Goal: Task Accomplishment & Management: Manage account settings

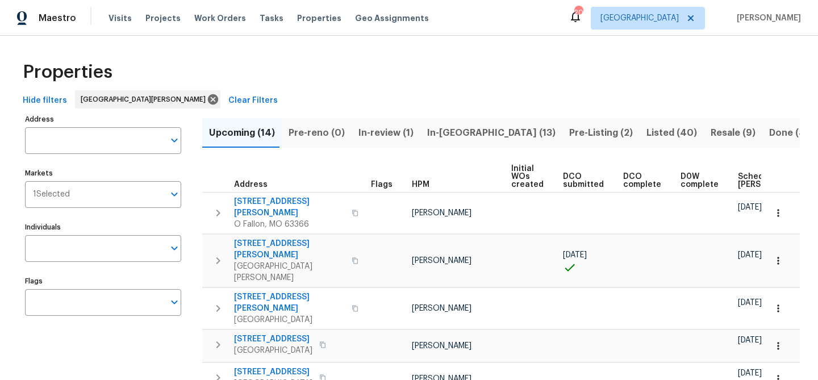
click at [378, 103] on div "Hide filters St. Louis Clear Filters" at bounding box center [409, 100] width 782 height 21
click at [738, 185] on span "Scheduled [PERSON_NAME]" at bounding box center [770, 181] width 64 height 16
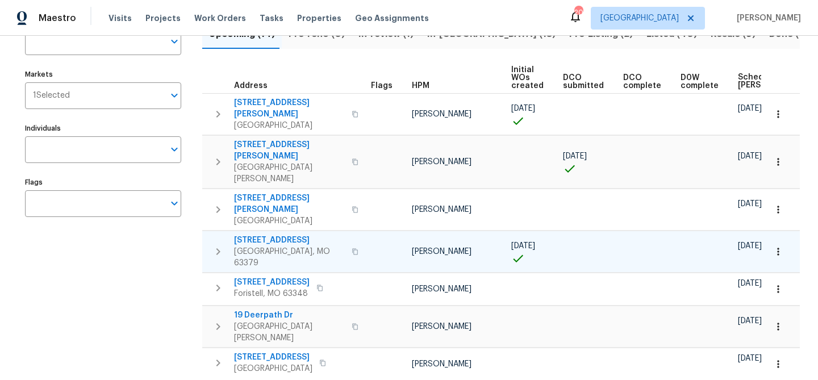
scroll to position [90, 0]
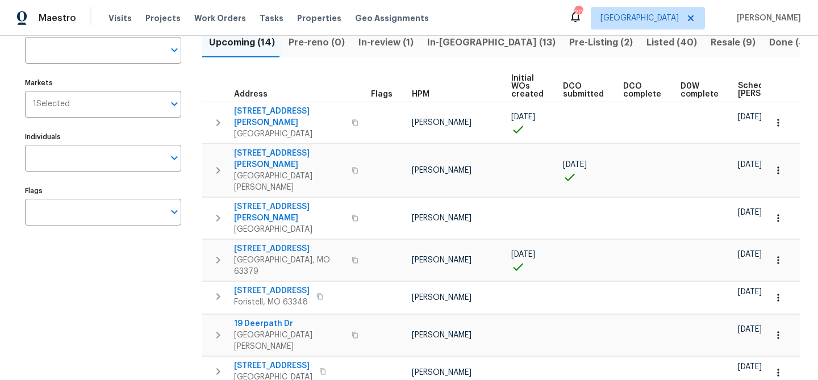
click at [646, 41] on span "Listed (40)" at bounding box center [671, 43] width 51 height 16
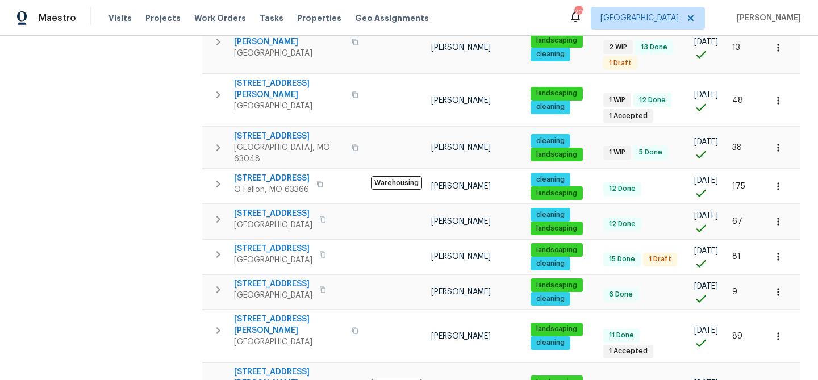
scroll to position [800, 0]
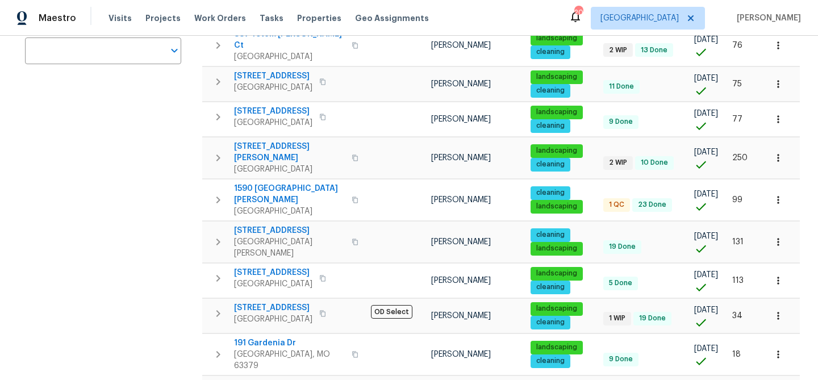
scroll to position [268, 0]
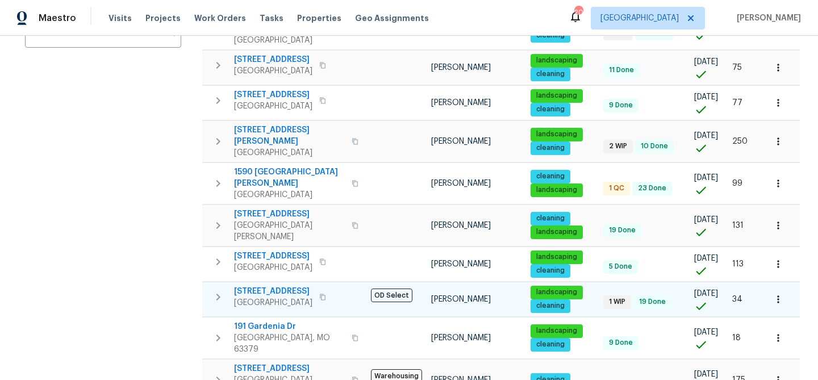
click at [779, 294] on icon "button" at bounding box center [777, 299] width 11 height 11
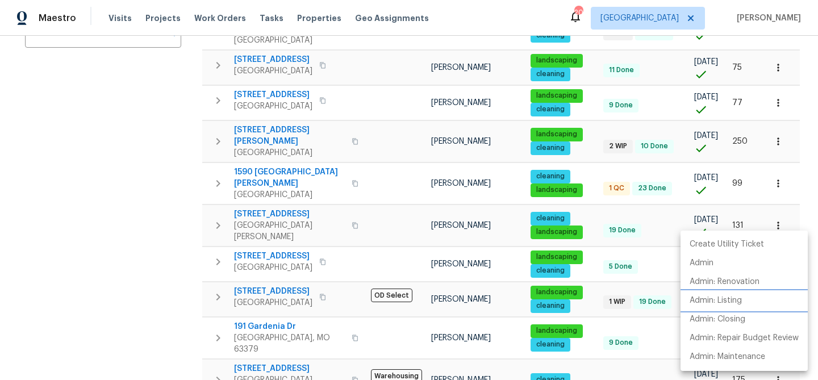
click at [719, 306] on p "Admin: Listing" at bounding box center [716, 301] width 52 height 12
click at [245, 247] on div at bounding box center [409, 190] width 818 height 380
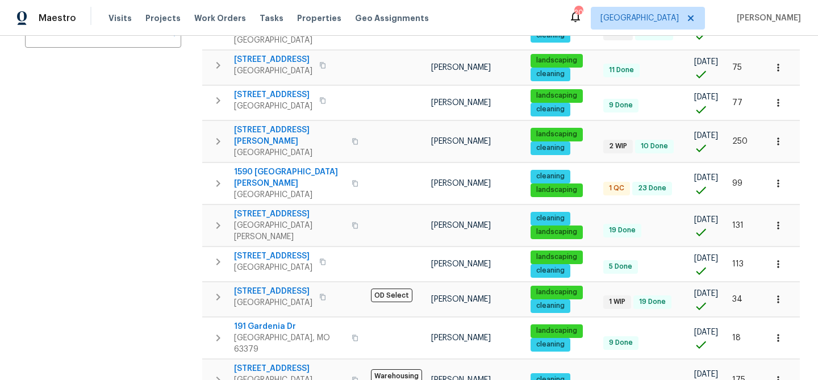
click at [245, 286] on span "[STREET_ADDRESS]" at bounding box center [273, 291] width 78 height 11
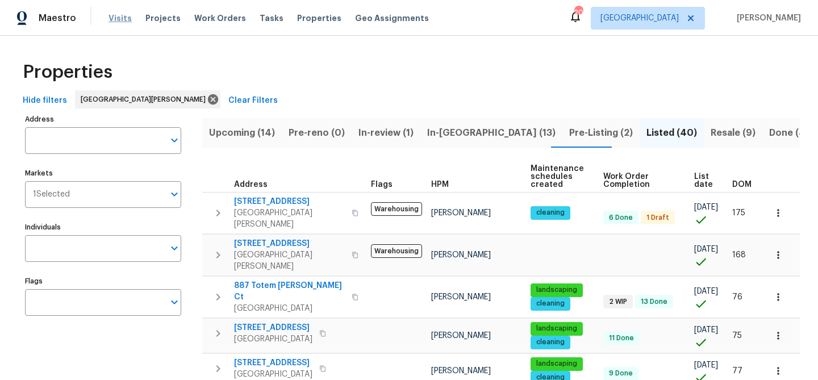
click at [117, 22] on span "Visits" at bounding box center [119, 17] width 23 height 11
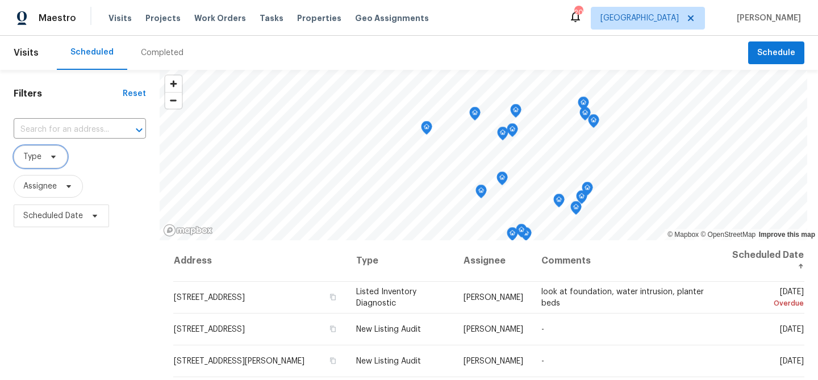
click at [54, 153] on icon at bounding box center [53, 156] width 9 height 9
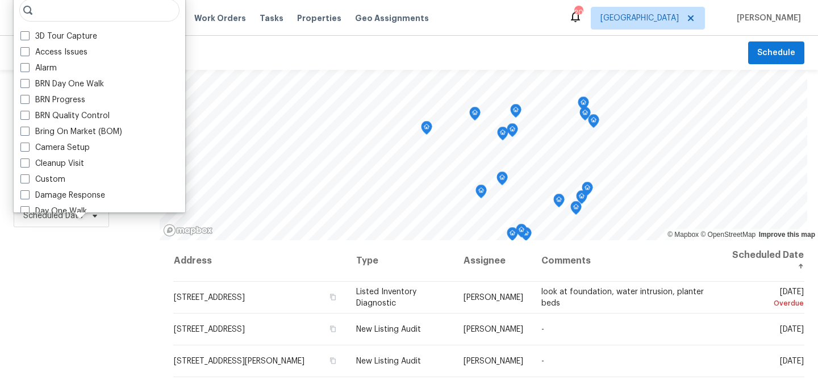
click at [36, 259] on div "Filters Reset ​ Type Assignee Scheduled Date" at bounding box center [80, 307] width 160 height 474
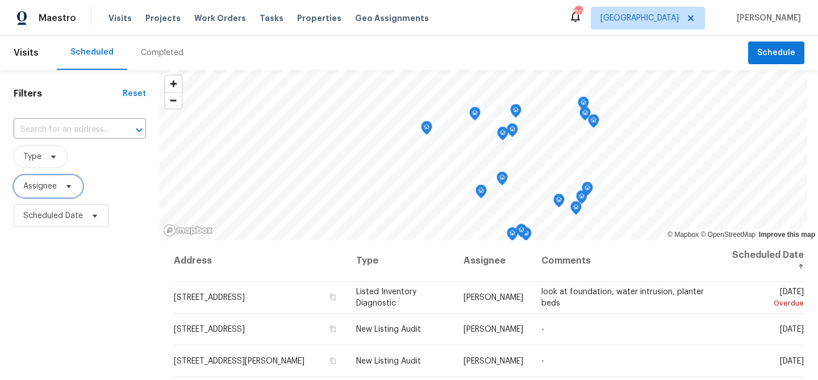
click at [66, 190] on icon at bounding box center [68, 186] width 9 height 9
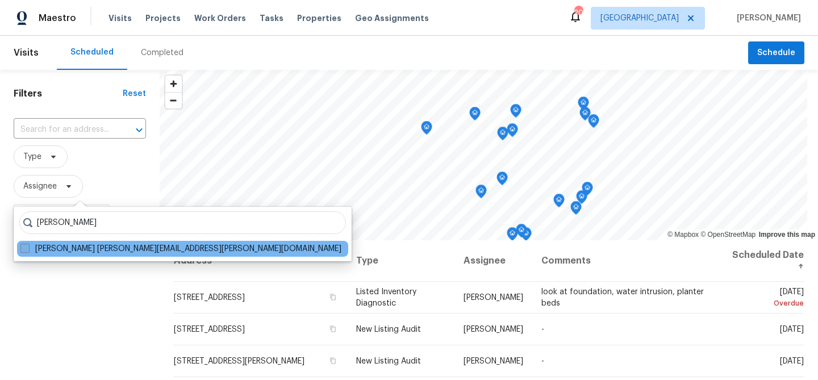
type input "[PERSON_NAME]"
click at [68, 247] on label "[PERSON_NAME] [PERSON_NAME][EMAIL_ADDRESS][PERSON_NAME][DOMAIN_NAME]" at bounding box center [180, 248] width 321 height 11
click at [28, 247] on input "[PERSON_NAME] [PERSON_NAME][EMAIL_ADDRESS][PERSON_NAME][DOMAIN_NAME]" at bounding box center [23, 246] width 7 height 7
checkbox input "true"
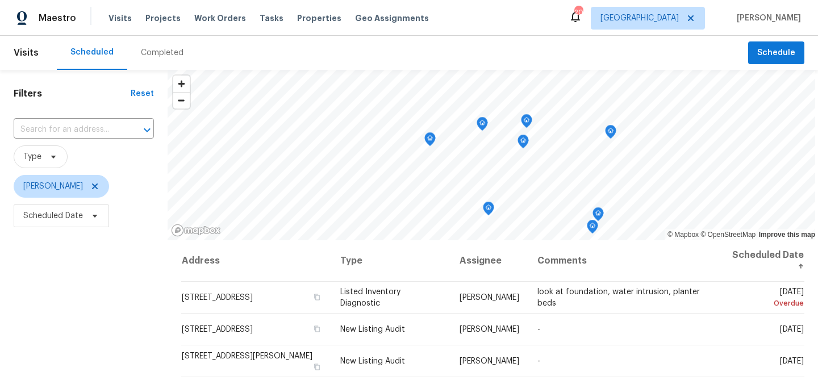
click at [71, 269] on div "Filters Reset ​ Type [PERSON_NAME] Scheduled Date" at bounding box center [84, 307] width 168 height 474
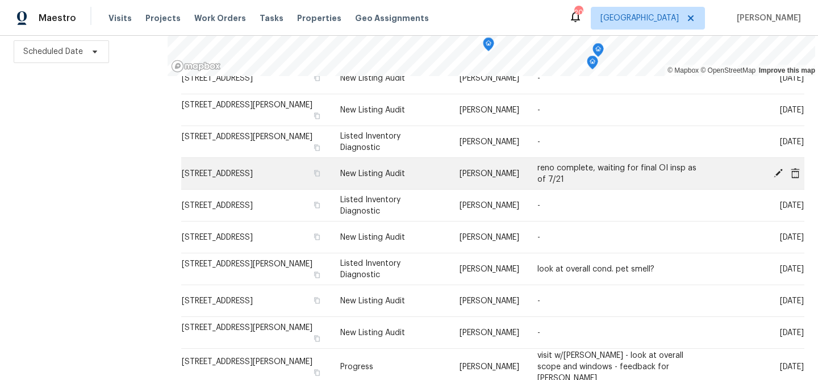
scroll to position [89, 0]
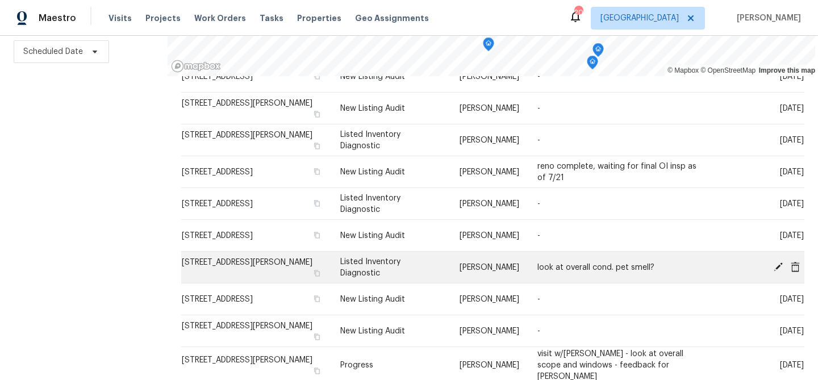
click at [778, 267] on icon at bounding box center [778, 266] width 9 height 9
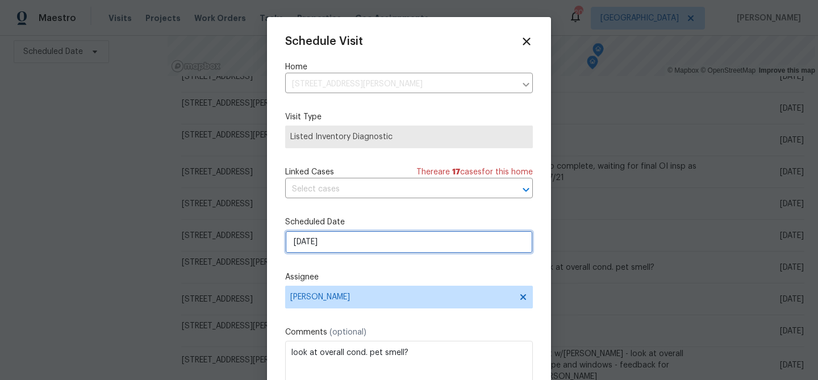
click at [334, 237] on input "[DATE]" at bounding box center [409, 242] width 248 height 23
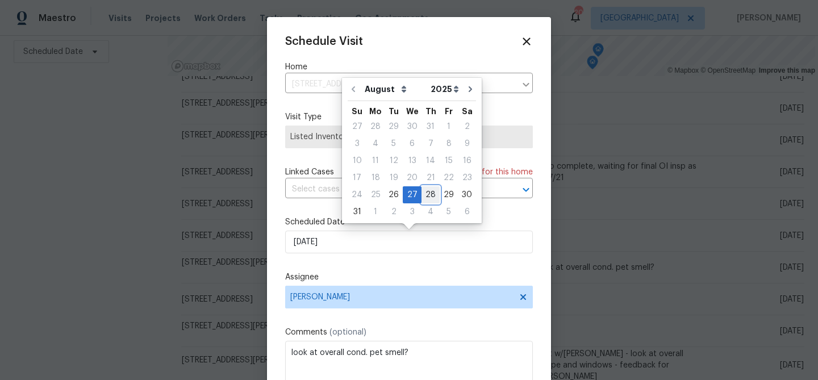
click at [426, 191] on div "28" at bounding box center [430, 195] width 18 height 16
type input "[DATE]"
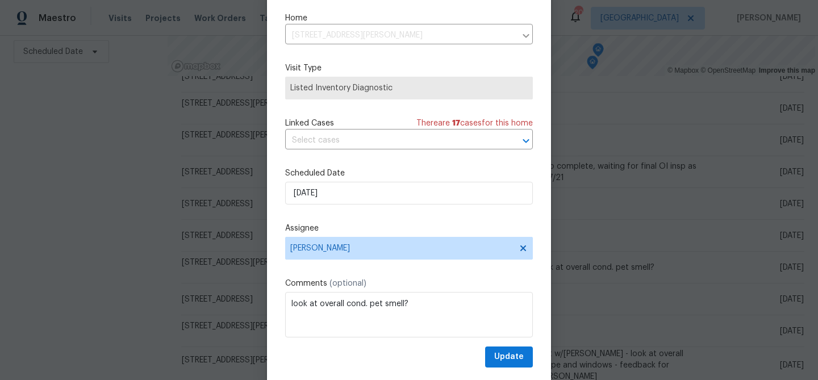
scroll to position [52, 0]
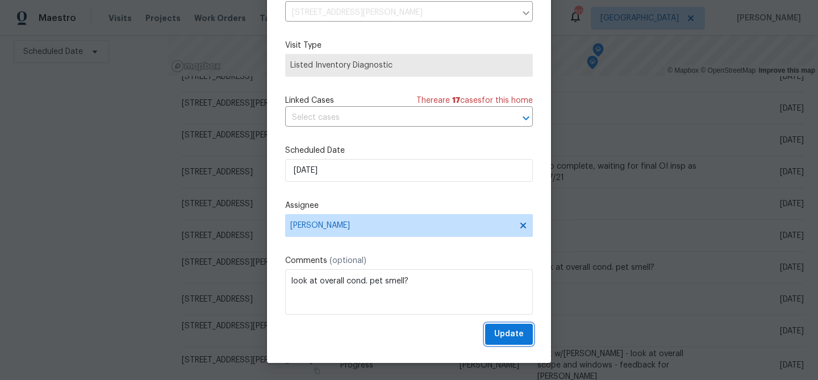
click at [493, 331] on button "Update" at bounding box center [509, 334] width 48 height 21
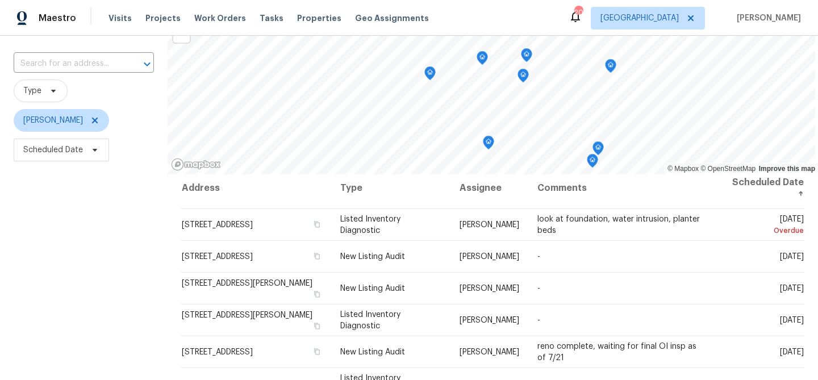
scroll to position [0, 0]
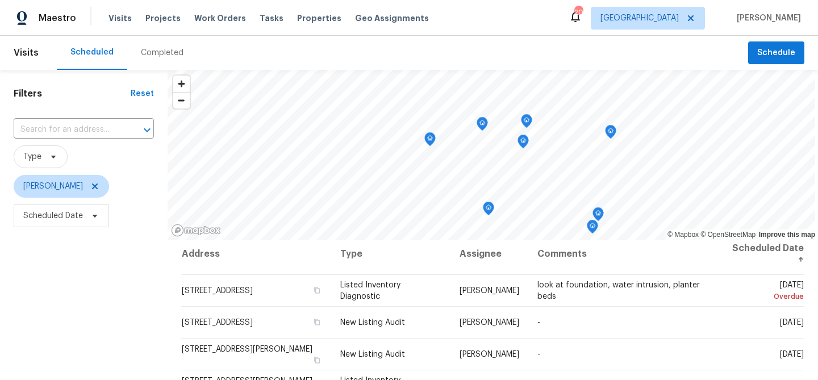
click at [425, 141] on icon "Map marker" at bounding box center [430, 139] width 10 height 13
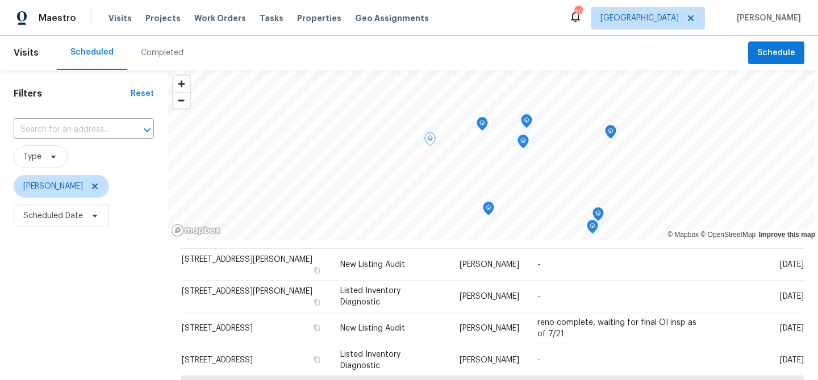
click at [477, 126] on icon "Map marker" at bounding box center [482, 124] width 10 height 13
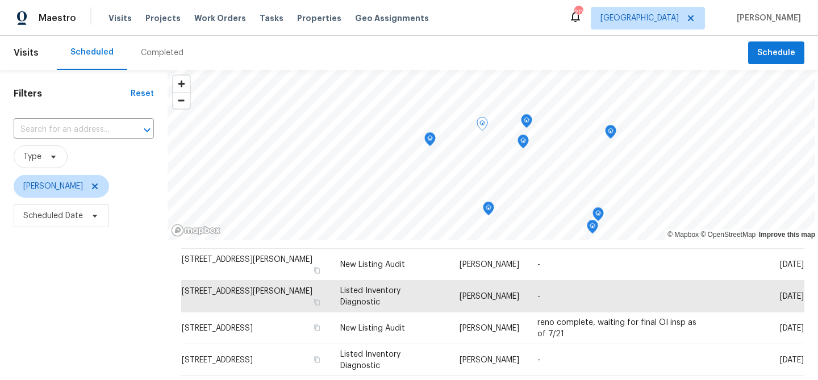
click at [525, 122] on icon "Map marker" at bounding box center [526, 120] width 3 height 3
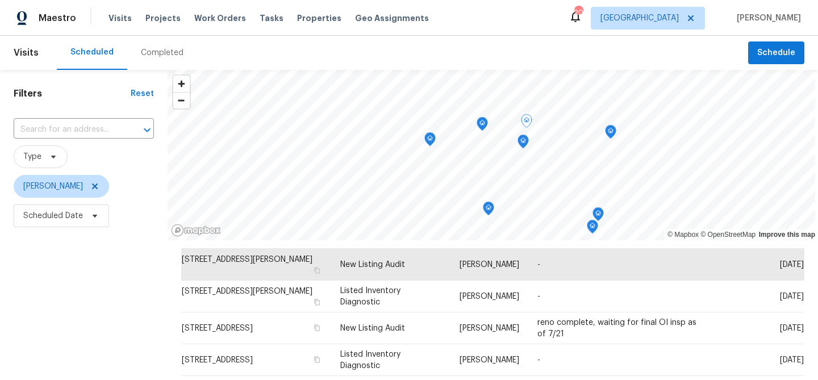
click at [519, 143] on icon "Map marker" at bounding box center [523, 141] width 10 height 13
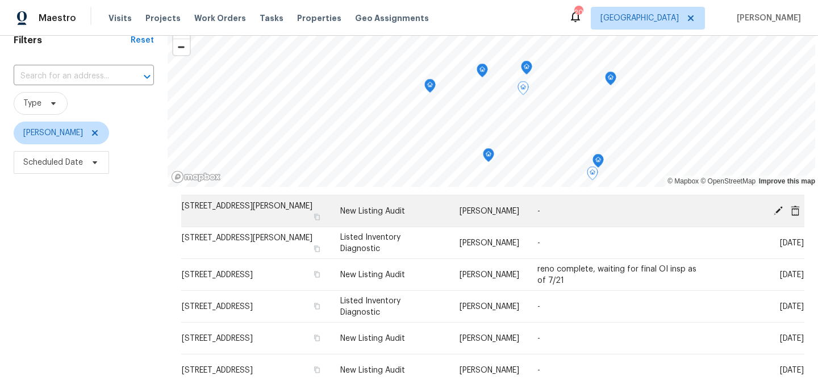
scroll to position [51, 0]
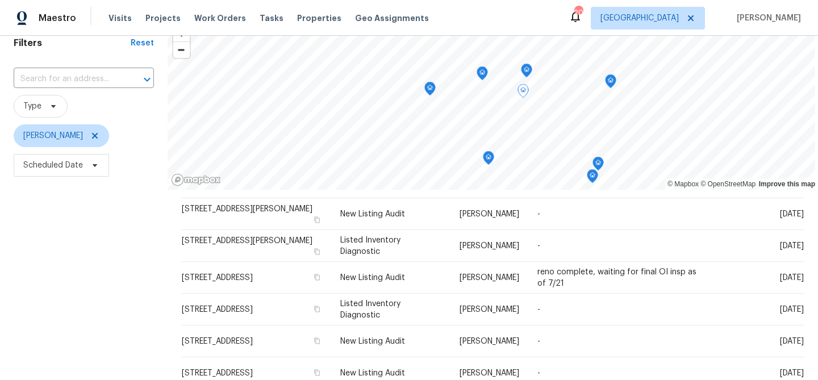
click at [607, 81] on icon "Map marker" at bounding box center [610, 81] width 10 height 13
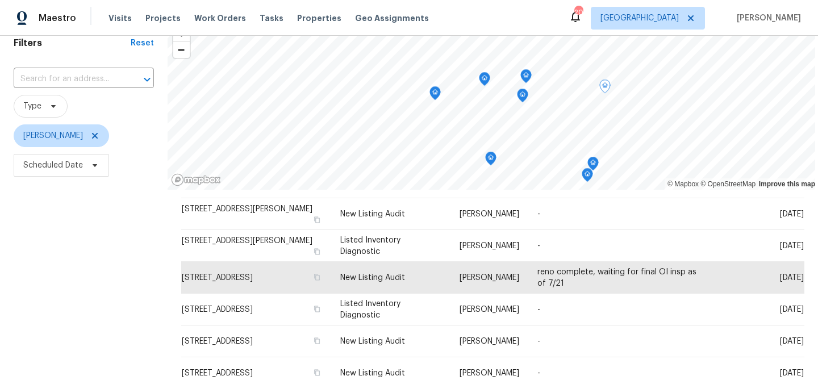
click at [486, 161] on icon "Map marker" at bounding box center [491, 158] width 10 height 13
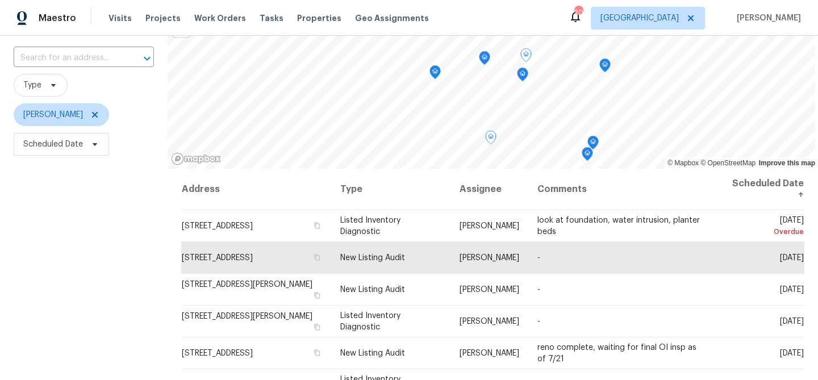
scroll to position [68, 0]
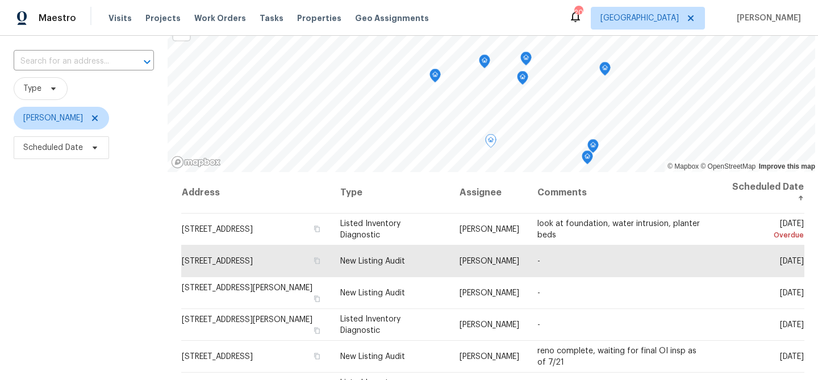
click at [591, 144] on icon "Map marker" at bounding box center [592, 145] width 3 height 3
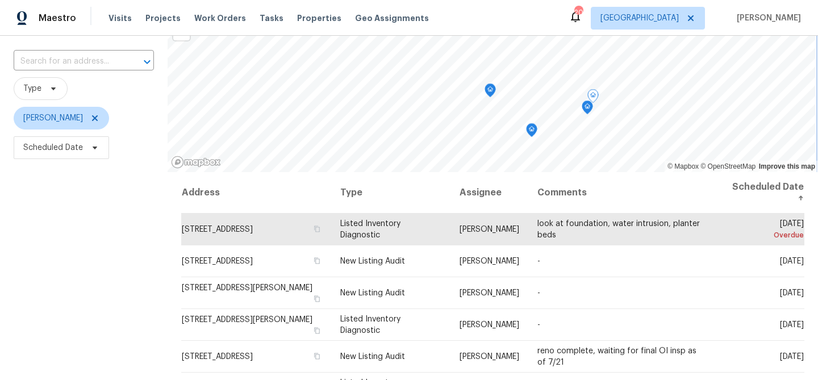
click at [582, 109] on icon "Map marker" at bounding box center [587, 107] width 10 height 13
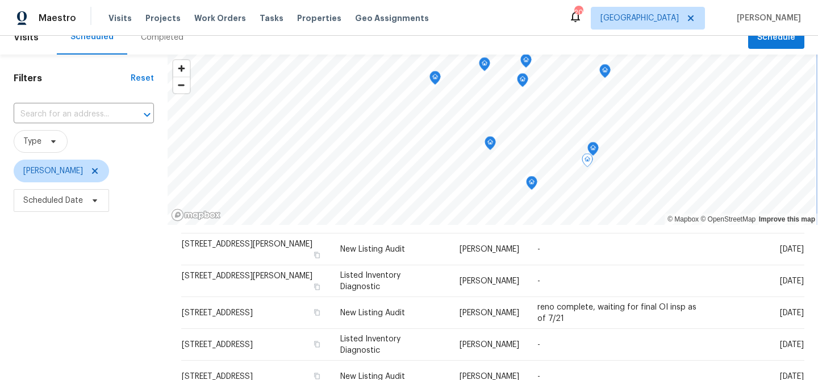
scroll to position [0, 0]
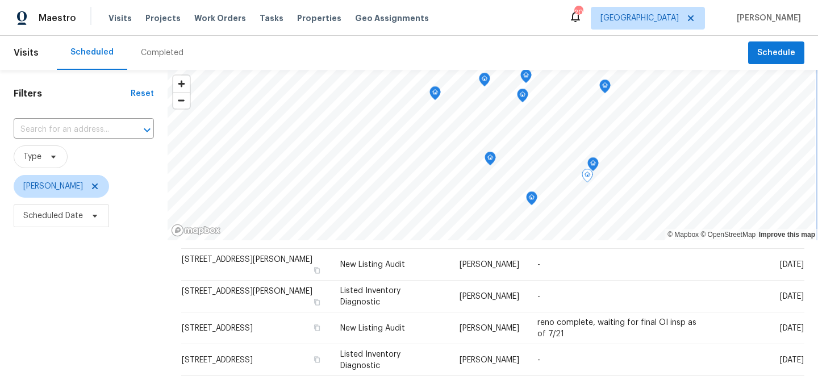
click at [529, 197] on icon "Map marker" at bounding box center [532, 196] width 6 height 3
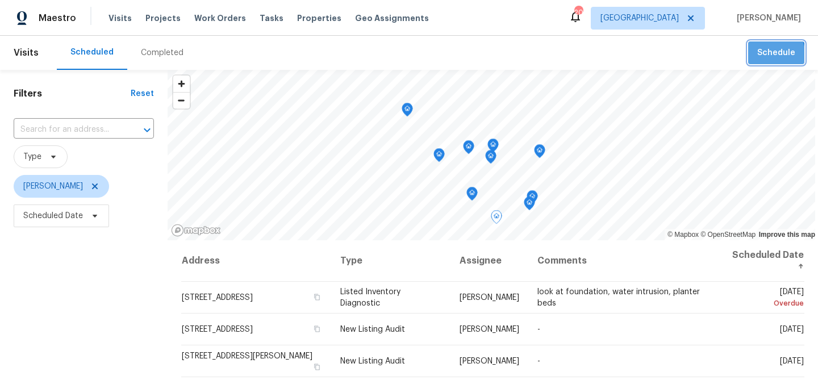
click at [761, 57] on span "Schedule" at bounding box center [776, 53] width 38 height 14
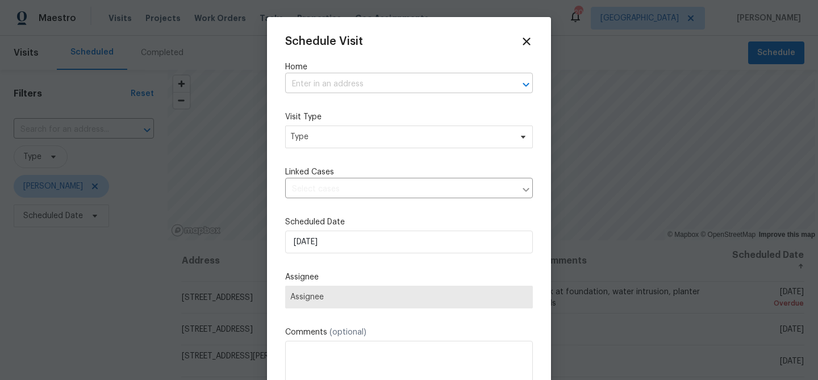
click at [349, 90] on input "text" at bounding box center [393, 85] width 216 height 18
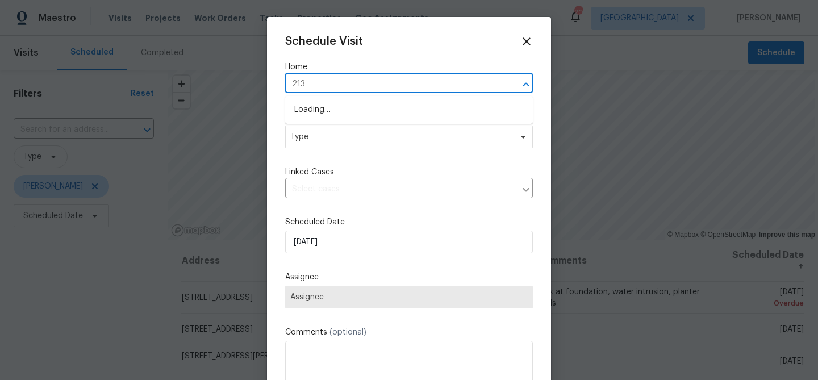
type input "2132"
click at [340, 112] on li "[STREET_ADDRESS]" at bounding box center [409, 110] width 248 height 19
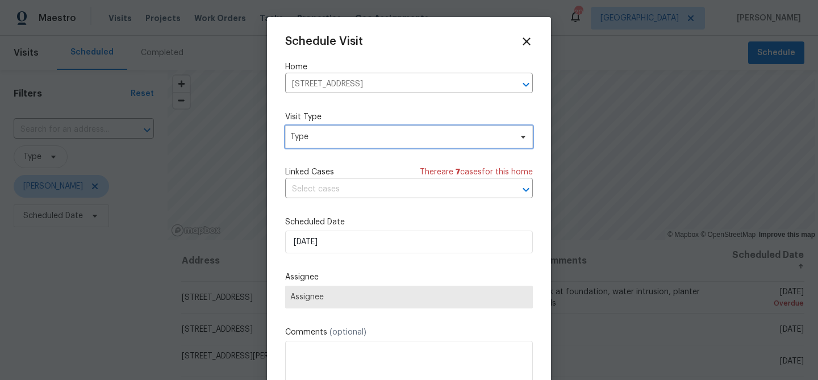
click at [330, 137] on span "Type" at bounding box center [400, 136] width 221 height 11
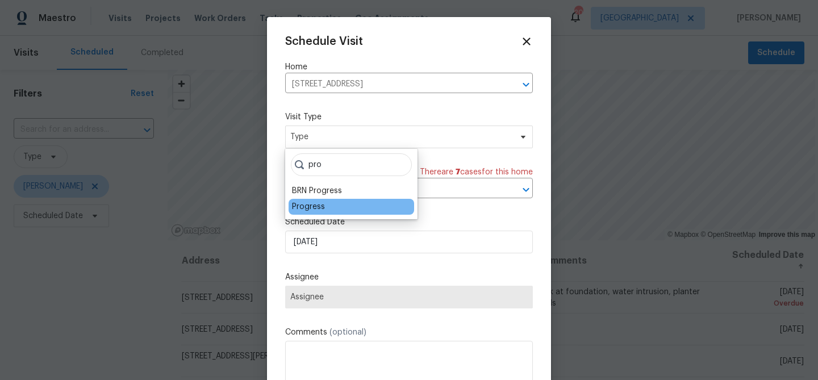
type input "pro"
click at [314, 204] on div "Progress" at bounding box center [308, 206] width 33 height 11
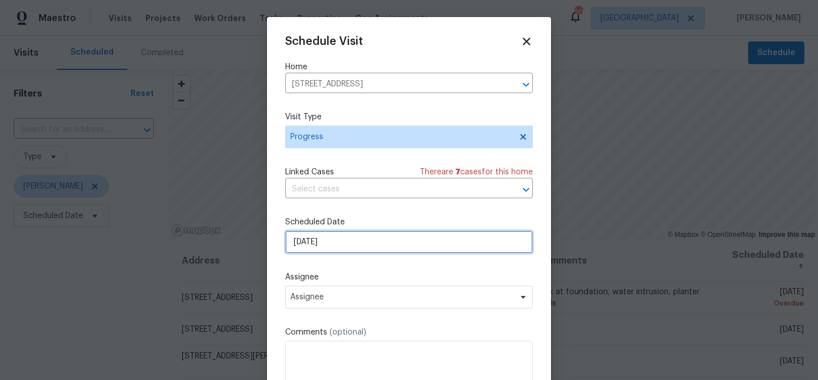
click at [316, 237] on input "[DATE]" at bounding box center [409, 242] width 248 height 23
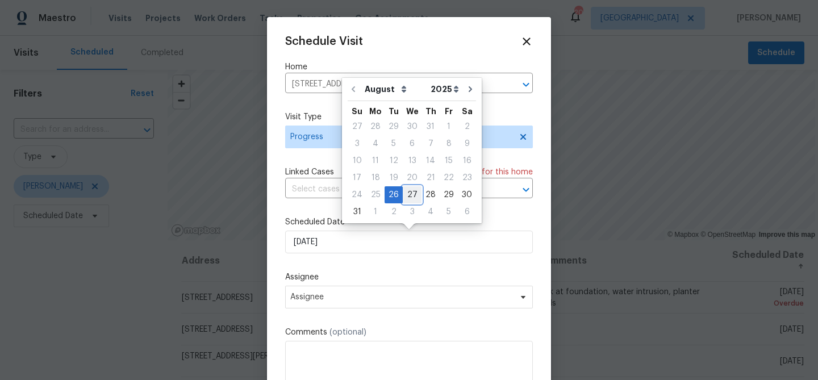
click at [404, 198] on div "27" at bounding box center [412, 195] width 19 height 16
type input "[DATE]"
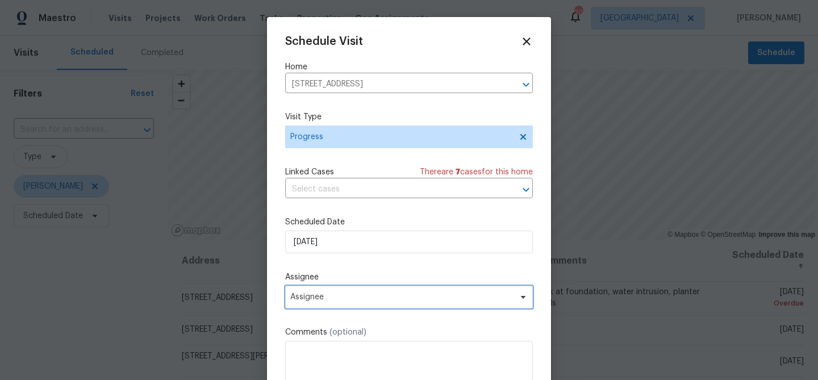
click at [331, 304] on span "Assignee" at bounding box center [409, 297] width 248 height 23
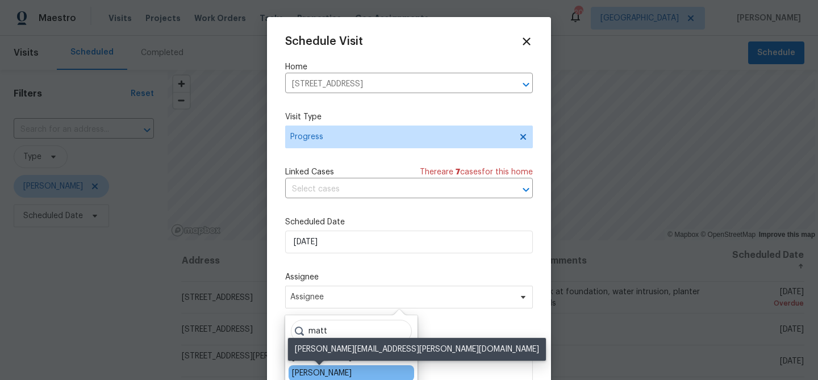
type input "matt"
click at [328, 371] on div "[PERSON_NAME]" at bounding box center [322, 372] width 60 height 11
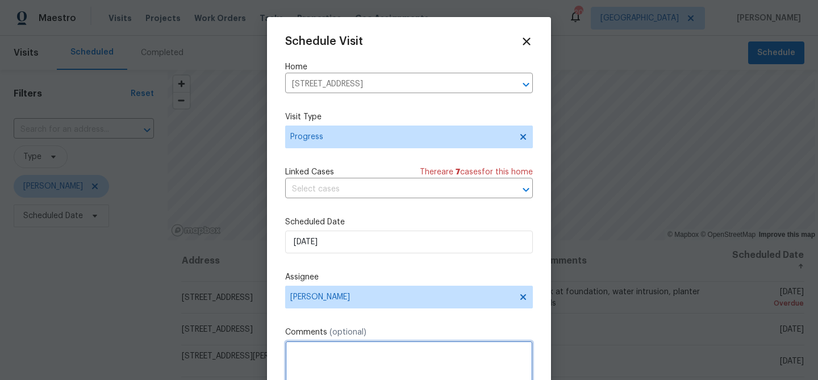
click at [328, 359] on textarea at bounding box center [409, 363] width 248 height 45
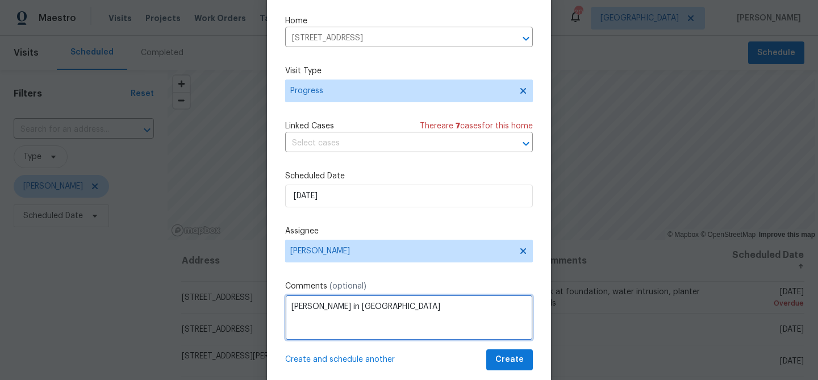
scroll to position [52, 0]
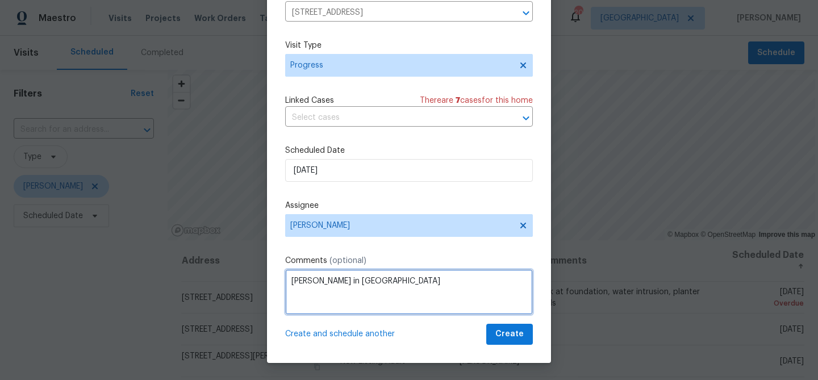
type textarea "[PERSON_NAME] in [GEOGRAPHIC_DATA]"
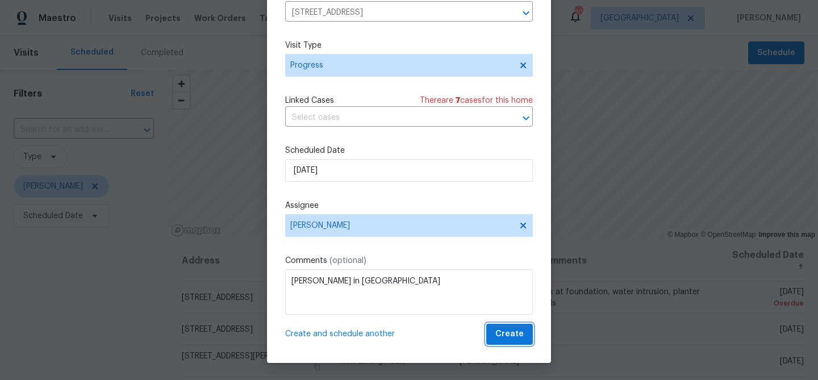
click at [521, 337] on span "Create" at bounding box center [509, 334] width 28 height 14
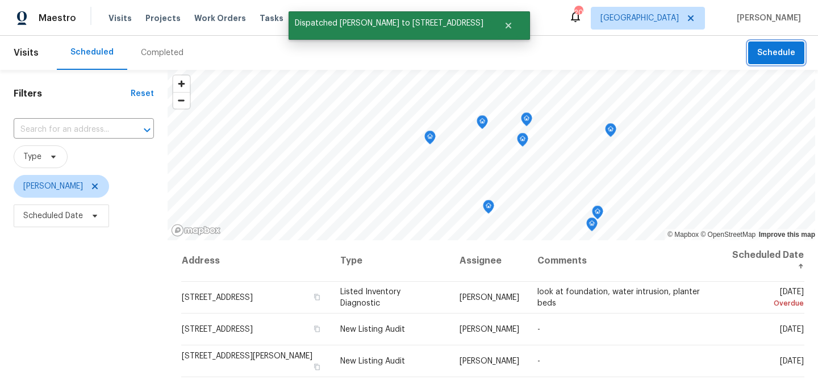
scroll to position [0, 0]
click at [777, 65] on header "Visits Scheduled Completed Schedule" at bounding box center [409, 53] width 818 height 34
click at [775, 57] on span "Schedule" at bounding box center [776, 53] width 38 height 14
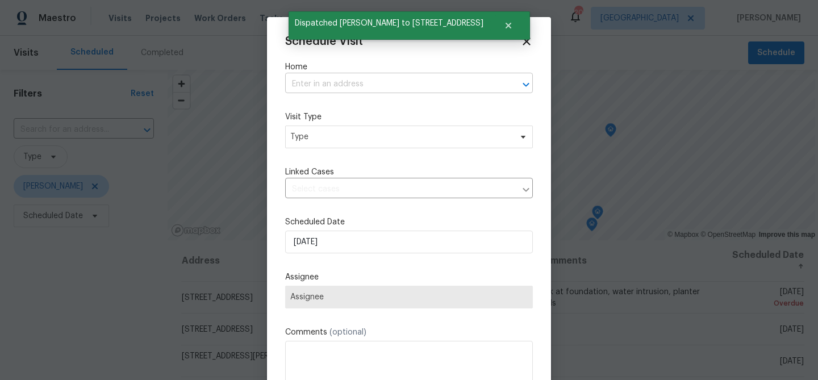
click at [410, 86] on input "text" at bounding box center [393, 85] width 216 height 18
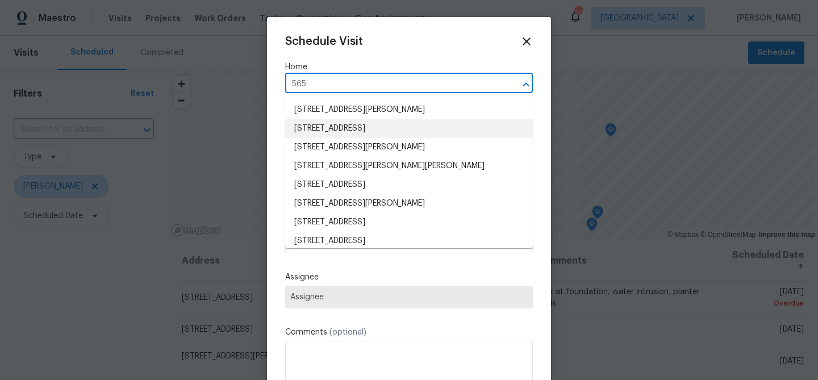
type input "5655"
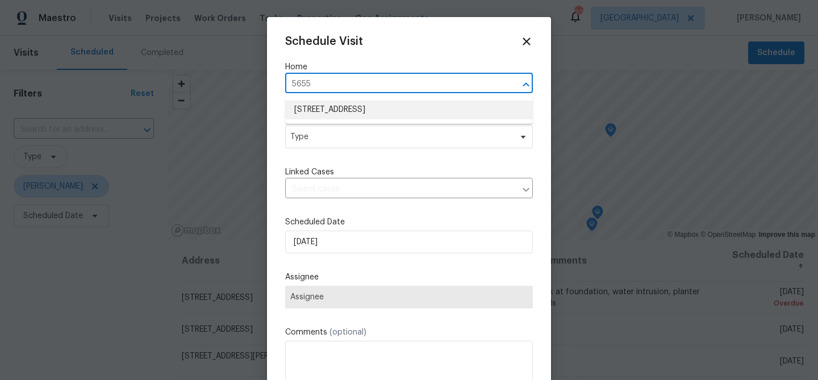
click at [346, 113] on li "[STREET_ADDRESS]" at bounding box center [409, 110] width 248 height 19
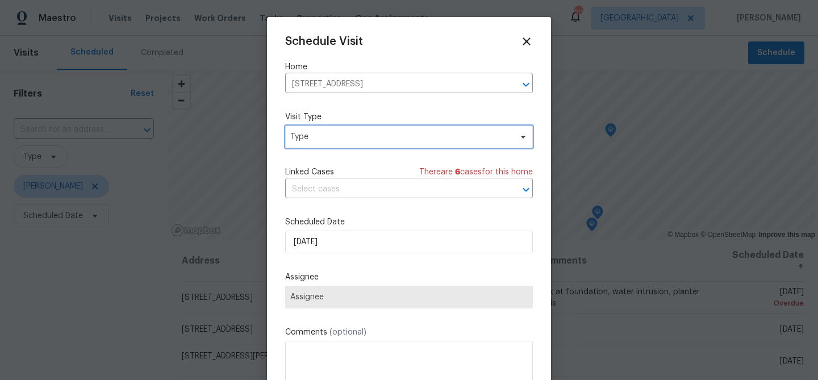
click at [340, 133] on span "Type" at bounding box center [400, 136] width 221 height 11
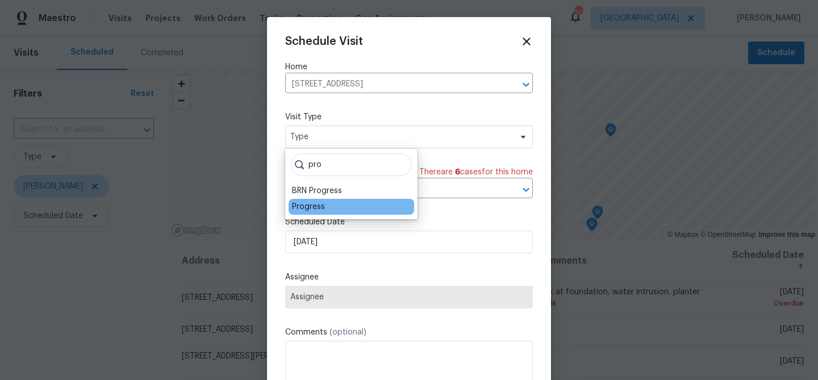
type input "pro"
click at [308, 208] on div "Progress" at bounding box center [308, 206] width 33 height 11
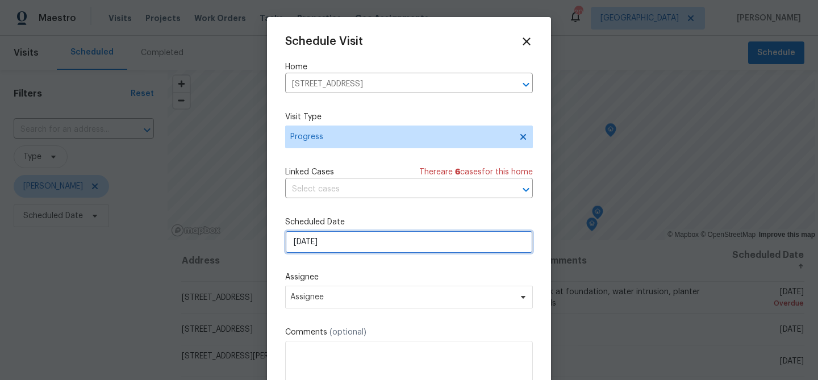
click at [309, 244] on input "[DATE]" at bounding box center [409, 242] width 248 height 23
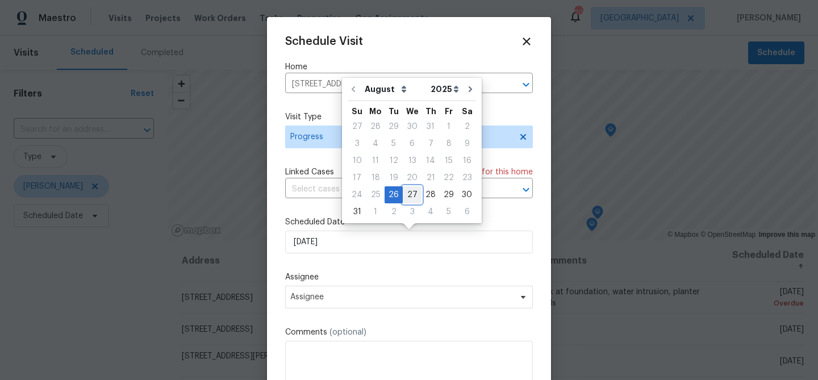
click at [408, 196] on div "27" at bounding box center [412, 195] width 19 height 16
type input "[DATE]"
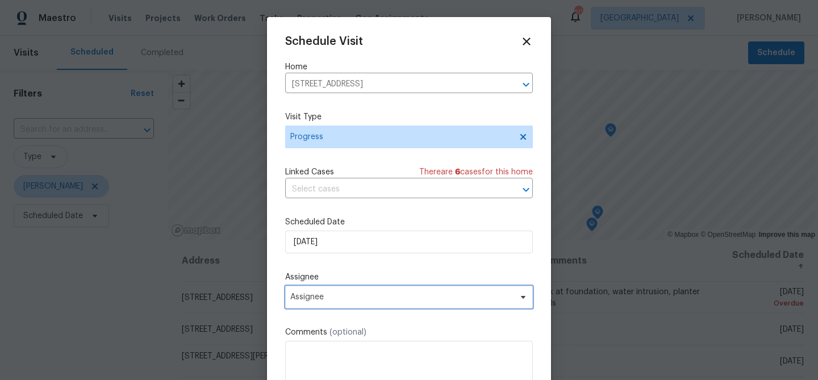
click at [327, 303] on span "Assignee" at bounding box center [409, 297] width 248 height 23
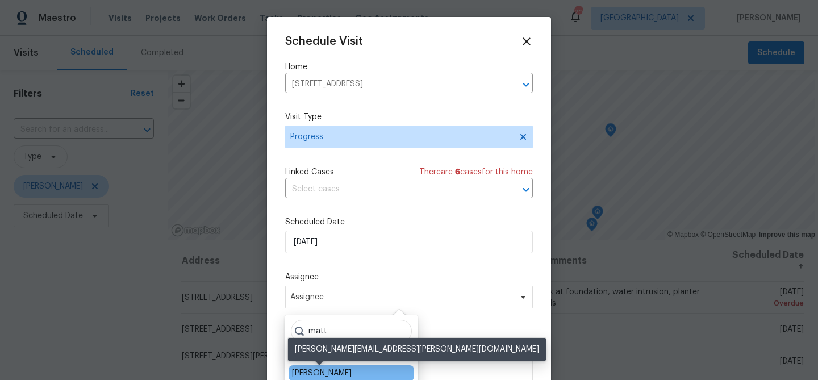
type input "matt"
click at [321, 368] on div "[PERSON_NAME]" at bounding box center [322, 372] width 60 height 11
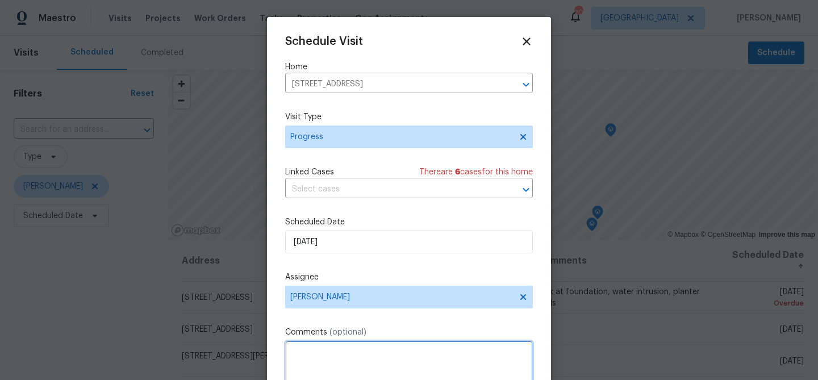
click at [321, 368] on textarea at bounding box center [409, 363] width 248 height 45
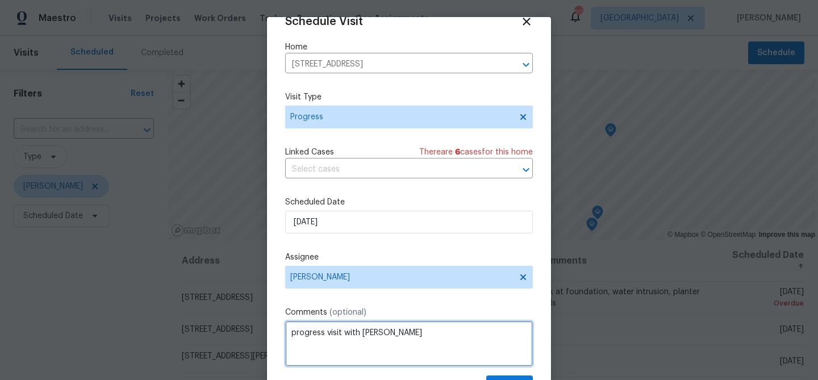
scroll to position [52, 0]
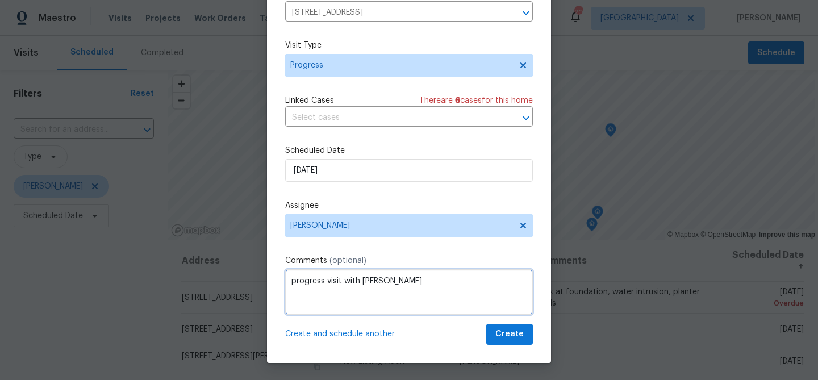
type textarea "progress visit with [PERSON_NAME]"
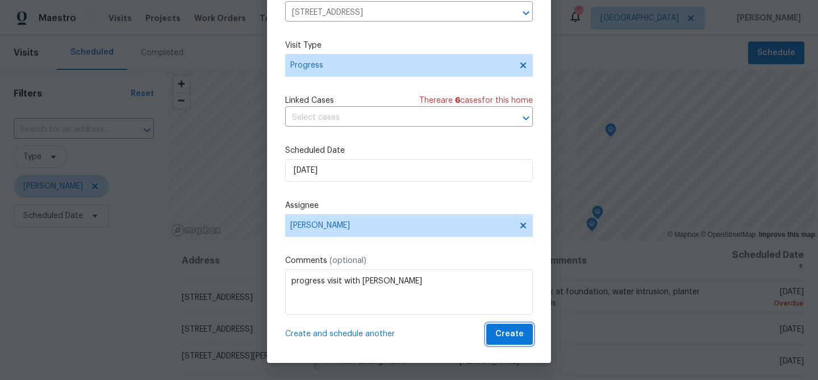
click at [507, 338] on span "Create" at bounding box center [509, 334] width 28 height 14
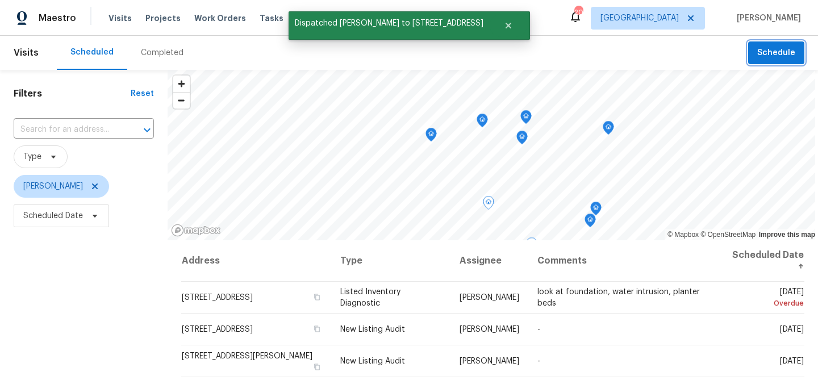
scroll to position [0, 0]
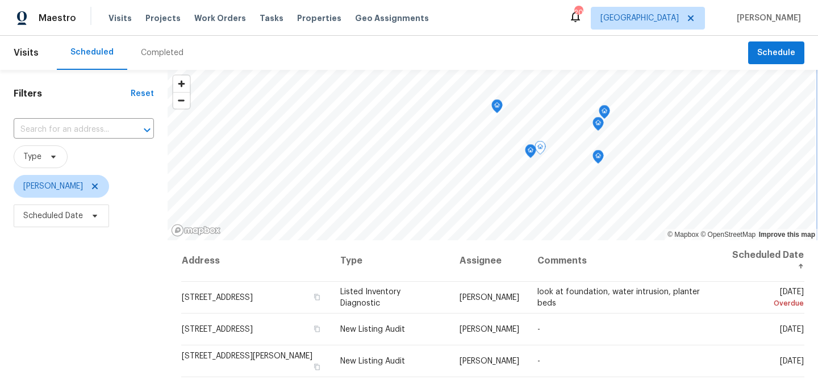
click at [536, 152] on icon "Map marker" at bounding box center [540, 147] width 10 height 13
click at [529, 152] on icon "Map marker" at bounding box center [530, 151] width 10 height 13
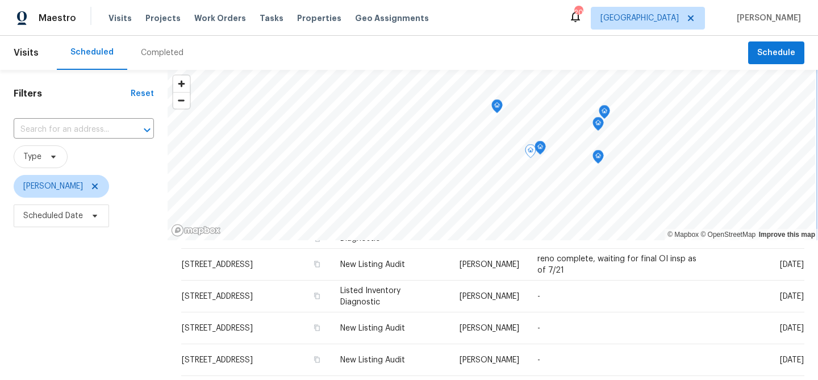
click at [536, 149] on icon "Map marker" at bounding box center [540, 147] width 10 height 13
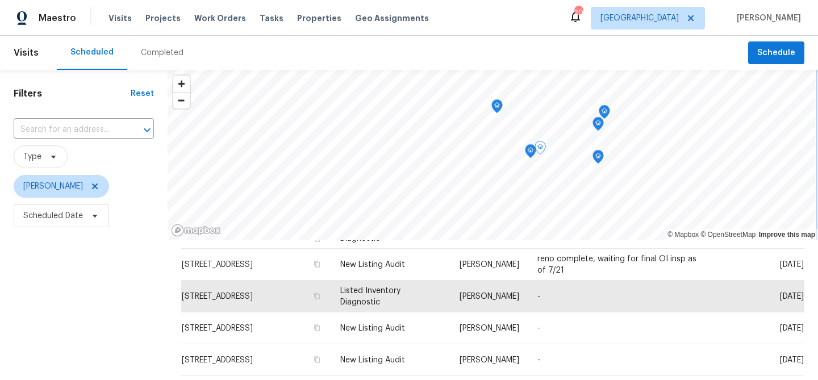
click at [492, 107] on icon "Map marker" at bounding box center [497, 106] width 10 height 13
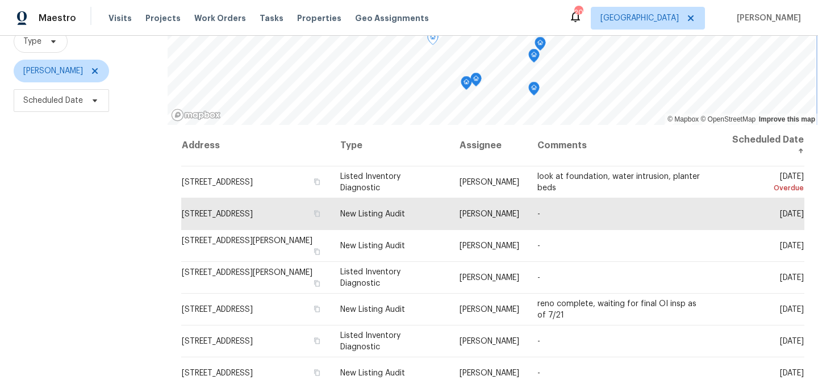
scroll to position [109, 0]
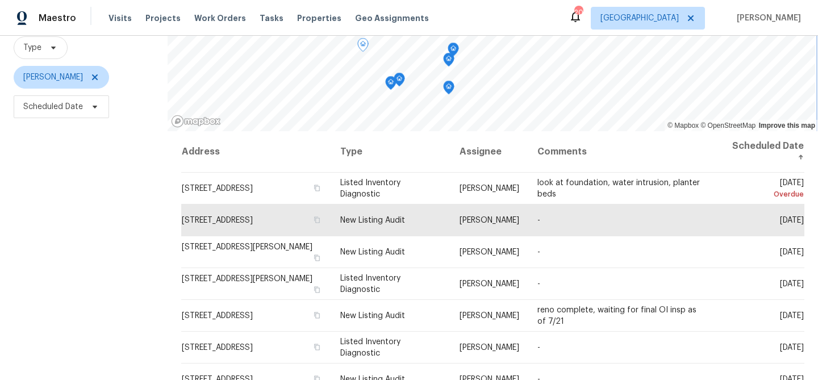
click at [386, 85] on icon "Map marker" at bounding box center [391, 83] width 10 height 13
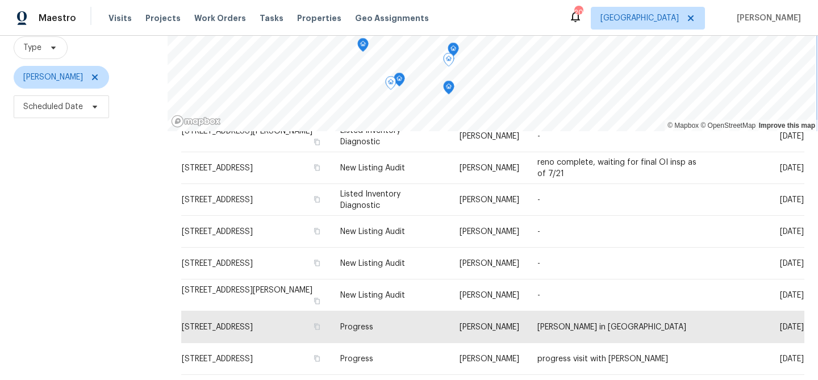
scroll to position [160, 0]
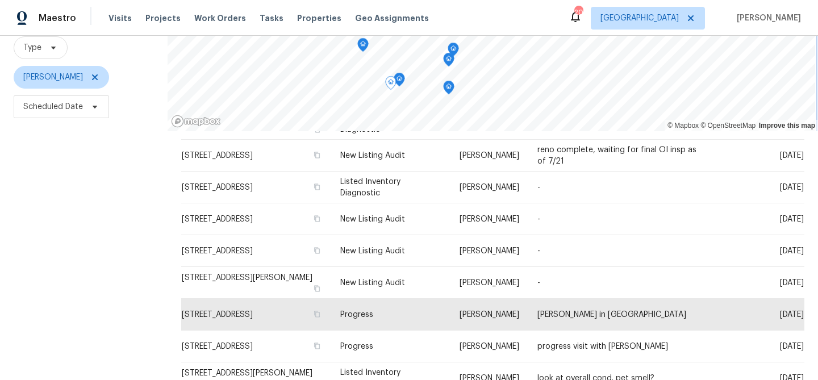
click at [396, 82] on icon "Map marker" at bounding box center [399, 79] width 10 height 13
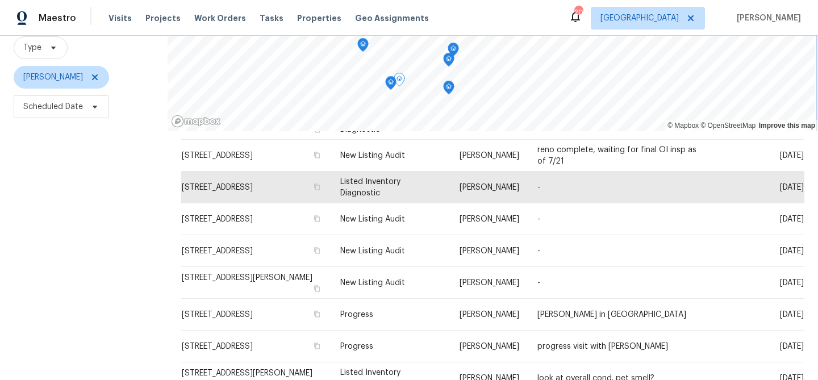
click at [448, 87] on icon "Map marker" at bounding box center [448, 88] width 1 height 2
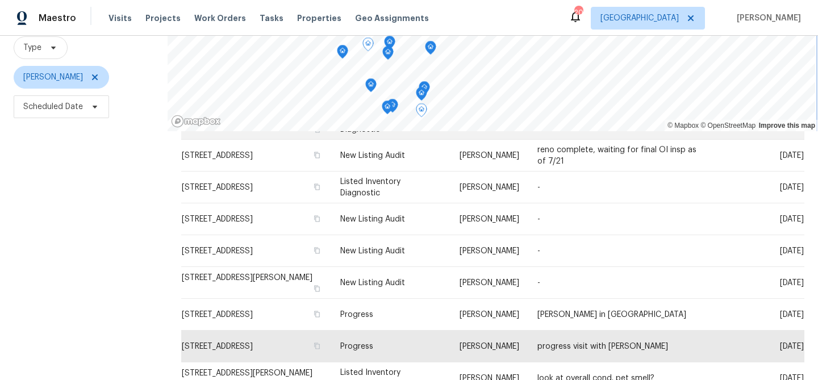
click at [388, 133] on div "© Mapbox © OpenStreetMap Improve this map Address Type Assignee Comments Schedu…" at bounding box center [493, 198] width 650 height 474
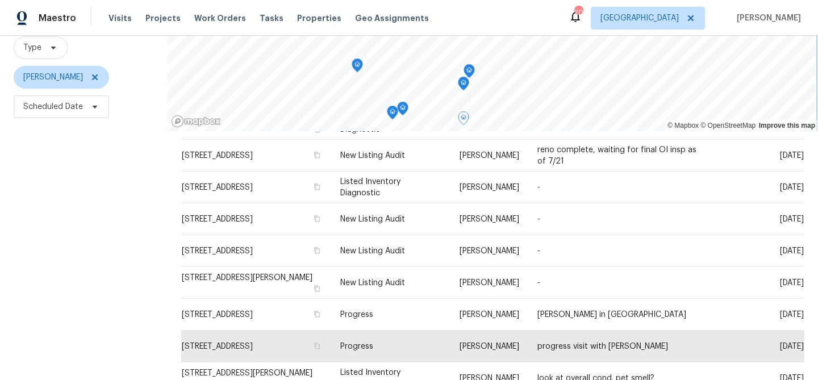
click at [401, 109] on icon "Map marker" at bounding box center [403, 108] width 10 height 13
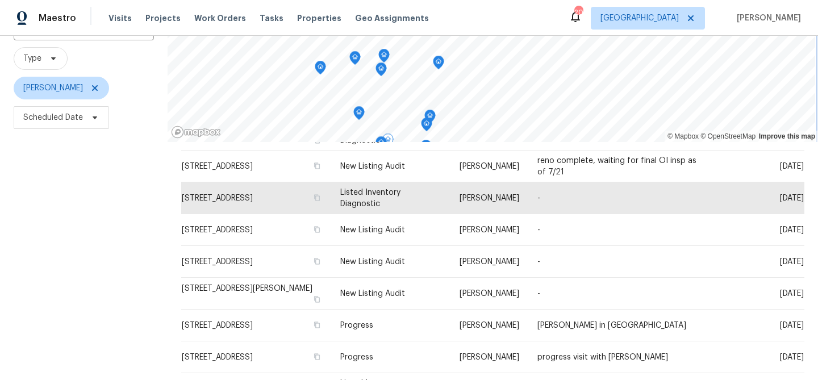
scroll to position [0, 0]
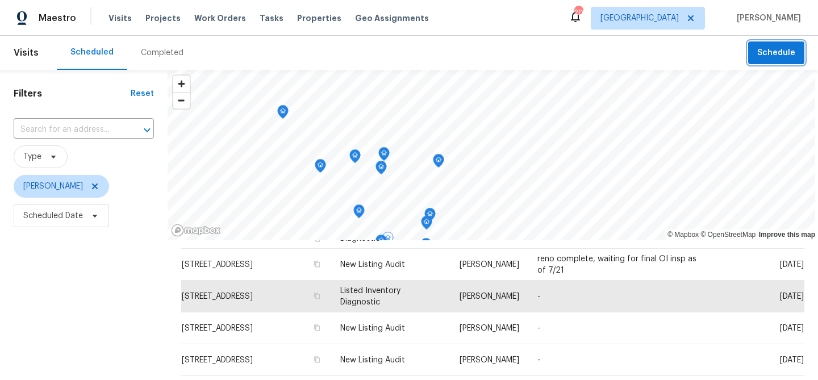
click at [765, 52] on span "Schedule" at bounding box center [776, 53] width 38 height 14
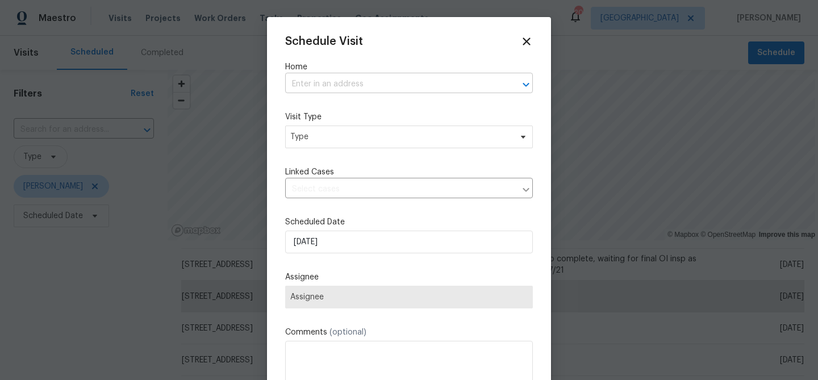
click at [343, 86] on input "text" at bounding box center [393, 85] width 216 height 18
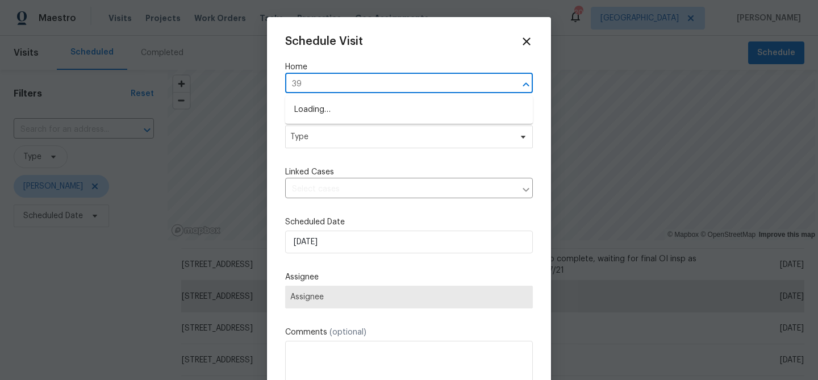
type input "3"
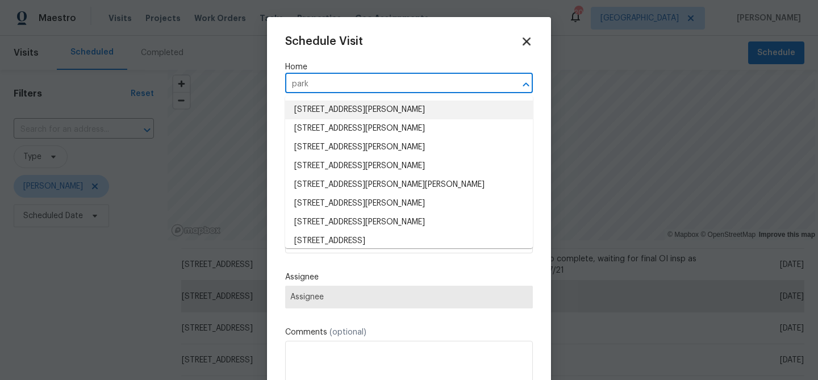
type input "park"
click at [524, 45] on icon at bounding box center [526, 41] width 13 height 13
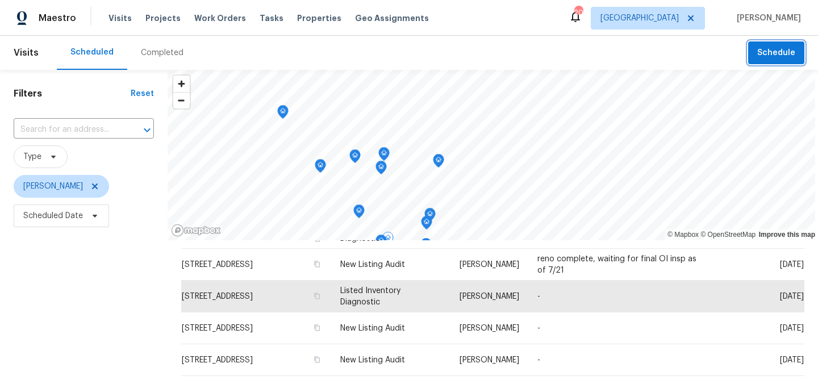
click at [376, 171] on icon "Map marker" at bounding box center [381, 167] width 10 height 13
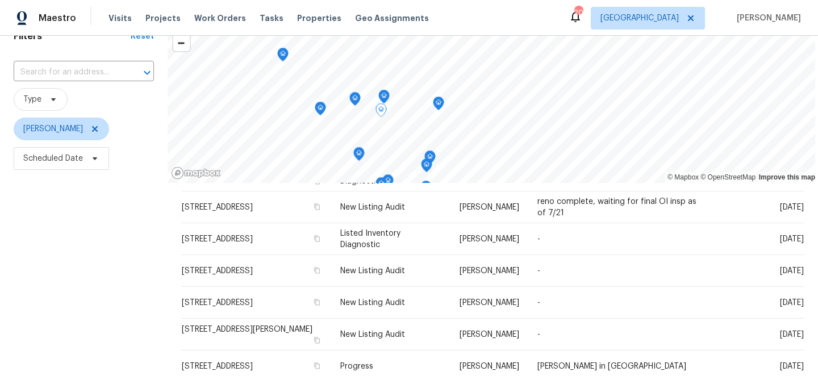
scroll to position [56, 0]
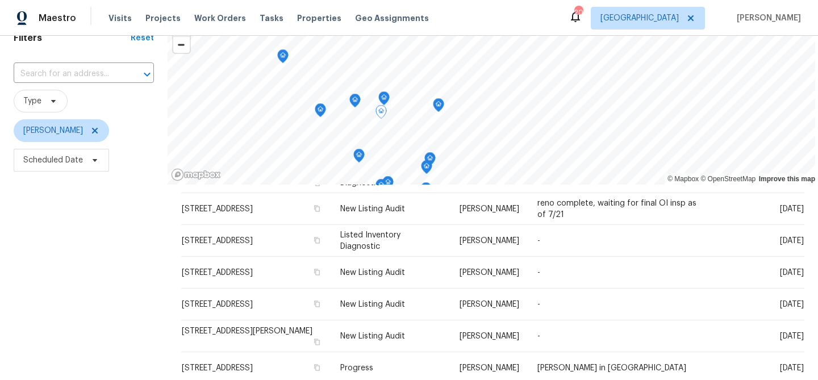
click at [379, 101] on icon "Map marker" at bounding box center [384, 98] width 10 height 13
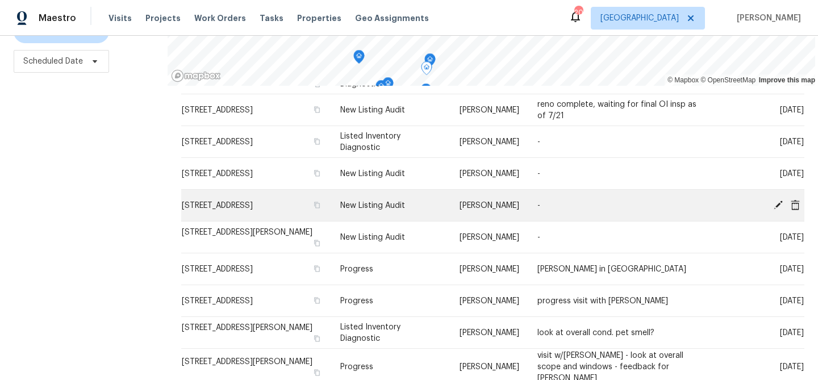
scroll to position [164, 0]
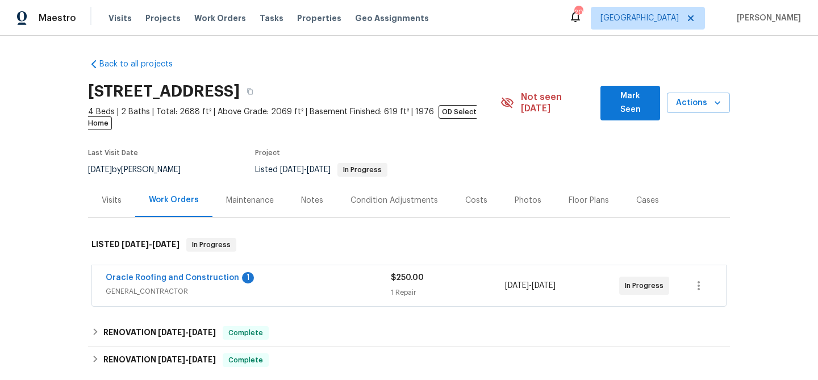
click at [477, 195] on div "Costs" at bounding box center [476, 200] width 22 height 11
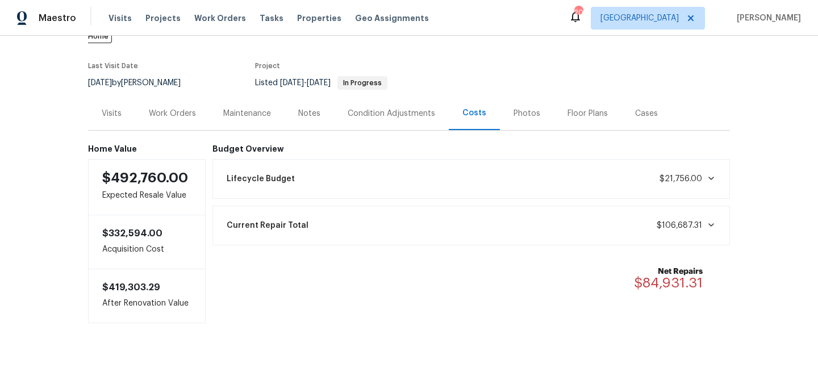
scroll to position [87, 0]
click at [118, 21] on span "Visits" at bounding box center [119, 17] width 23 height 11
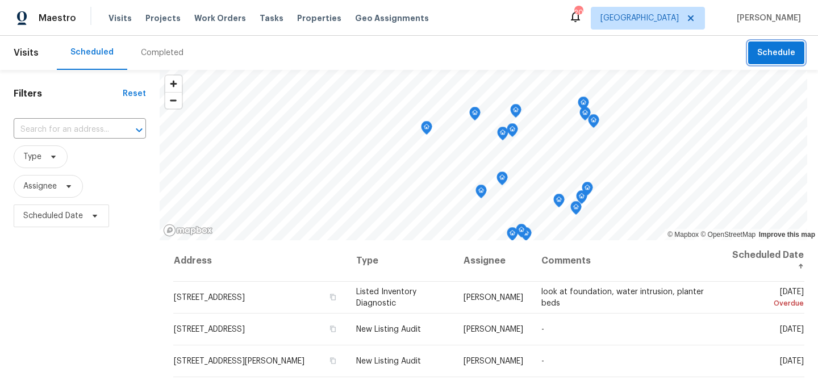
click at [765, 48] on span "Schedule" at bounding box center [776, 53] width 38 height 14
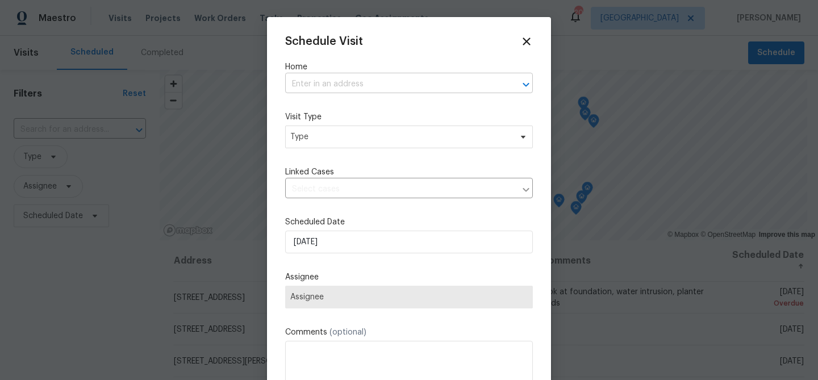
click at [417, 89] on input "text" at bounding box center [393, 85] width 216 height 18
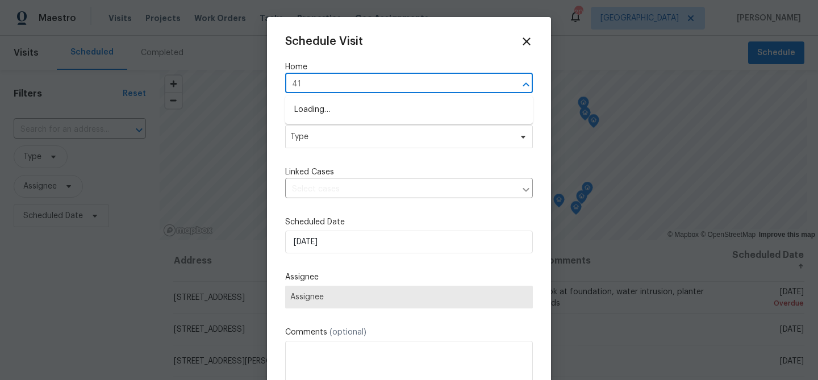
type input "417"
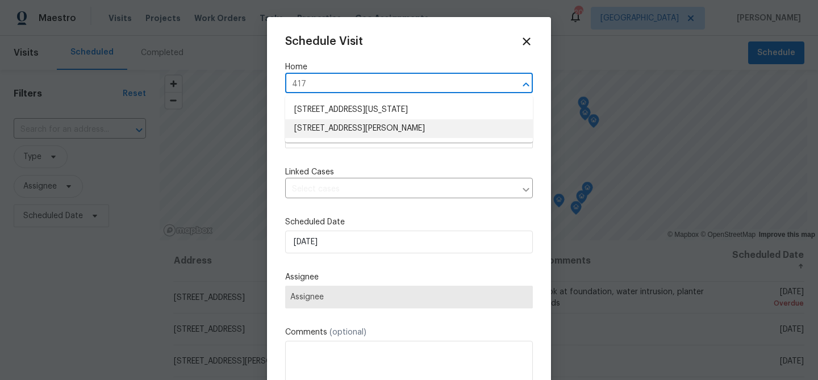
click at [349, 128] on li "[STREET_ADDRESS][PERSON_NAME]" at bounding box center [409, 128] width 248 height 19
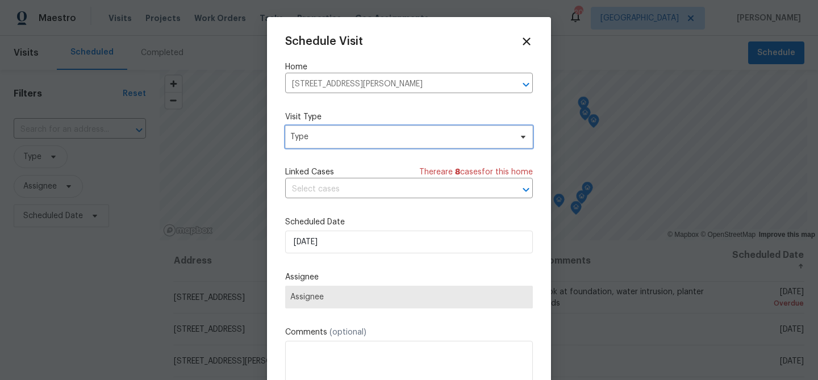
click at [349, 135] on span "Type" at bounding box center [400, 136] width 221 height 11
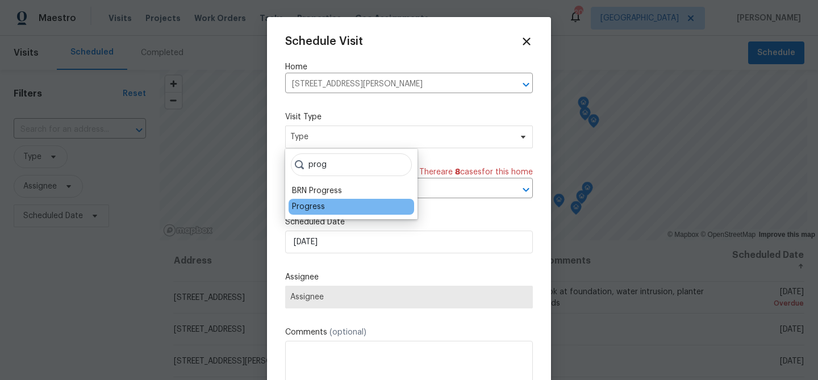
type input "prog"
click at [314, 206] on div "Progress" at bounding box center [308, 206] width 33 height 11
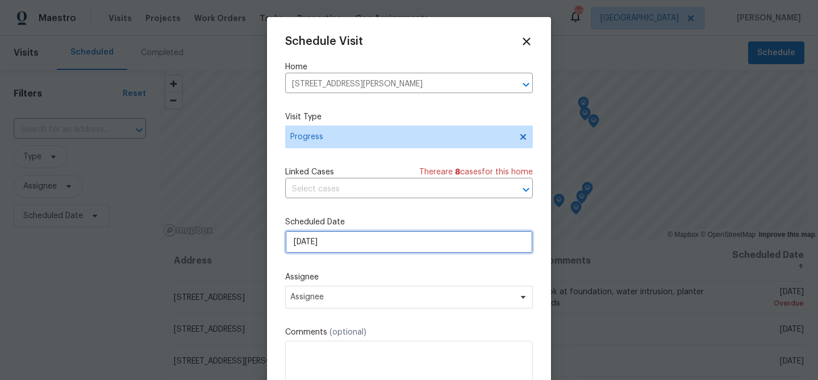
click at [328, 250] on input "[DATE]" at bounding box center [409, 242] width 248 height 23
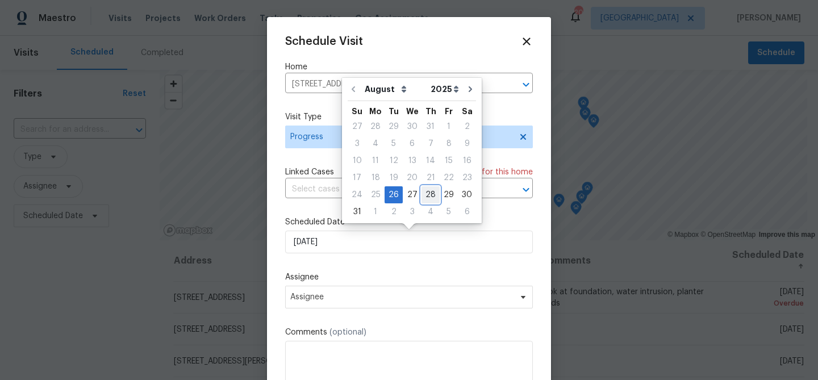
click at [427, 199] on div "28" at bounding box center [430, 195] width 18 height 16
type input "8/28/2025"
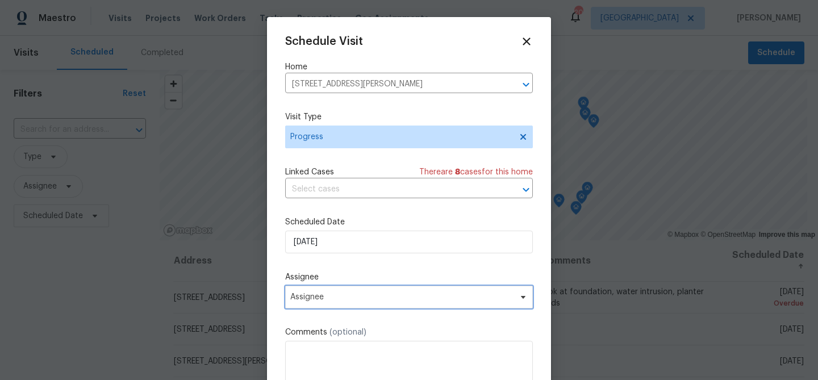
click at [308, 304] on span "Assignee" at bounding box center [409, 297] width 248 height 23
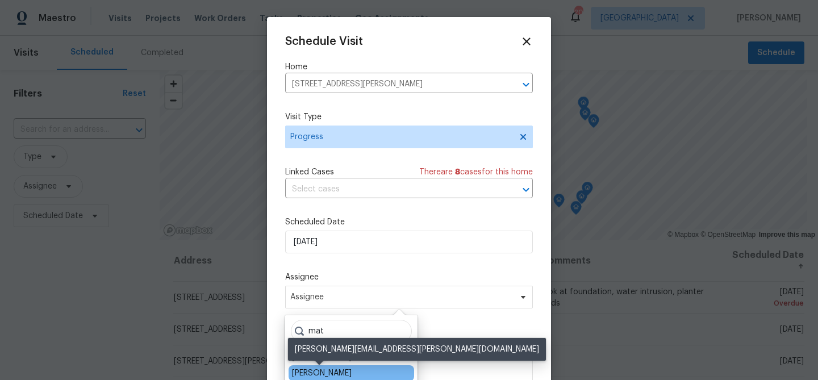
type input "mat"
click at [319, 369] on div "[PERSON_NAME]" at bounding box center [322, 372] width 60 height 11
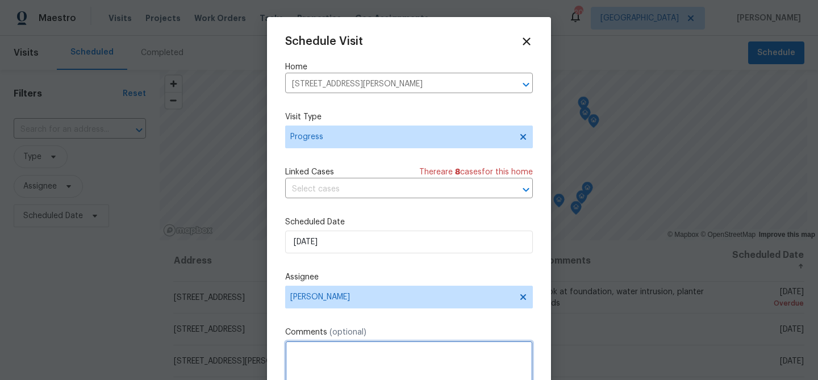
click at [319, 365] on textarea at bounding box center [409, 363] width 248 height 45
click at [290, 350] on textarea "look at overall scope and windows - feedback for Michelle" at bounding box center [409, 363] width 248 height 45
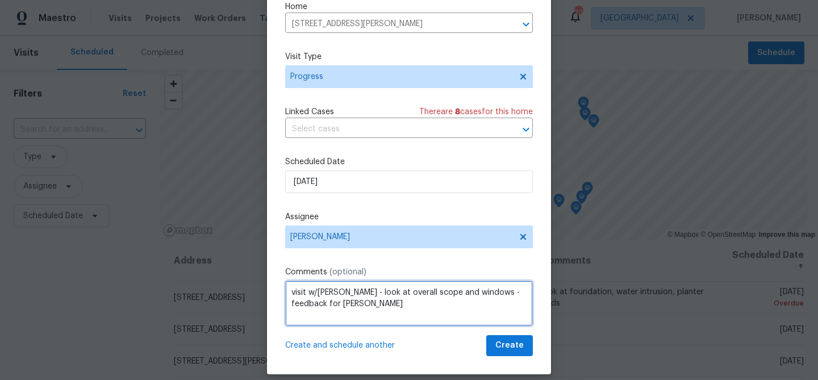
scroll to position [52, 0]
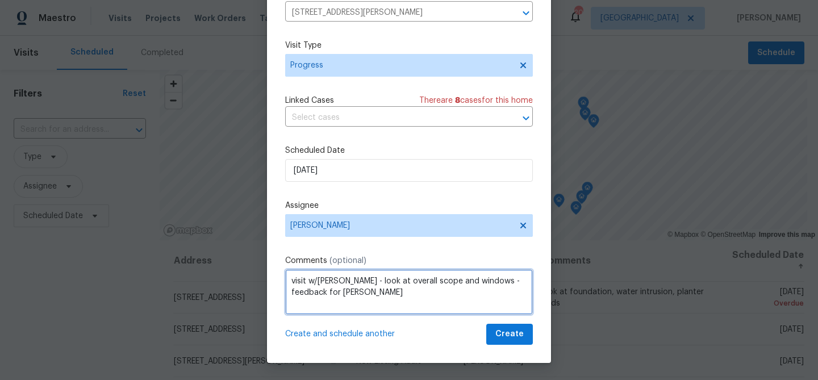
type textarea "visit w/Brad - look at overall scope and windows - feedback for Michelle"
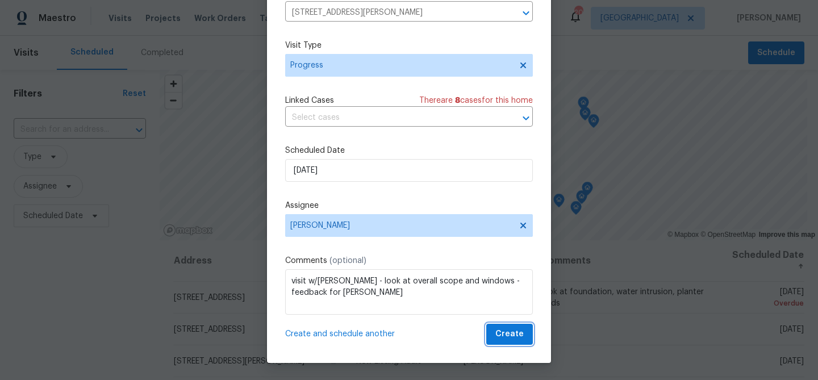
click at [521, 335] on span "Create" at bounding box center [509, 334] width 28 height 14
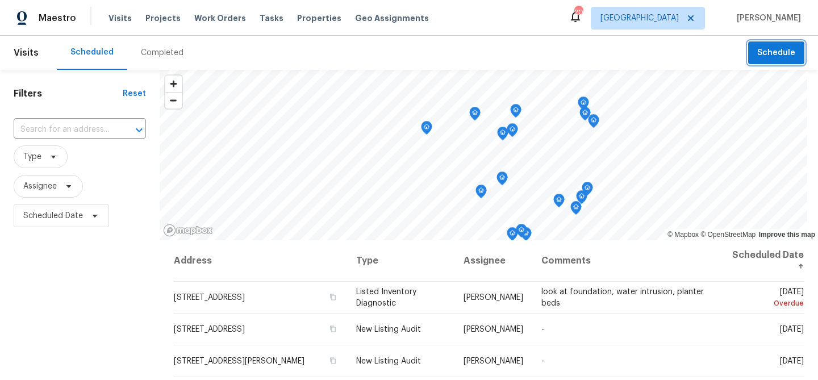
scroll to position [9, 0]
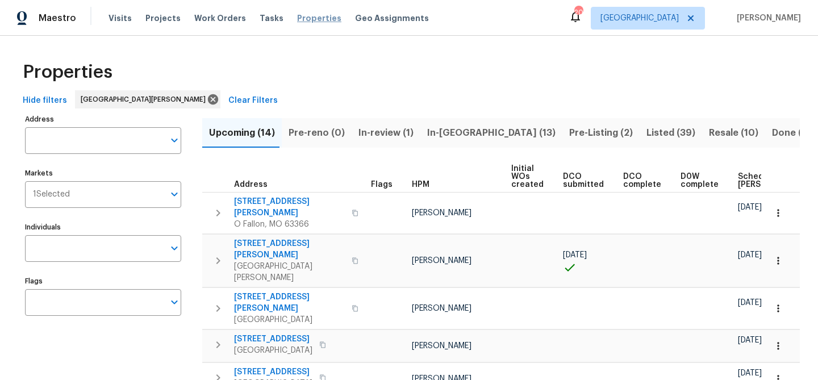
click at [316, 19] on span "Properties" at bounding box center [319, 17] width 44 height 11
click at [429, 135] on span "In-[GEOGRAPHIC_DATA] (13)" at bounding box center [491, 133] width 128 height 16
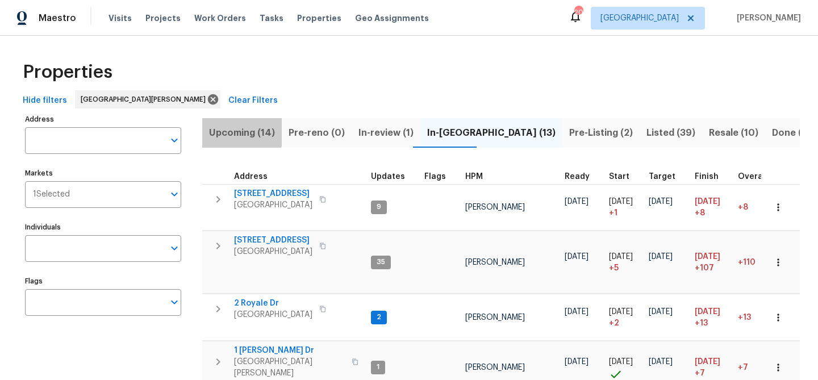
click at [241, 132] on span "Upcoming (14)" at bounding box center [242, 133] width 66 height 16
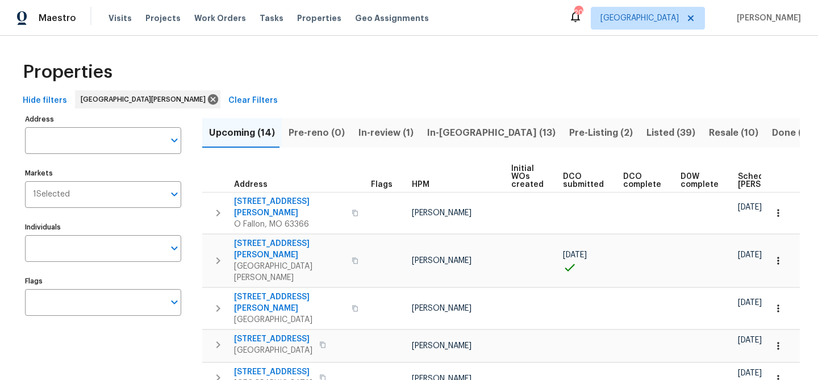
click at [738, 183] on span "Scheduled [PERSON_NAME]" at bounding box center [770, 181] width 64 height 16
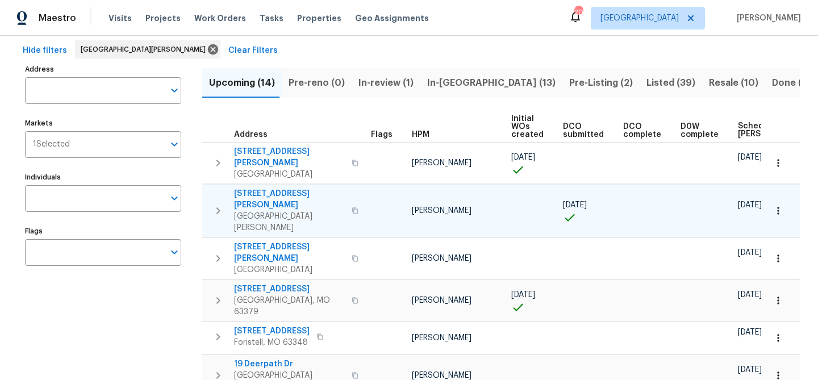
click at [220, 204] on icon "button" at bounding box center [218, 211] width 14 height 14
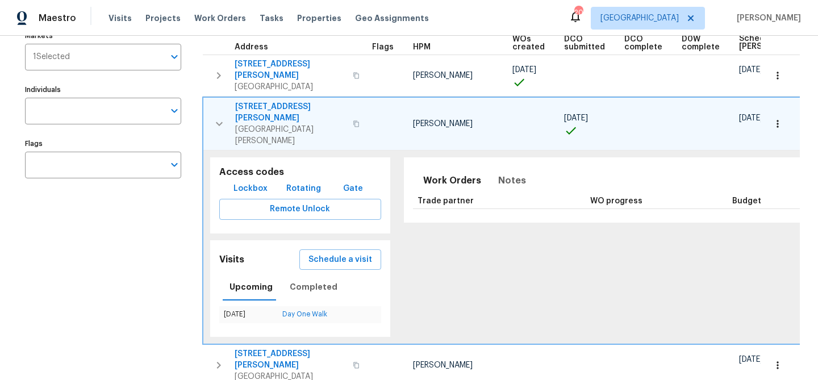
scroll to position [153, 0]
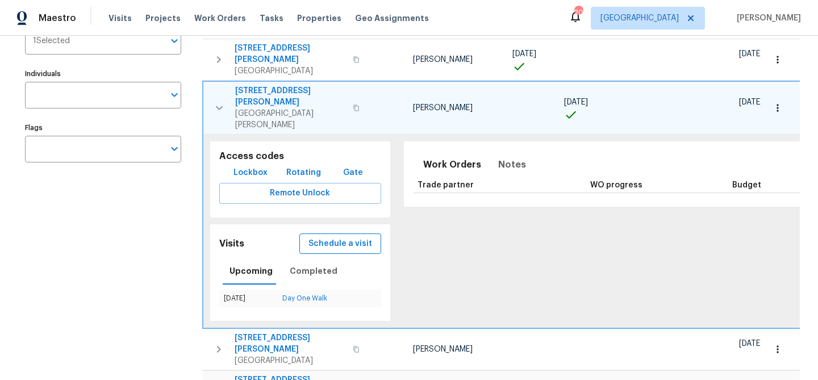
click at [315, 237] on span "Schedule a visit" at bounding box center [340, 244] width 64 height 14
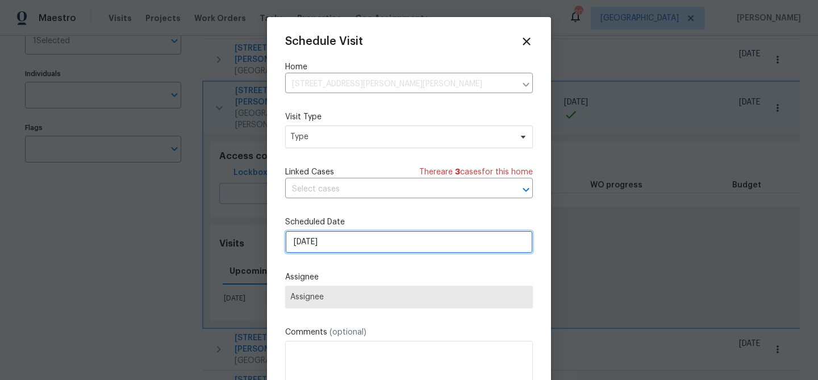
click at [325, 244] on input "[DATE]" at bounding box center [409, 242] width 248 height 23
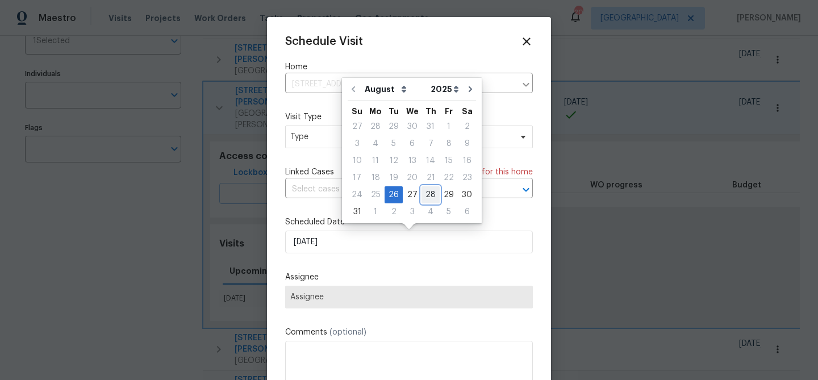
click at [421, 197] on div "28" at bounding box center [430, 195] width 18 height 16
type input "[DATE]"
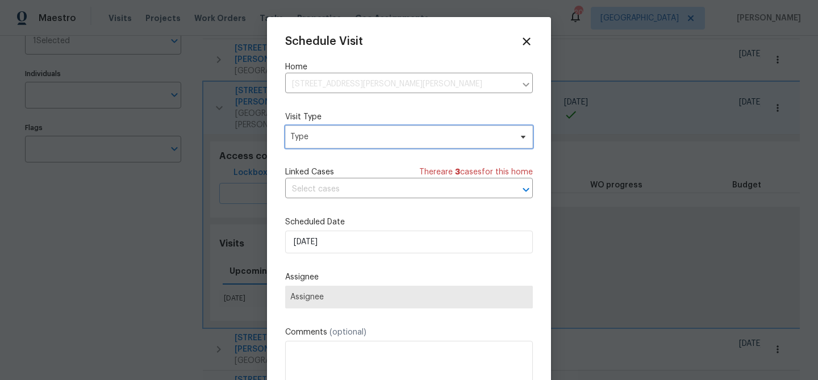
click at [367, 137] on span "Type" at bounding box center [400, 136] width 221 height 11
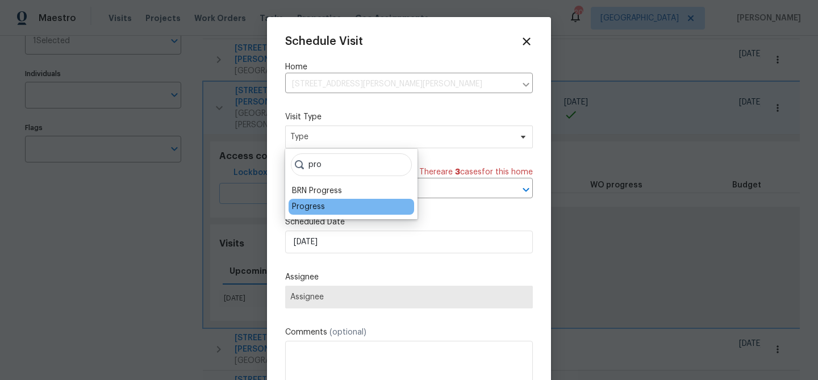
type input "pro"
click at [315, 213] on div "Progress" at bounding box center [352, 207] width 126 height 16
click at [306, 208] on div "Progress" at bounding box center [308, 206] width 33 height 11
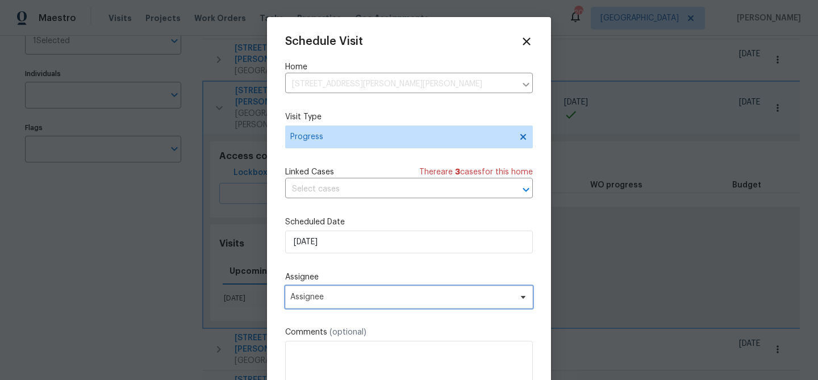
click at [304, 302] on span "Assignee" at bounding box center [401, 297] width 223 height 9
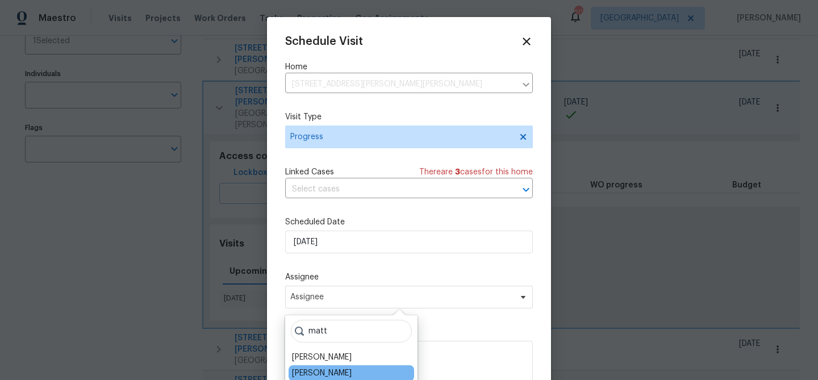
type input "matt"
click at [308, 371] on div "[PERSON_NAME]" at bounding box center [322, 372] width 60 height 11
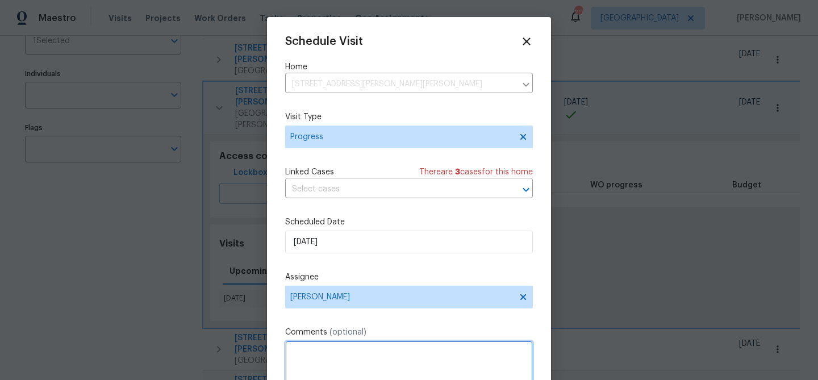
click at [316, 342] on textarea at bounding box center [409, 363] width 248 height 45
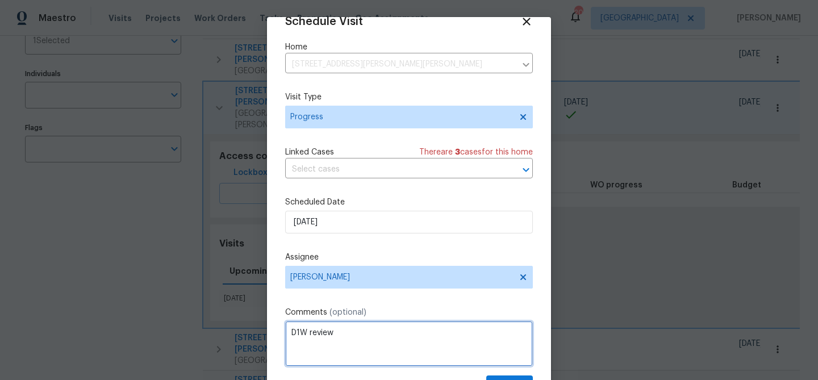
scroll to position [52, 0]
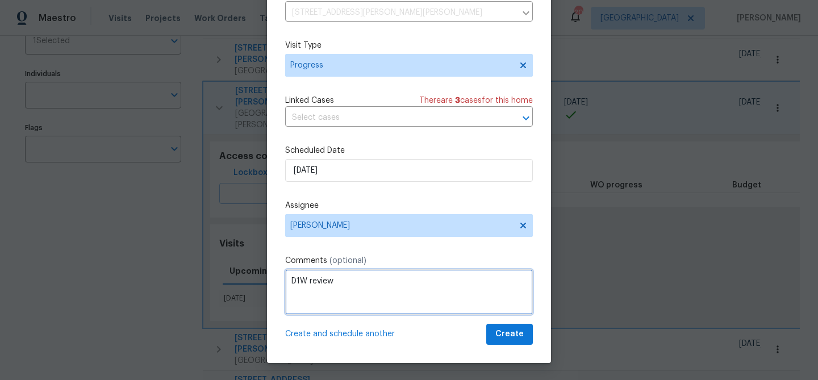
type textarea "D1W review"
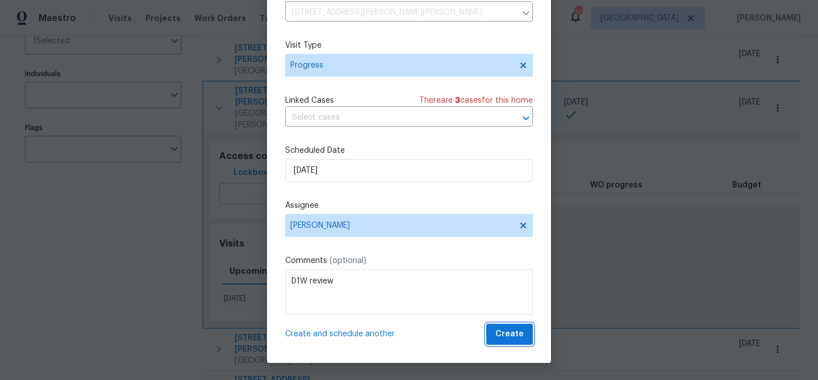
click at [513, 340] on span "Create" at bounding box center [509, 334] width 28 height 14
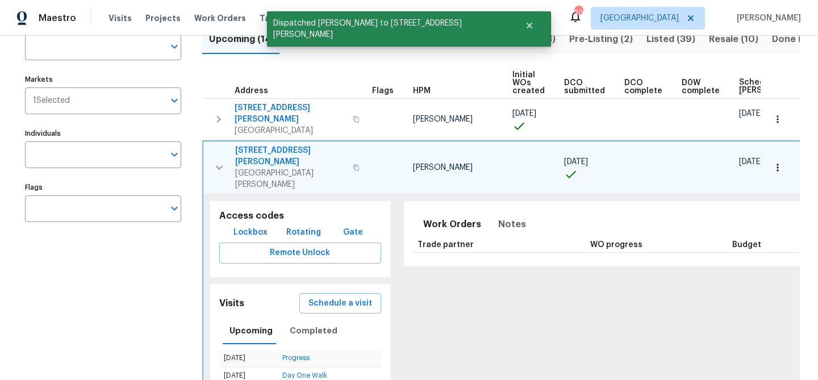
scroll to position [0, 0]
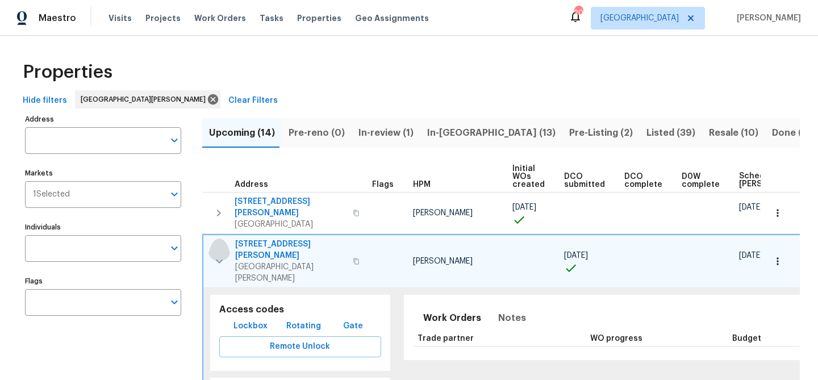
click at [215, 254] on icon "button" at bounding box center [219, 261] width 14 height 14
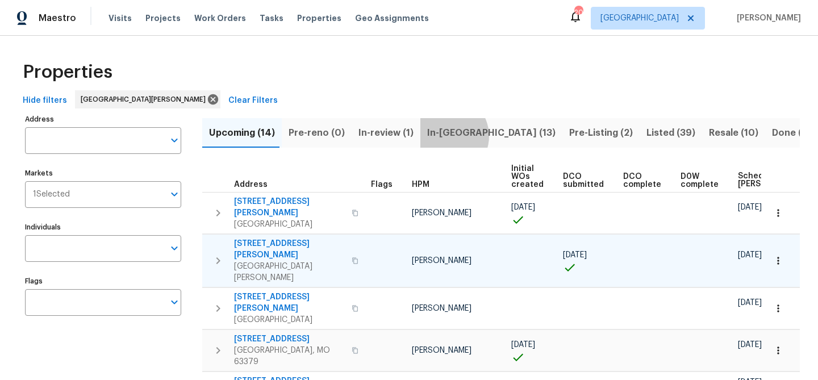
click at [438, 136] on span "In-[GEOGRAPHIC_DATA] (13)" at bounding box center [491, 133] width 128 height 16
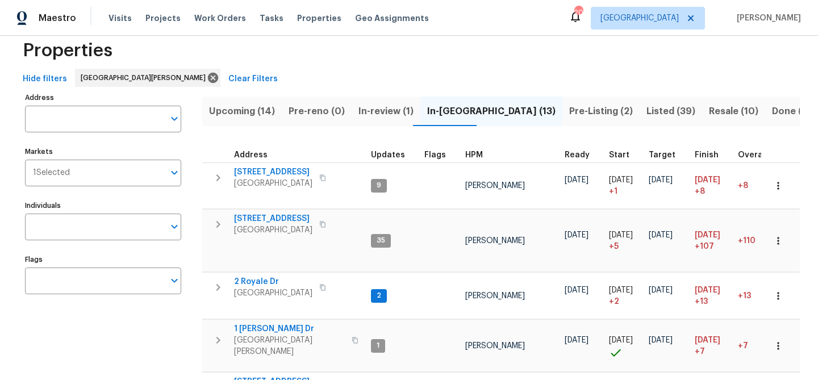
scroll to position [23, 0]
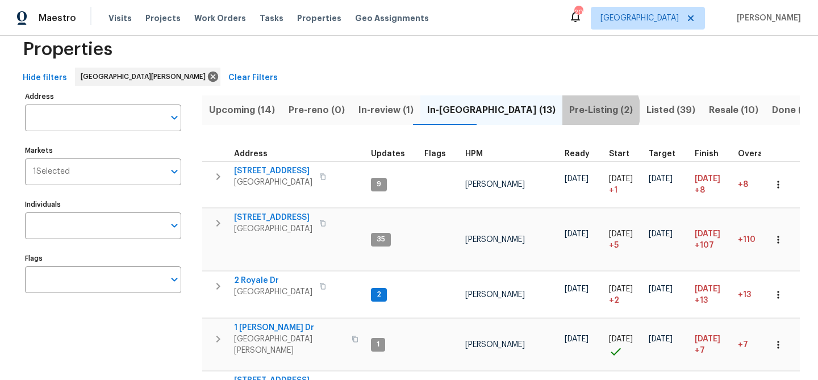
click at [569, 111] on span "Pre-Listing (2)" at bounding box center [601, 110] width 64 height 16
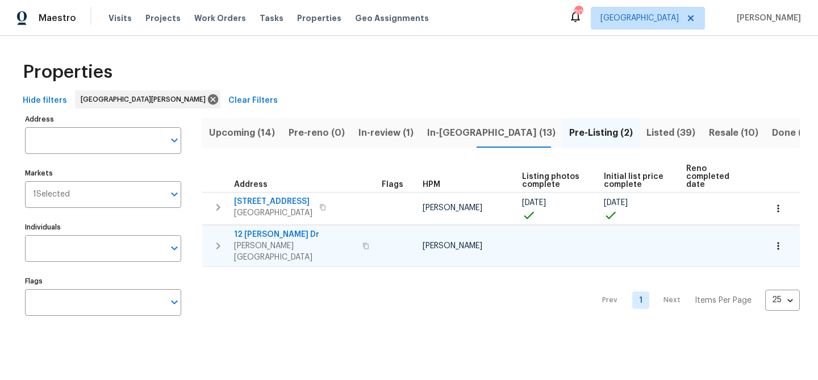
click at [265, 229] on span "12 Wallach Dr" at bounding box center [295, 234] width 122 height 11
click at [436, 132] on span "In-[GEOGRAPHIC_DATA] (13)" at bounding box center [491, 133] width 128 height 16
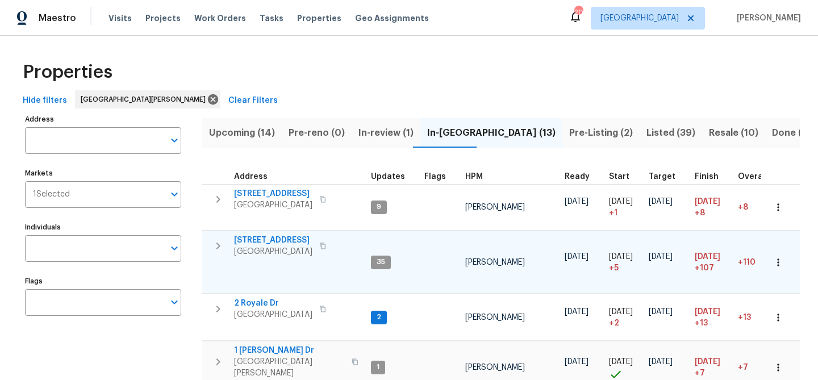
scroll to position [7, 0]
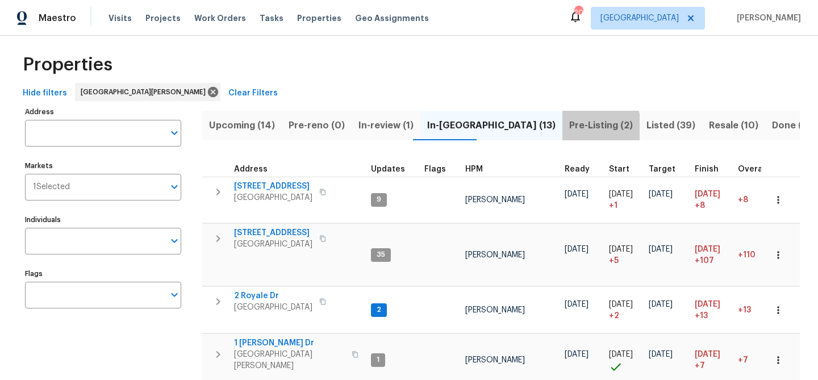
click at [569, 129] on span "Pre-Listing (2)" at bounding box center [601, 126] width 64 height 16
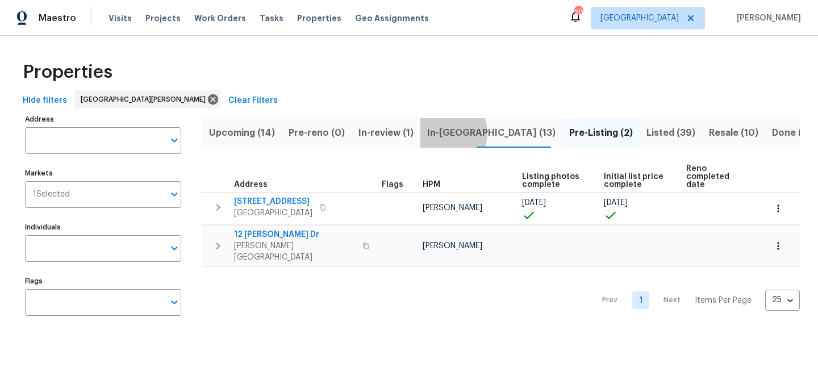
click at [437, 132] on span "In-[GEOGRAPHIC_DATA] (13)" at bounding box center [491, 133] width 128 height 16
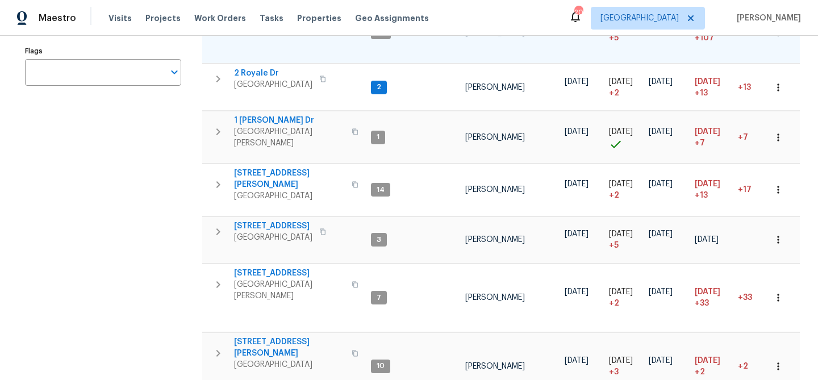
scroll to position [233, 0]
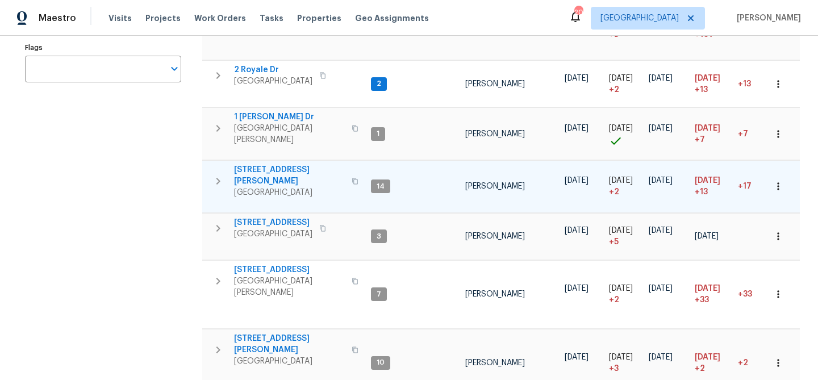
click at [220, 174] on icon "button" at bounding box center [218, 181] width 14 height 14
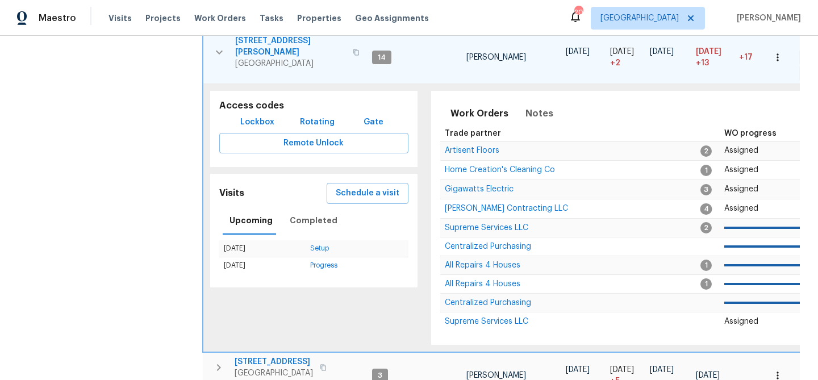
scroll to position [373, 0]
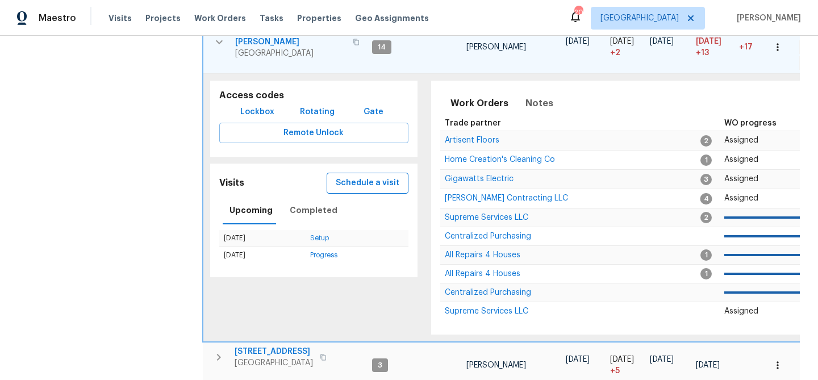
click at [368, 176] on span "Schedule a visit" at bounding box center [368, 183] width 64 height 14
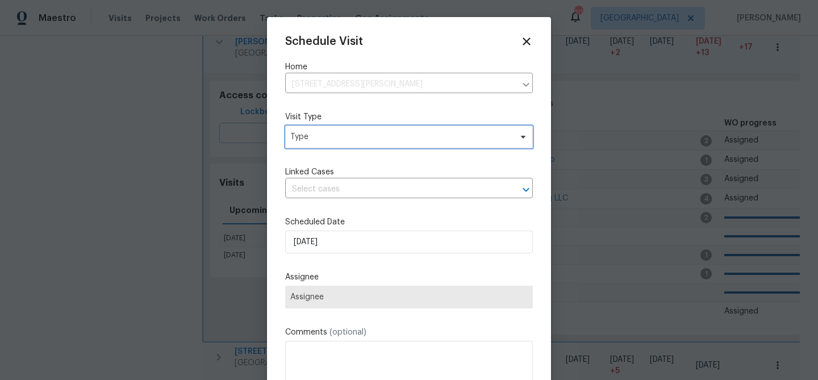
click at [329, 140] on span "Type" at bounding box center [400, 136] width 221 height 11
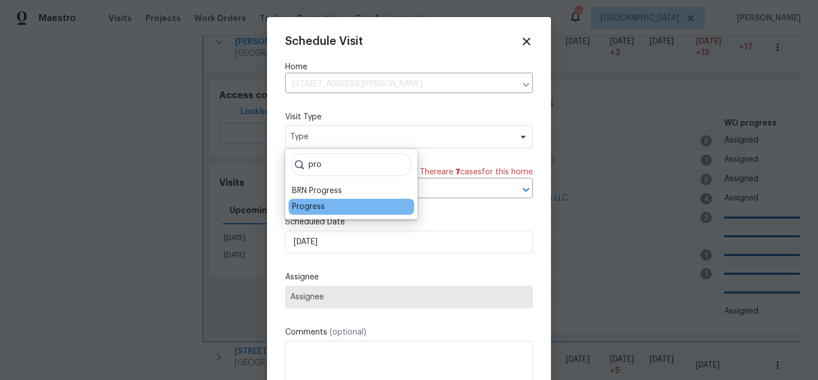
type input "pro"
click at [307, 204] on div "Progress" at bounding box center [308, 206] width 33 height 11
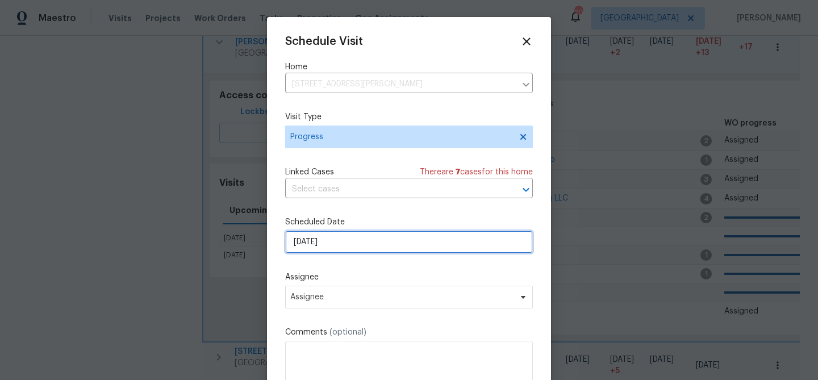
click at [308, 237] on input "[DATE]" at bounding box center [409, 242] width 248 height 23
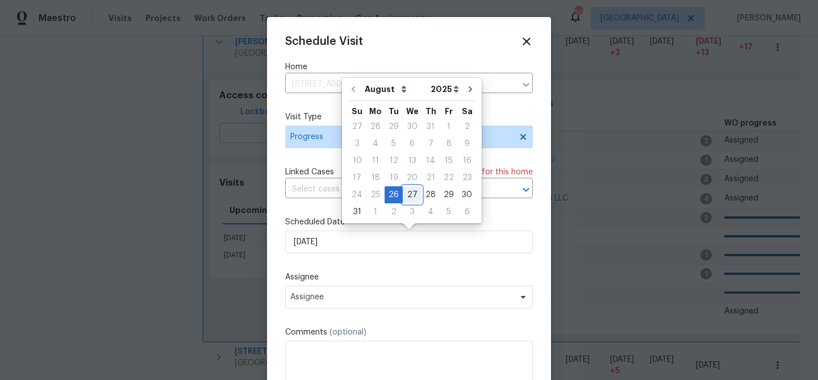
click at [412, 191] on div "27" at bounding box center [412, 195] width 19 height 16
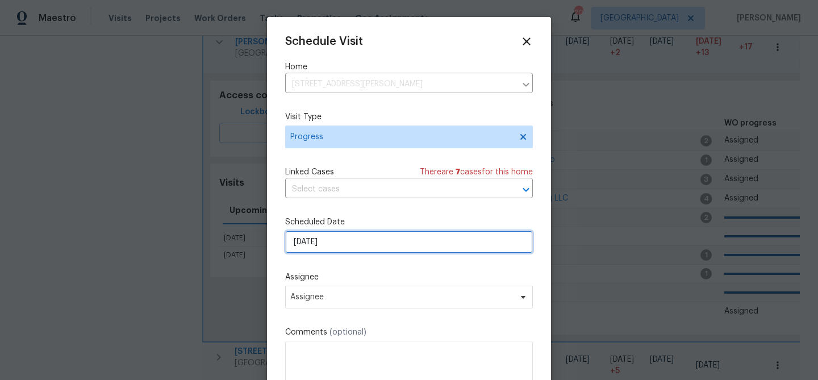
click at [370, 240] on input "[DATE]" at bounding box center [409, 242] width 248 height 23
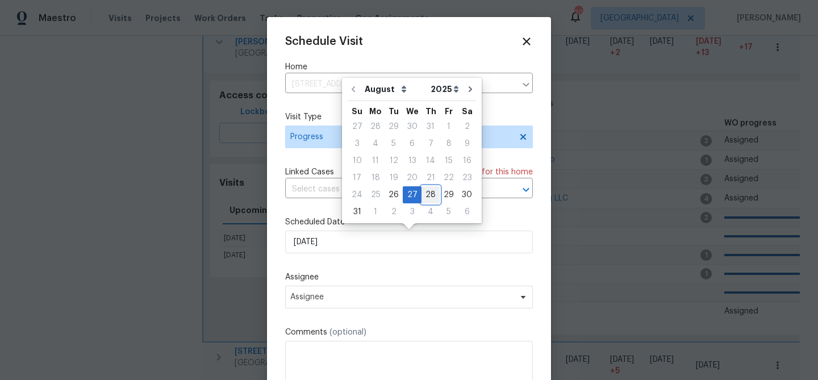
click at [422, 195] on div "28" at bounding box center [430, 195] width 18 height 16
type input "[DATE]"
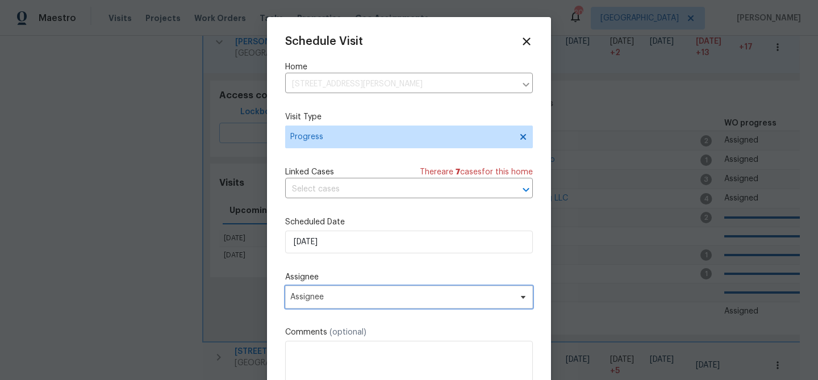
click at [313, 306] on span "Assignee" at bounding box center [409, 297] width 248 height 23
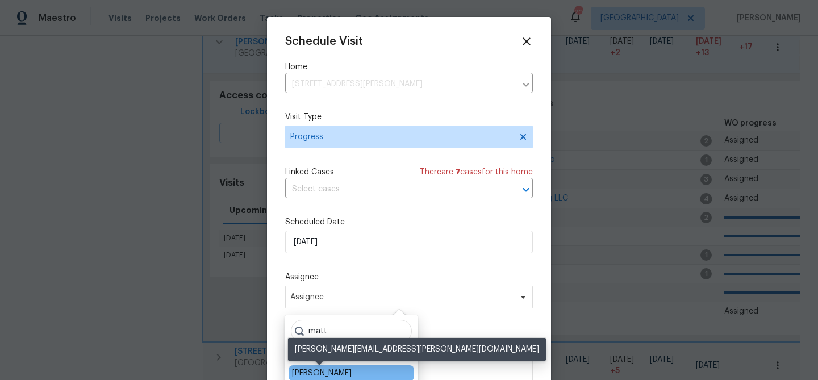
type input "matt"
click at [314, 368] on div "[PERSON_NAME]" at bounding box center [322, 372] width 60 height 11
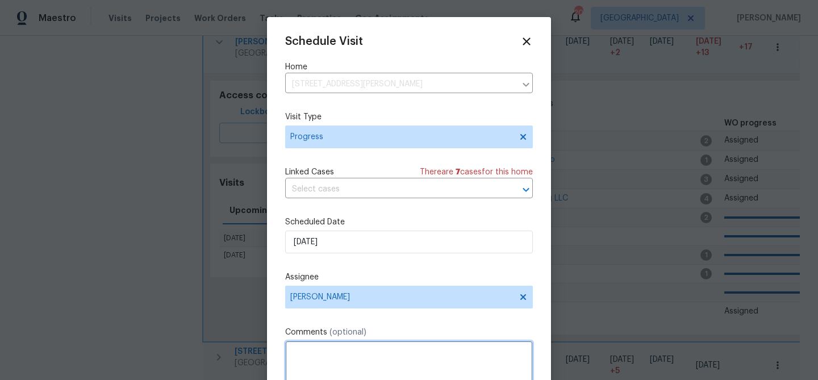
click at [314, 367] on textarea at bounding box center [409, 363] width 248 height 45
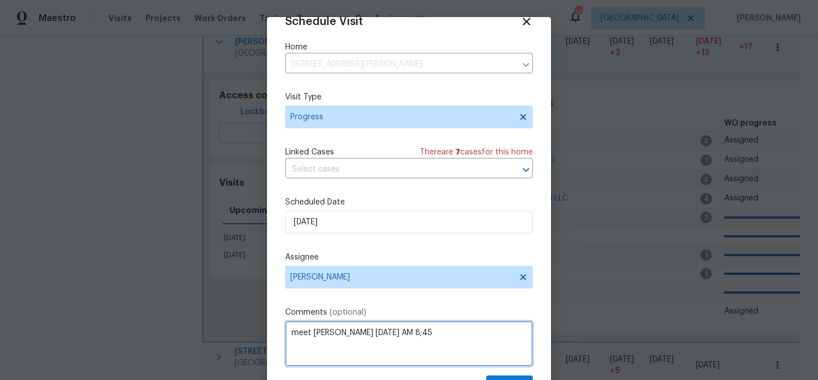
scroll to position [52, 0]
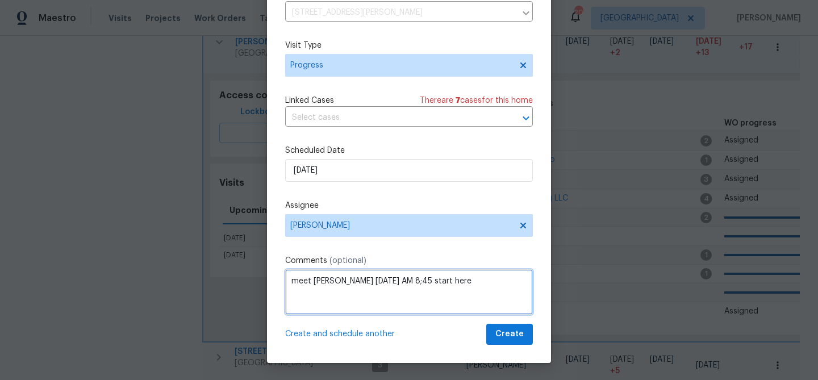
type textarea "meet mike Thursday AM 8;45 start here"
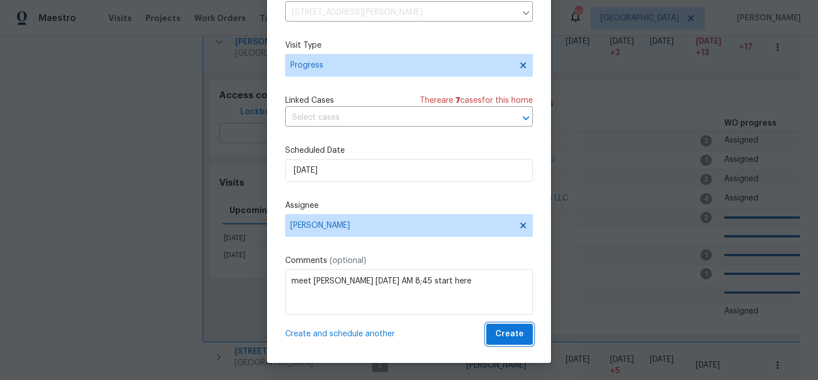
click at [516, 337] on span "Create" at bounding box center [509, 334] width 28 height 14
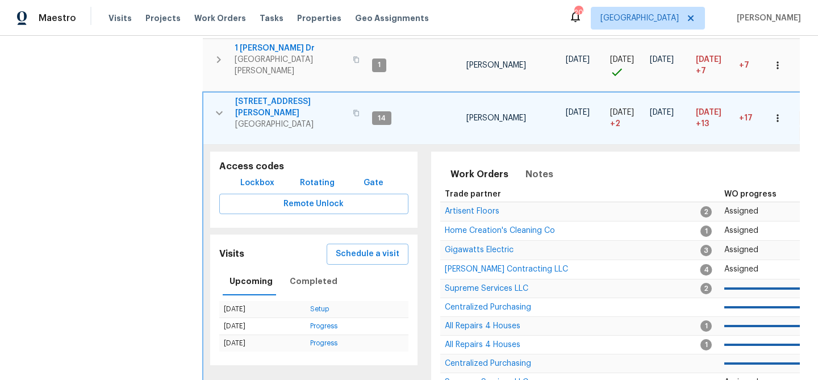
scroll to position [300, 0]
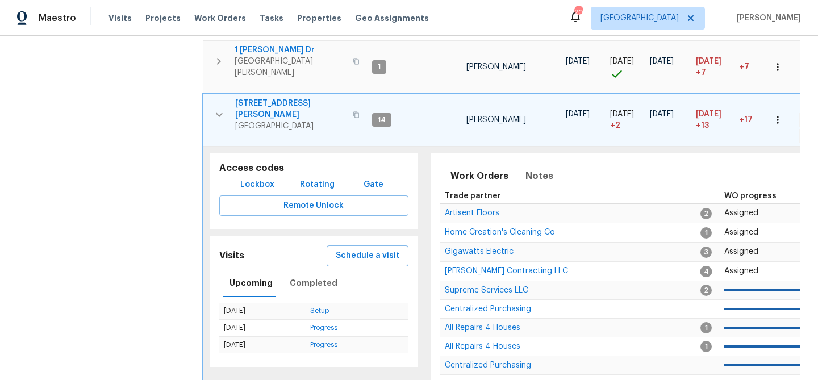
click at [219, 108] on icon "button" at bounding box center [219, 115] width 14 height 14
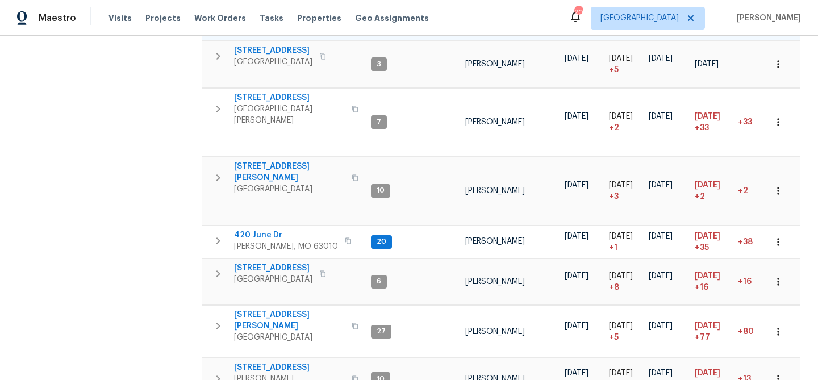
scroll to position [465, 0]
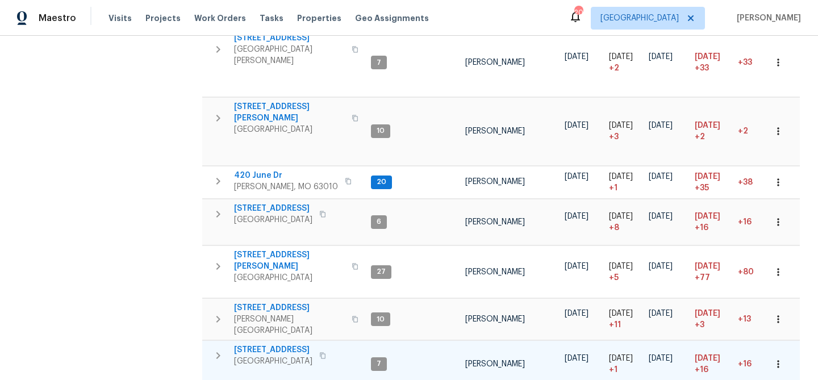
click at [220, 349] on icon "button" at bounding box center [218, 356] width 14 height 14
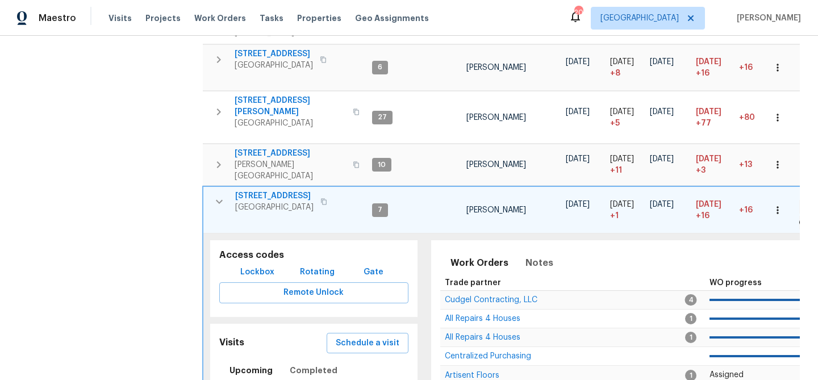
scroll to position [676, 0]
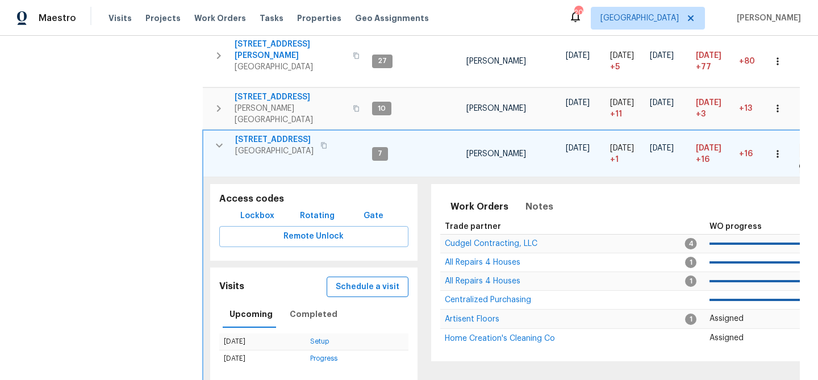
click at [373, 280] on span "Schedule a visit" at bounding box center [368, 287] width 64 height 14
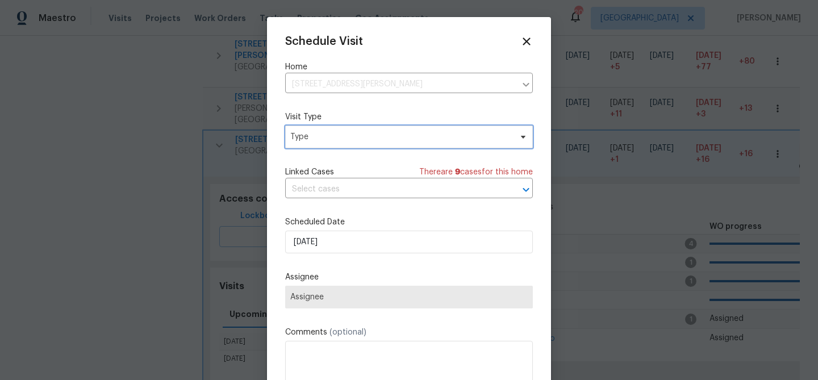
click at [336, 136] on span "Type" at bounding box center [400, 136] width 221 height 11
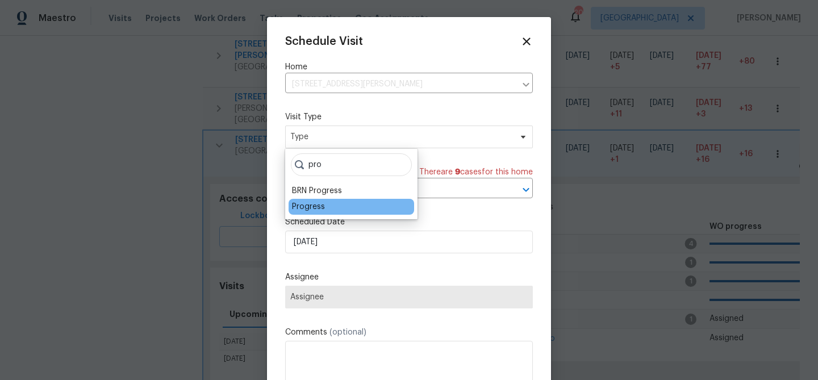
type input "pro"
click at [308, 202] on div "Progress" at bounding box center [308, 206] width 33 height 11
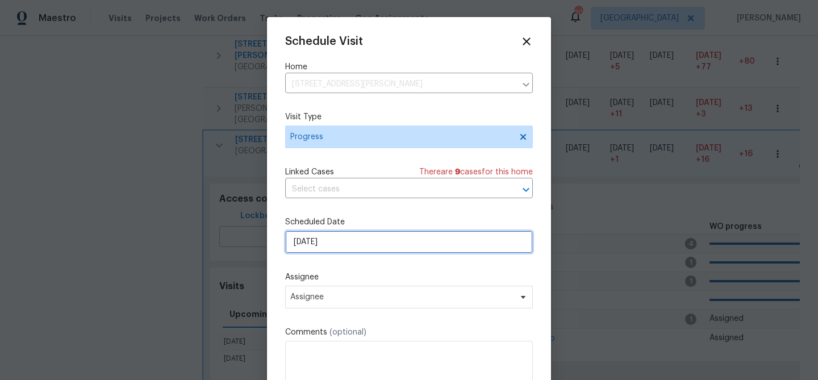
click at [312, 237] on input "[DATE]" at bounding box center [409, 242] width 248 height 23
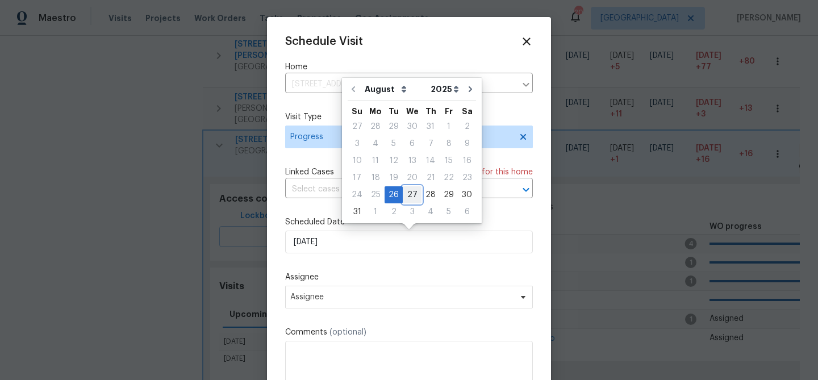
click at [412, 195] on div "27" at bounding box center [412, 195] width 19 height 16
type input "[DATE]"
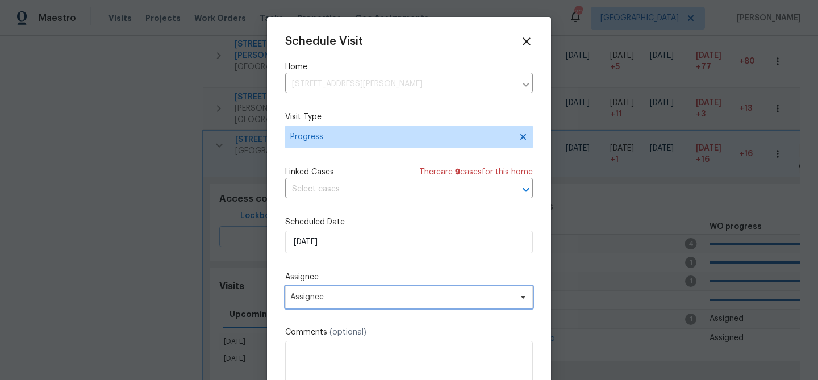
click at [338, 294] on span "Assignee" at bounding box center [401, 297] width 223 height 9
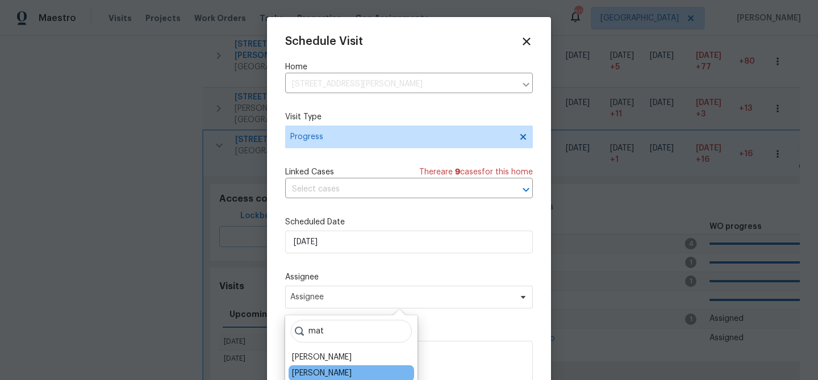
type input "mat"
click at [319, 367] on div "[PERSON_NAME]" at bounding box center [322, 372] width 60 height 11
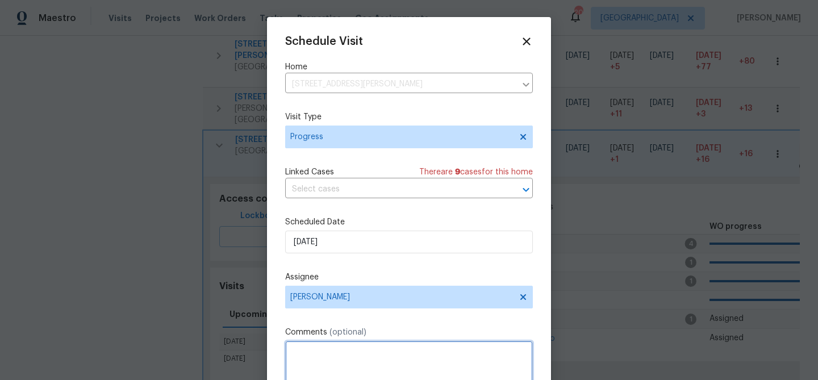
click at [319, 364] on textarea at bounding box center [409, 363] width 248 height 45
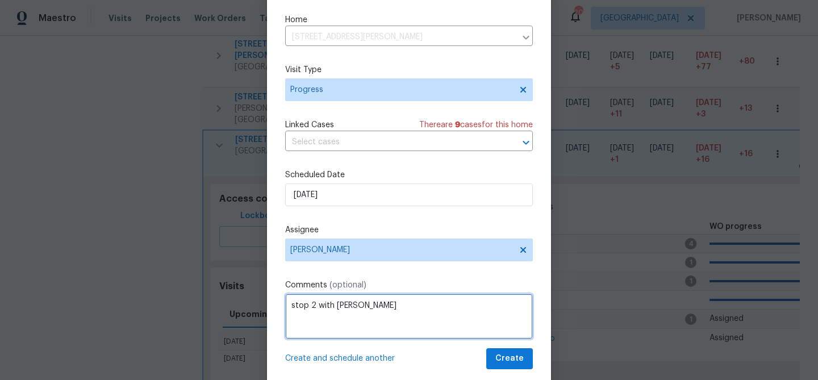
scroll to position [52, 0]
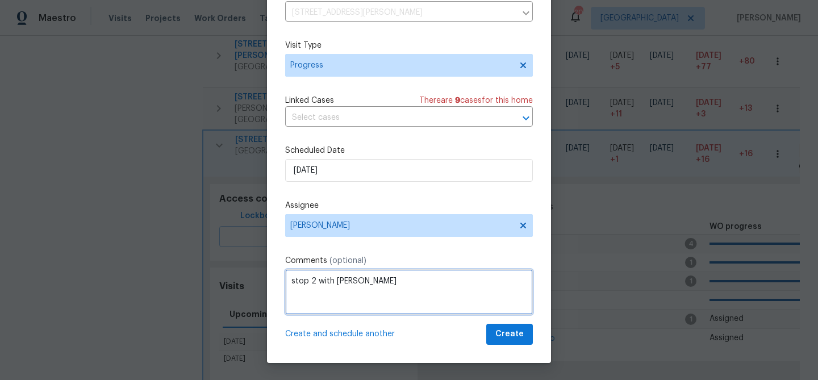
type textarea "stop 2 with Mike"
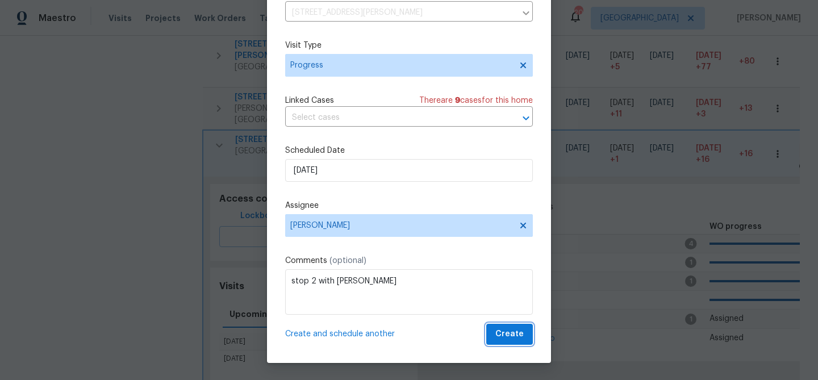
click at [525, 336] on button "Create" at bounding box center [509, 334] width 47 height 21
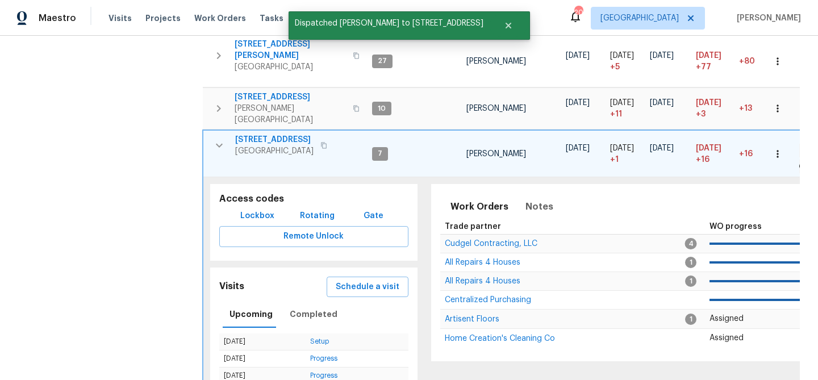
scroll to position [0, 0]
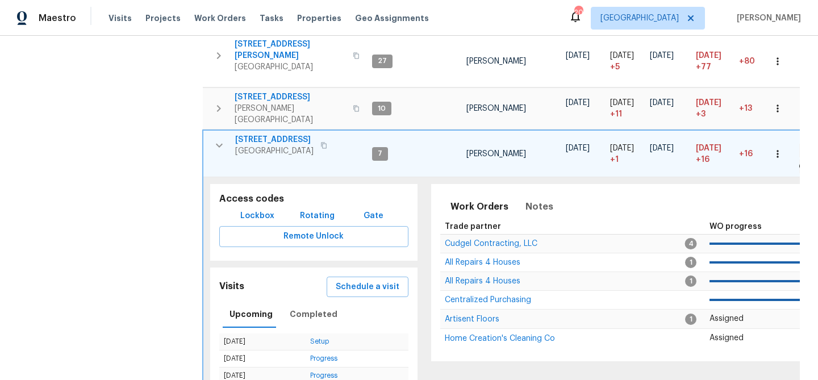
click at [219, 144] on icon "button" at bounding box center [219, 146] width 7 height 4
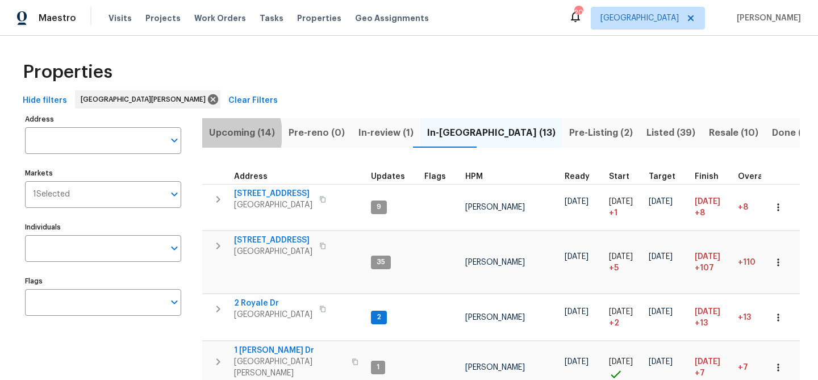
click at [217, 134] on span "Upcoming (14)" at bounding box center [242, 133] width 66 height 16
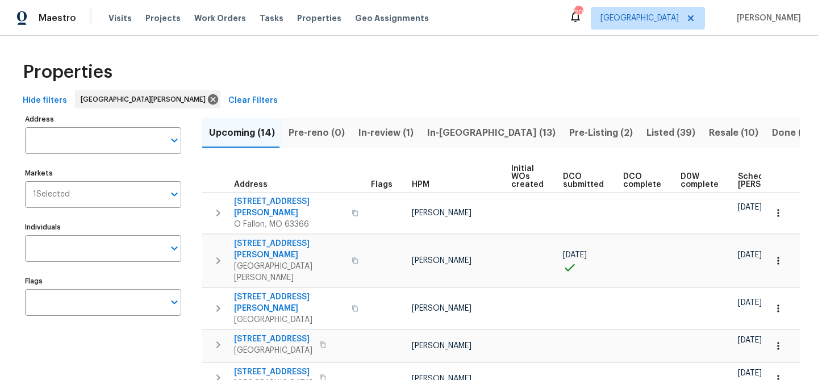
click at [741, 182] on span "Scheduled [PERSON_NAME]" at bounding box center [770, 181] width 64 height 16
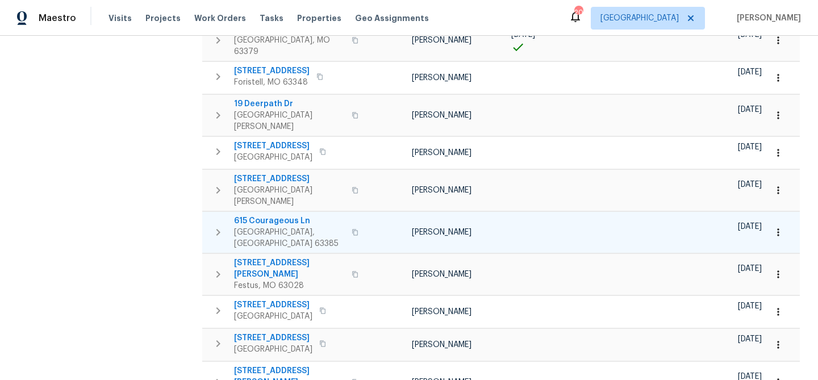
scroll to position [308, 0]
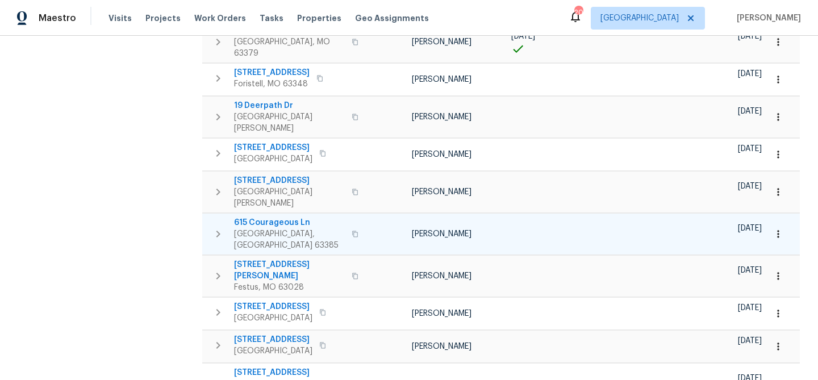
click at [217, 227] on icon "button" at bounding box center [218, 234] width 14 height 14
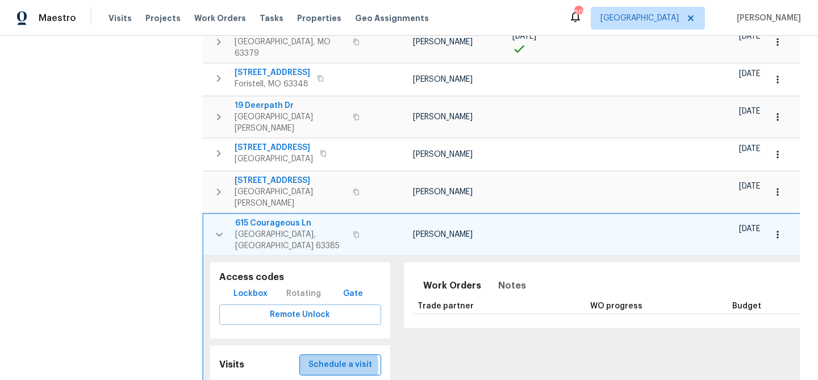
click at [318, 358] on span "Schedule a visit" at bounding box center [340, 365] width 64 height 14
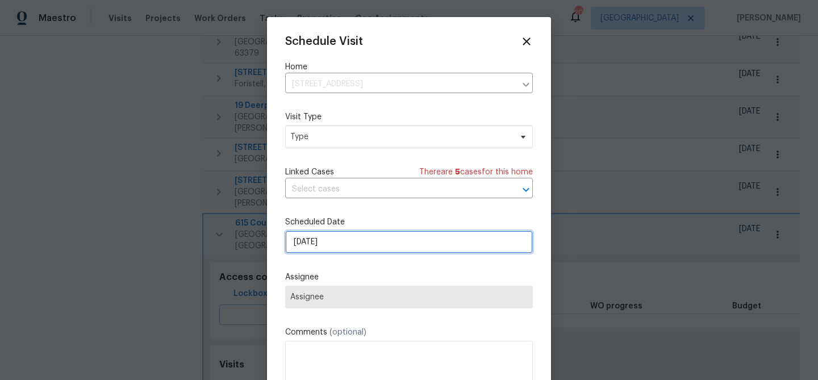
click at [324, 246] on input "[DATE]" at bounding box center [409, 242] width 248 height 23
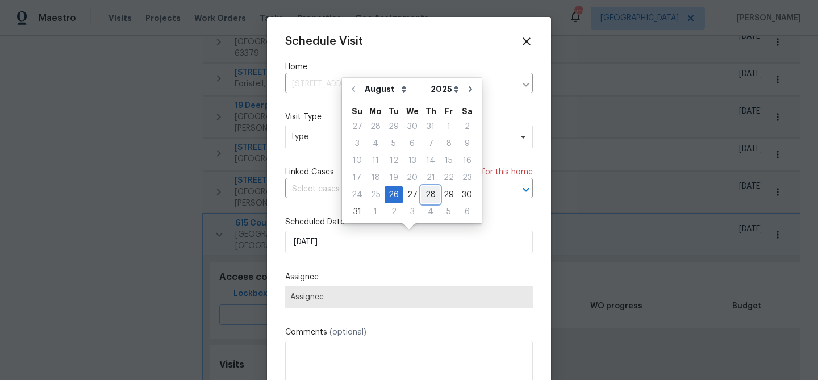
click at [427, 195] on div "28" at bounding box center [430, 195] width 18 height 16
type input "[DATE]"
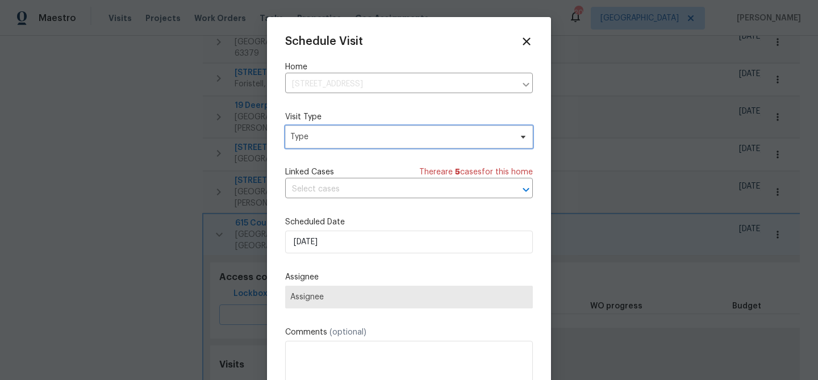
click at [336, 131] on span "Type" at bounding box center [409, 137] width 248 height 23
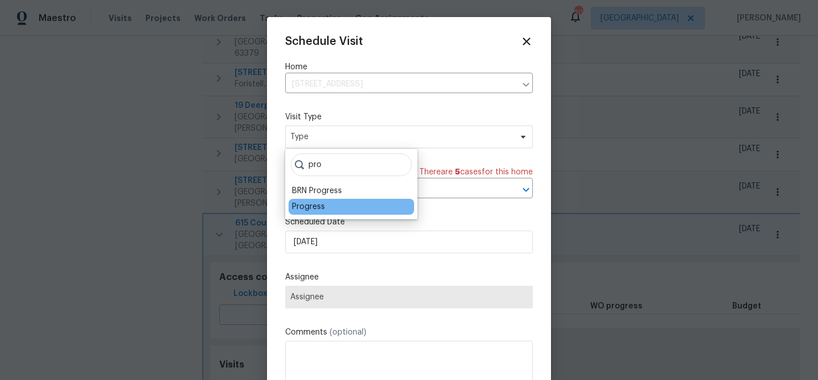
type input "pro"
click at [310, 204] on div "Progress" at bounding box center [308, 206] width 33 height 11
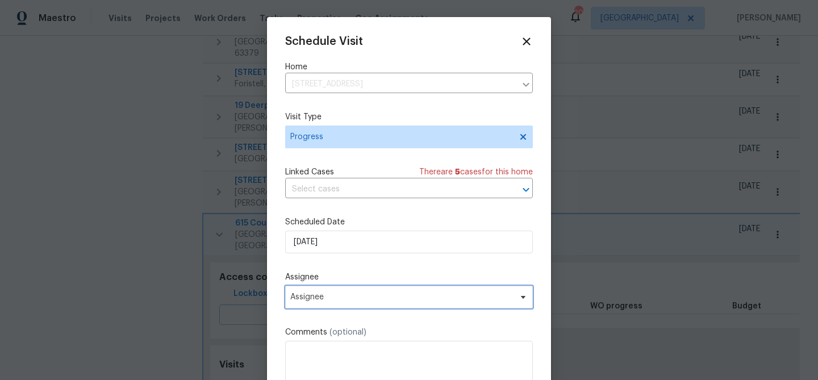
click at [310, 295] on span "Assignee" at bounding box center [401, 297] width 223 height 9
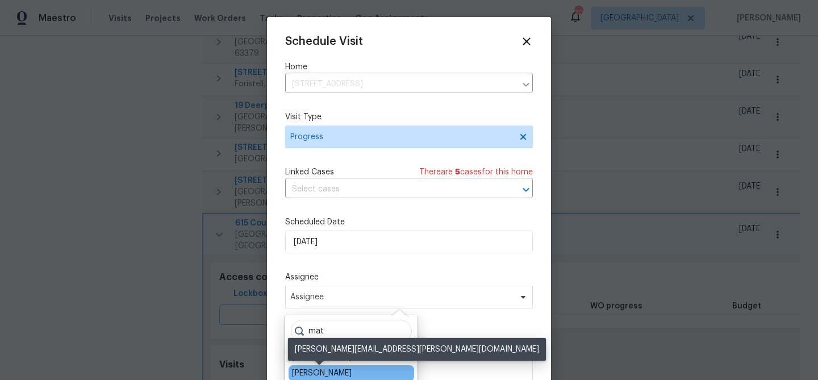
type input "mat"
click at [307, 371] on div "[PERSON_NAME]" at bounding box center [322, 372] width 60 height 11
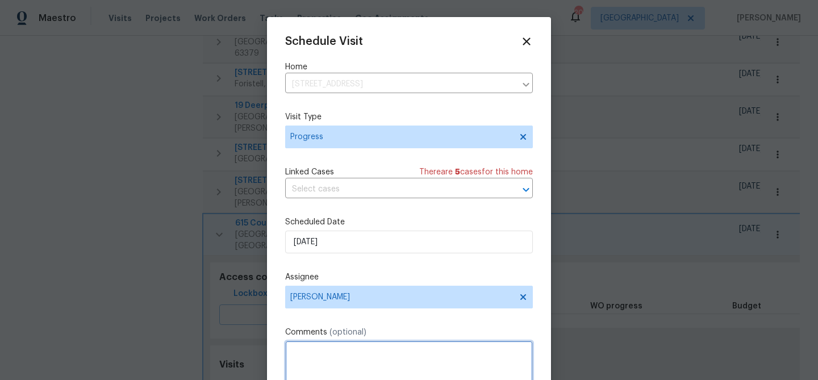
click at [307, 371] on textarea at bounding box center [409, 363] width 248 height 45
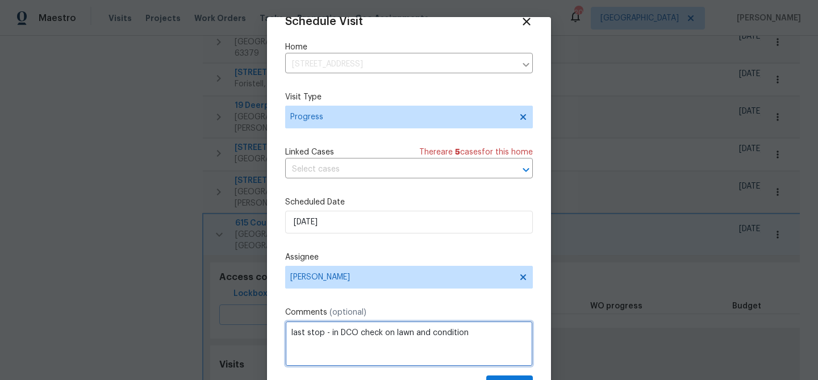
scroll to position [52, 0]
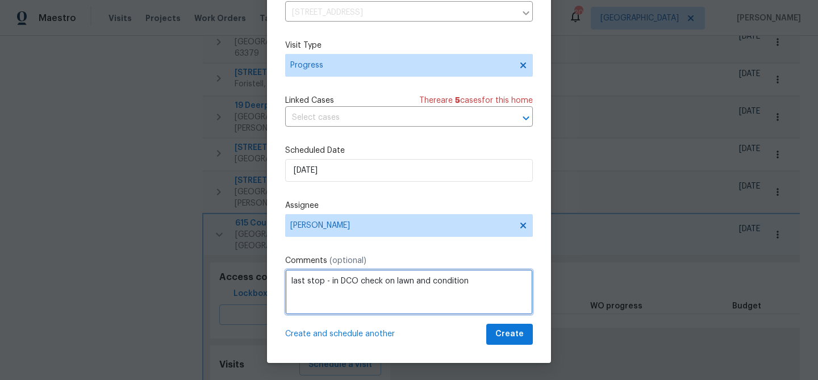
type textarea "last stop - in DCO check on lawn and condition"
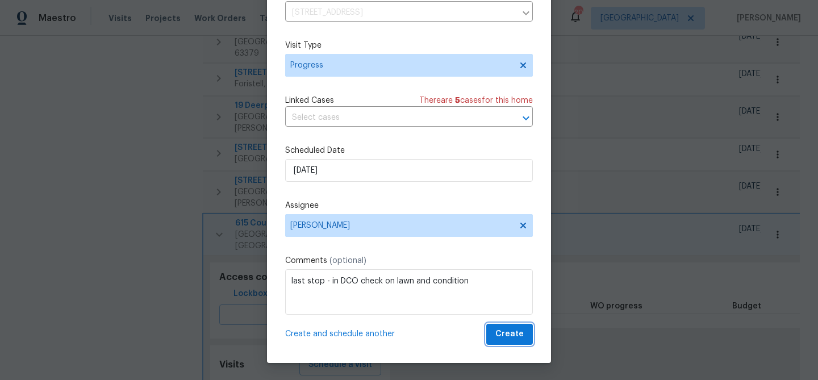
click at [507, 344] on button "Create" at bounding box center [509, 334] width 47 height 21
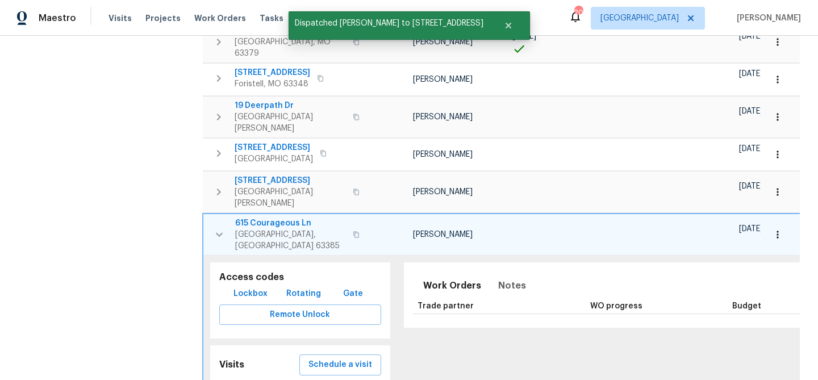
scroll to position [0, 0]
click at [216, 228] on icon "button" at bounding box center [219, 235] width 14 height 14
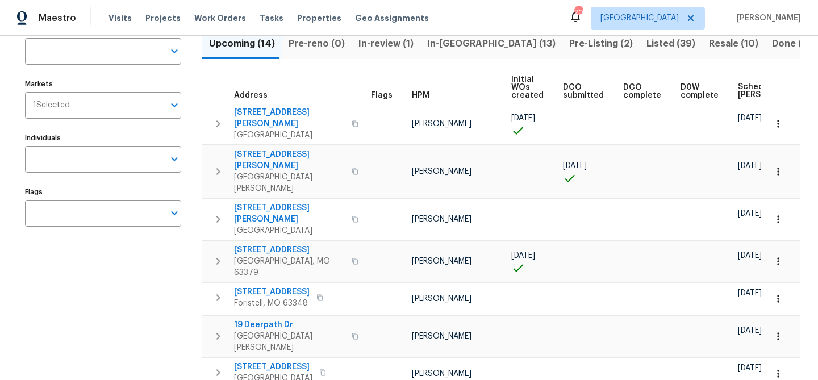
scroll to position [87, 0]
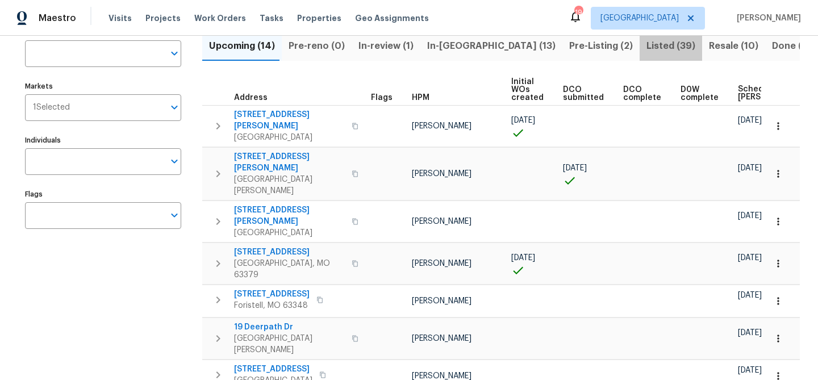
click at [646, 41] on span "Listed (39)" at bounding box center [670, 46] width 49 height 16
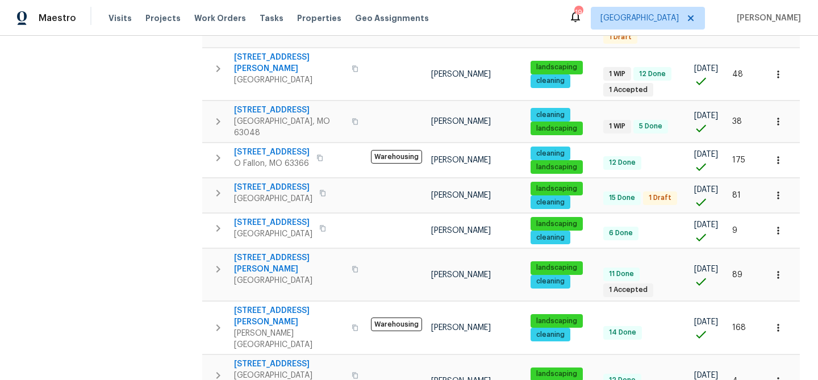
scroll to position [814, 0]
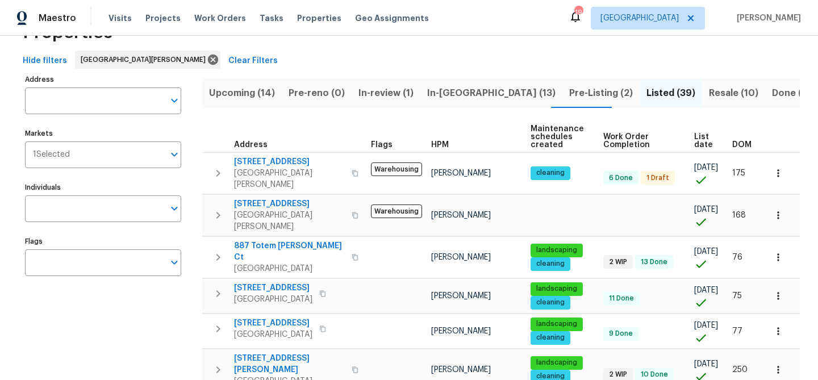
scroll to position [28, 0]
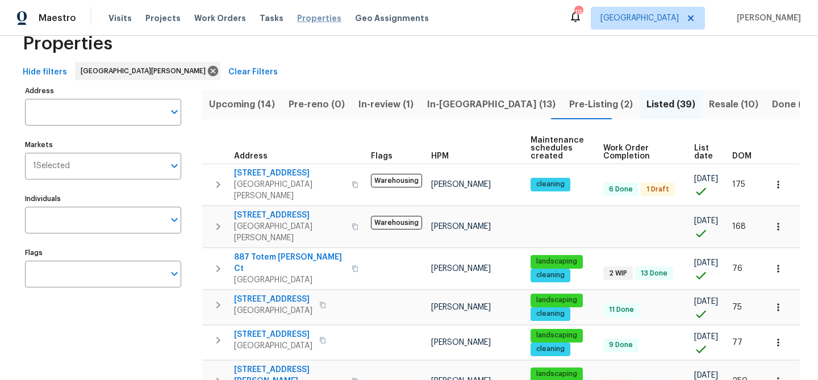
click at [297, 20] on span "Properties" at bounding box center [319, 17] width 44 height 11
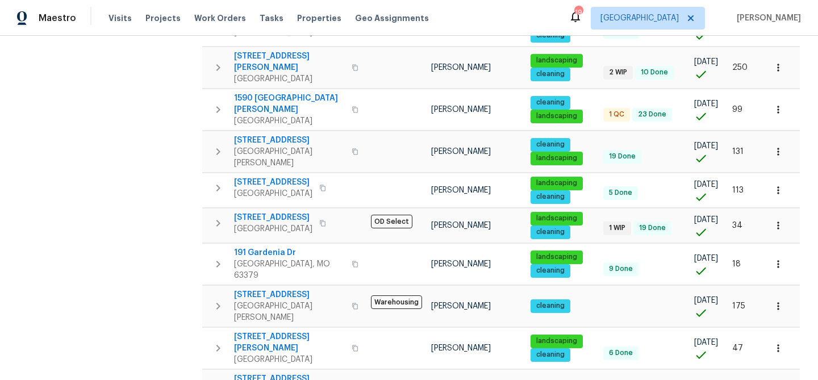
scroll to position [342, 0]
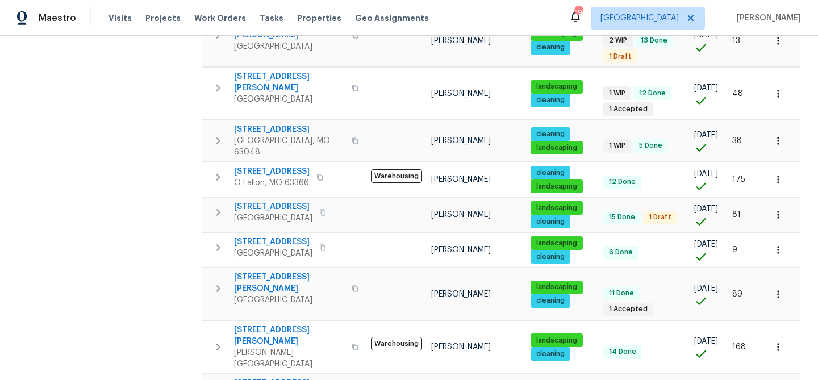
scroll to position [814, 0]
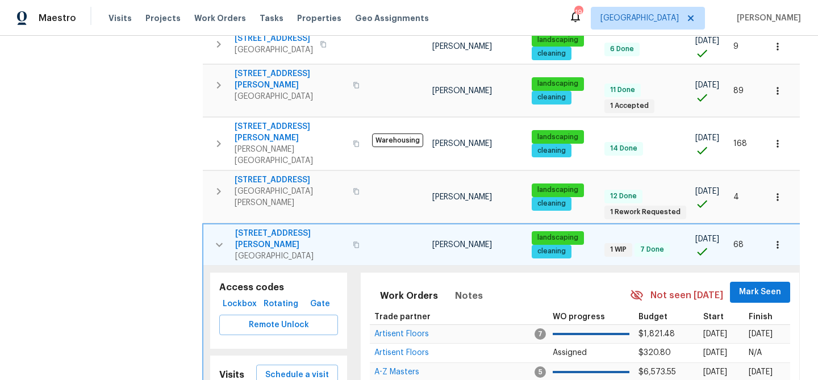
scroll to position [1025, 0]
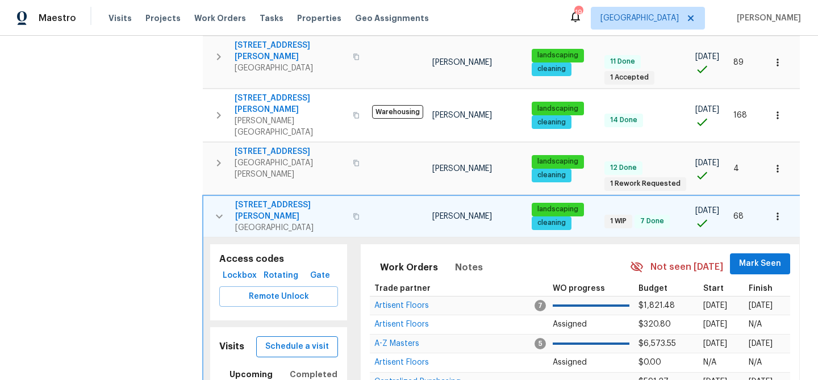
click at [322, 340] on span "Schedule a visit" at bounding box center [297, 347] width 64 height 14
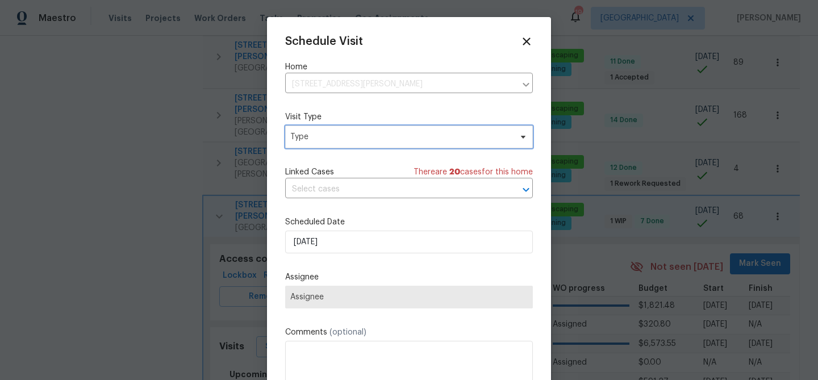
click at [329, 137] on span "Type" at bounding box center [400, 136] width 221 height 11
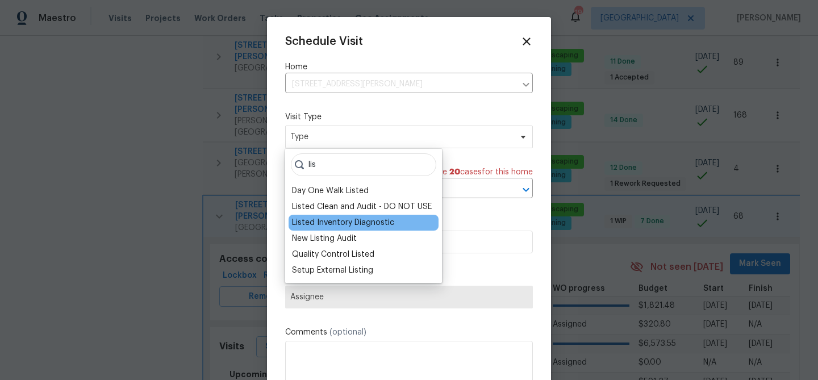
type input "lis"
click at [309, 220] on div "Listed Inventory Diagnostic" at bounding box center [343, 222] width 102 height 11
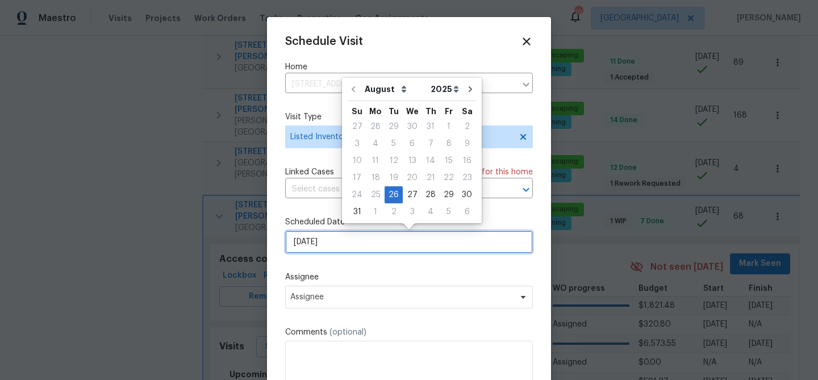
click at [325, 241] on input "[DATE]" at bounding box center [409, 242] width 248 height 23
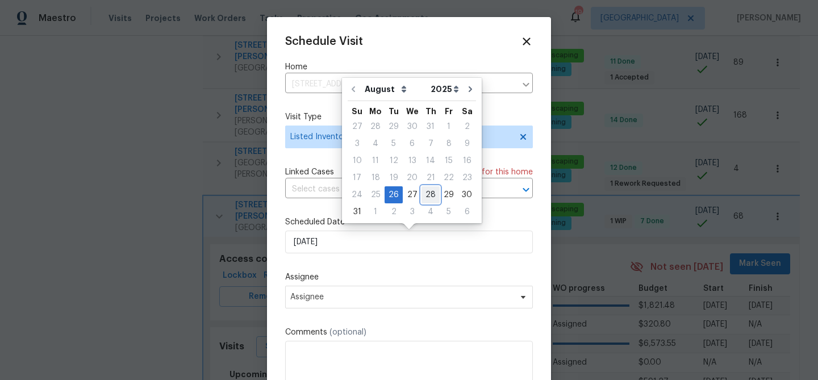
click at [423, 195] on div "28" at bounding box center [430, 195] width 18 height 16
type input "[DATE]"
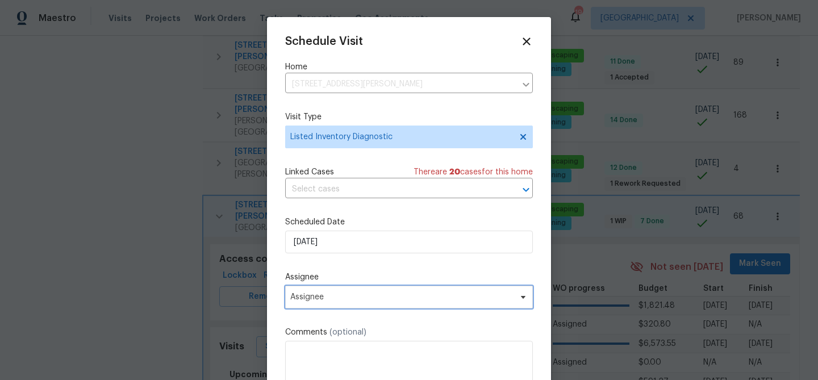
click at [336, 296] on span "Assignee" at bounding box center [401, 297] width 223 height 9
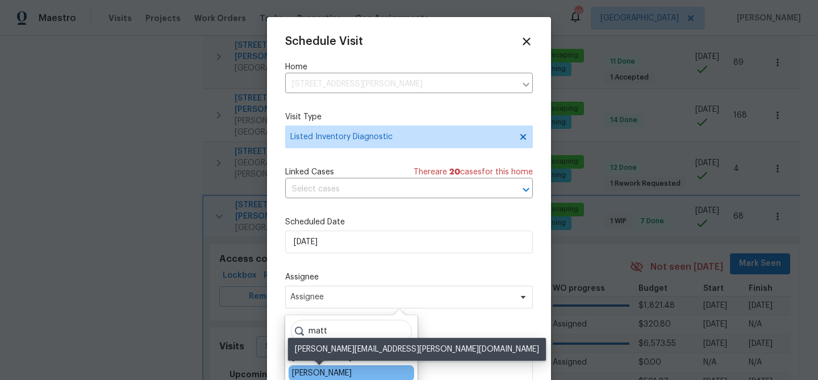
type input "matt"
click at [324, 369] on div "[PERSON_NAME]" at bounding box center [322, 372] width 60 height 11
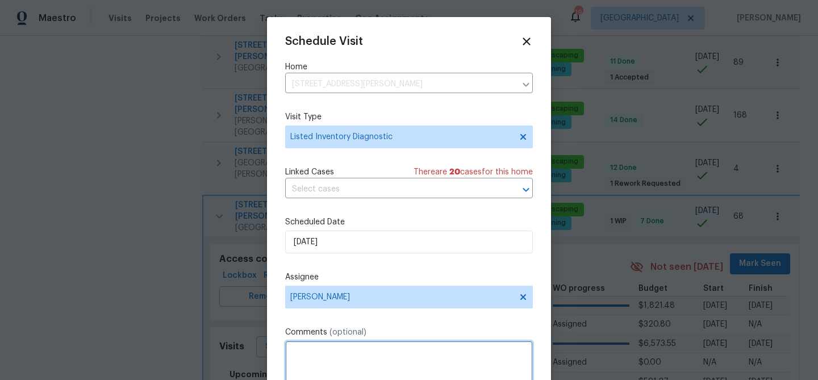
click at [332, 350] on textarea at bounding box center [409, 363] width 248 height 45
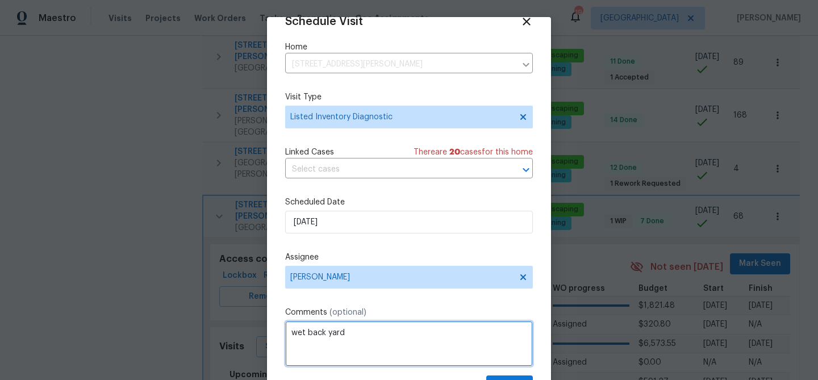
scroll to position [52, 0]
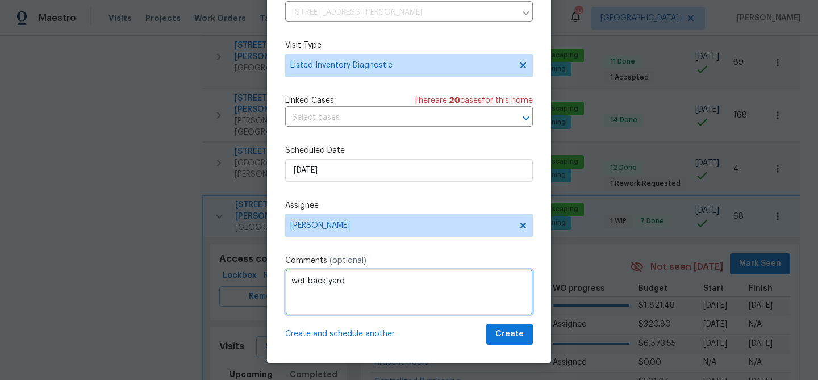
type textarea "wet back yard"
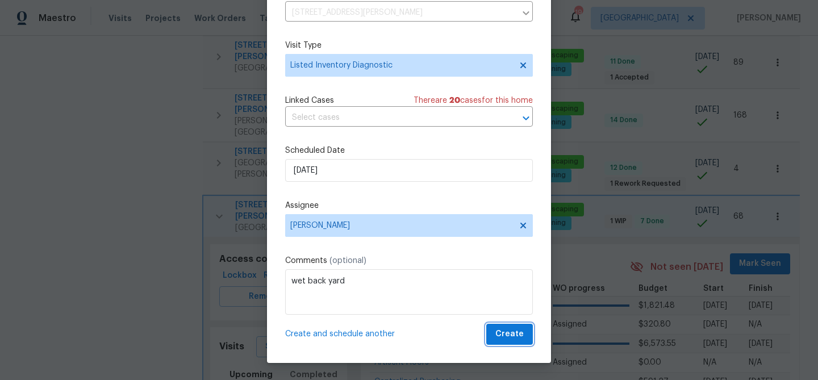
click at [506, 333] on span "Create" at bounding box center [509, 334] width 28 height 14
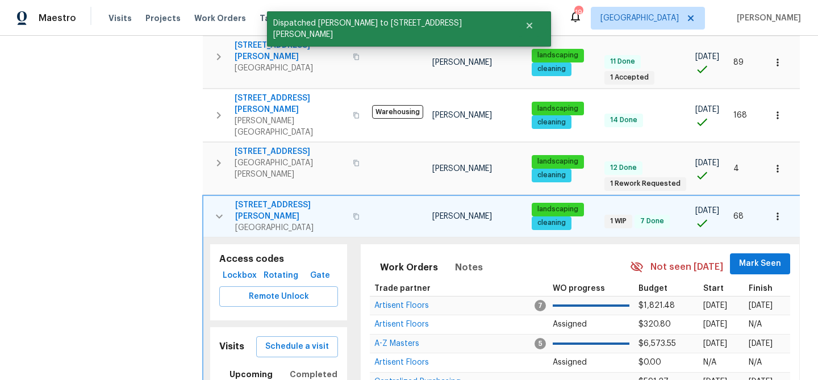
scroll to position [0, 0]
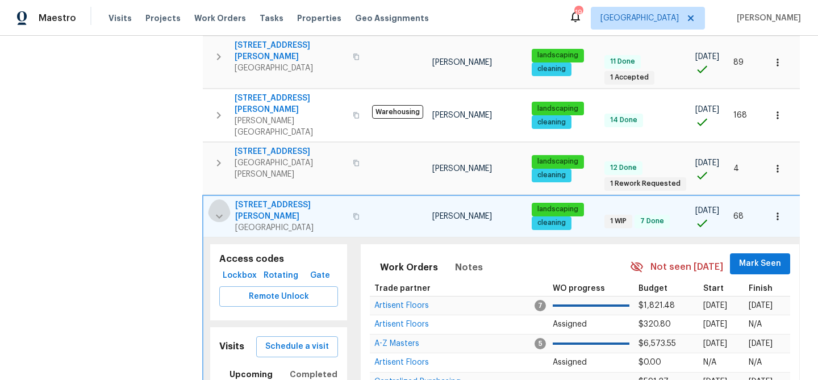
click at [220, 210] on icon "button" at bounding box center [219, 217] width 14 height 14
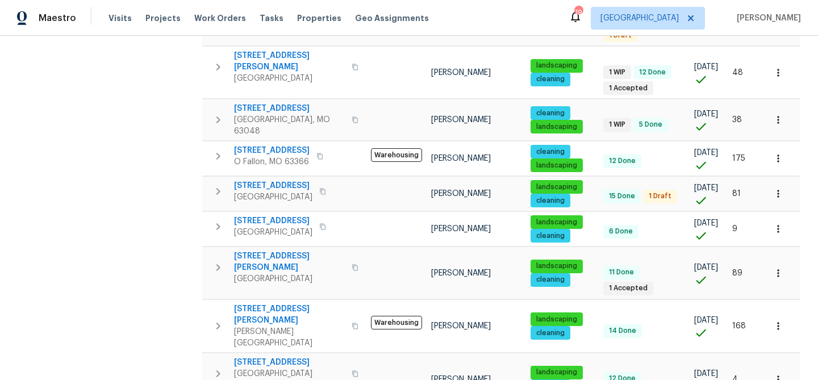
scroll to position [814, 0]
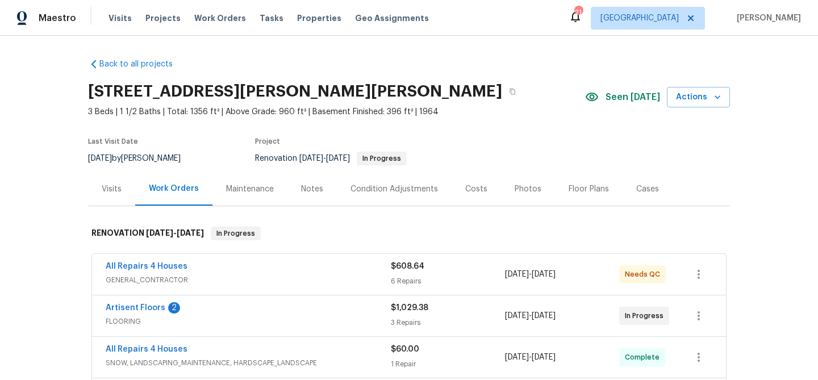
click at [111, 187] on div "Visits" at bounding box center [112, 188] width 20 height 11
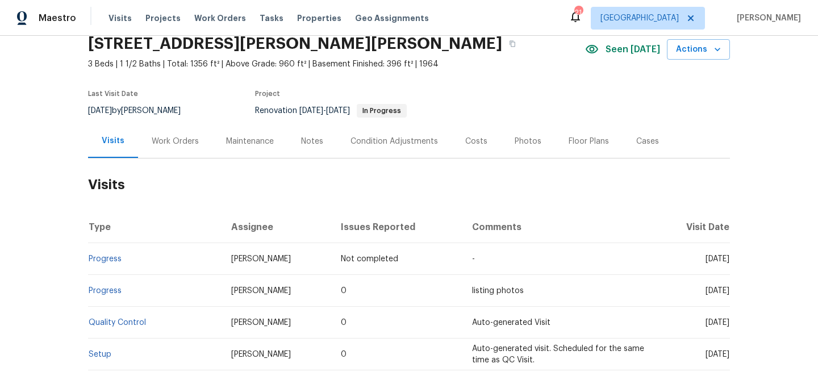
scroll to position [35, 0]
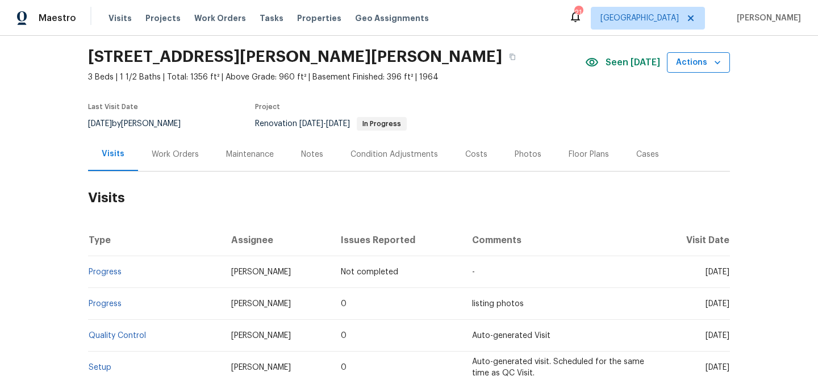
click at [704, 64] on span "Actions" at bounding box center [698, 63] width 45 height 14
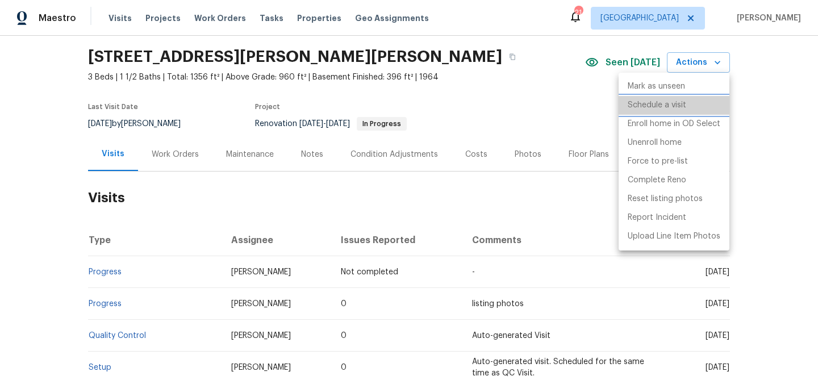
click at [651, 105] on p "Schedule a visit" at bounding box center [657, 105] width 59 height 12
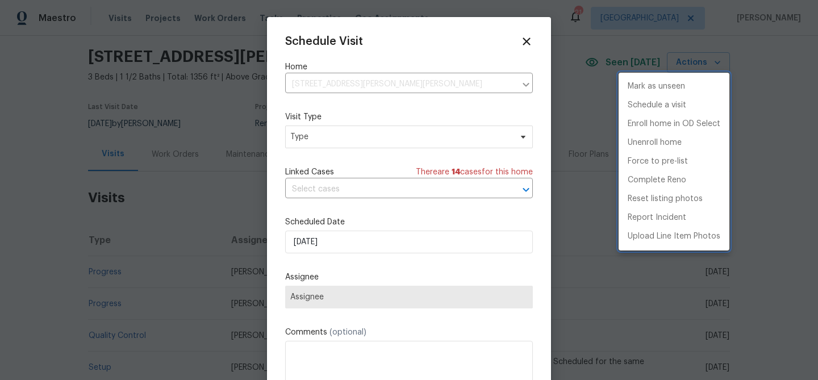
click at [376, 136] on div at bounding box center [409, 190] width 818 height 380
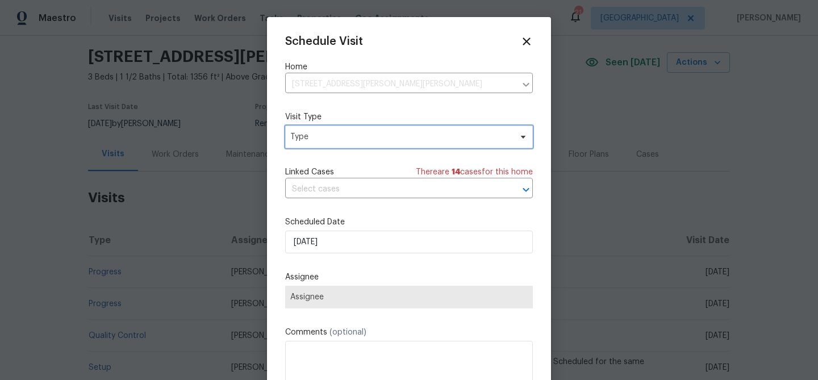
click at [376, 136] on span "Type" at bounding box center [400, 136] width 221 height 11
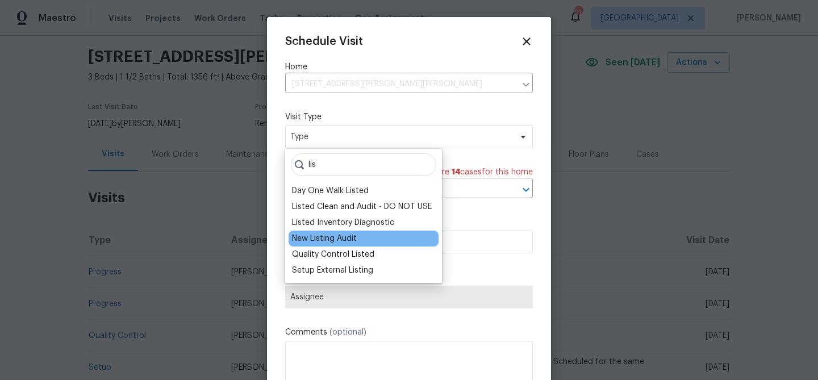
type input "lis"
click at [308, 243] on div "New Listing Audit" at bounding box center [324, 238] width 65 height 11
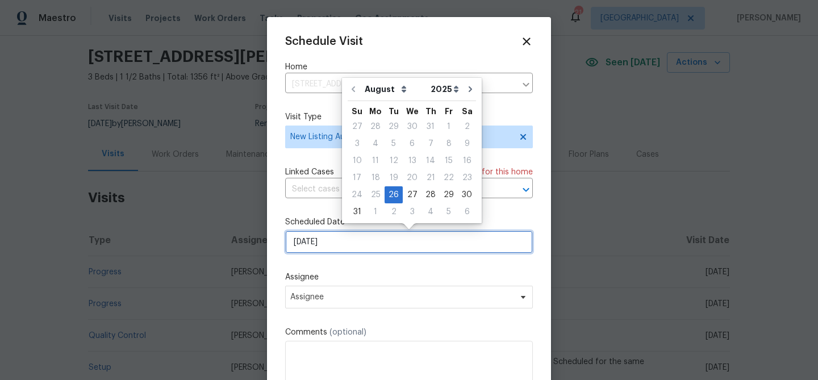
click at [325, 240] on input "8/26/2025" at bounding box center [409, 242] width 248 height 23
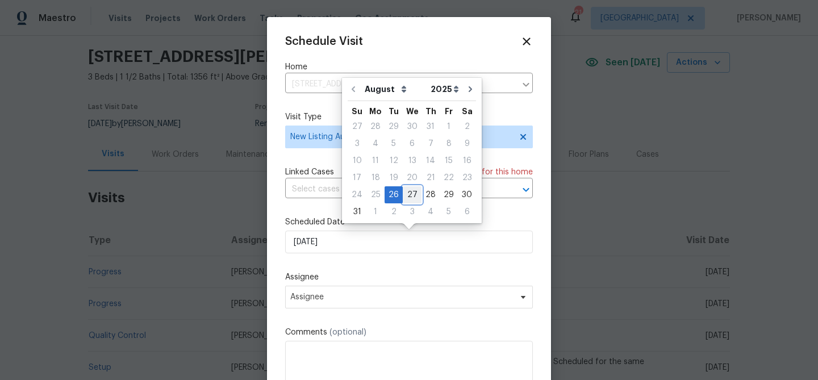
click at [407, 191] on div "27" at bounding box center [412, 195] width 19 height 16
type input "8/27/2025"
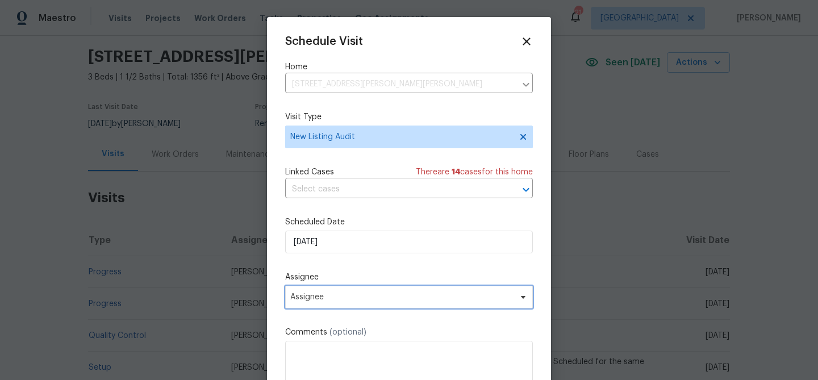
click at [328, 291] on span "Assignee" at bounding box center [409, 297] width 248 height 23
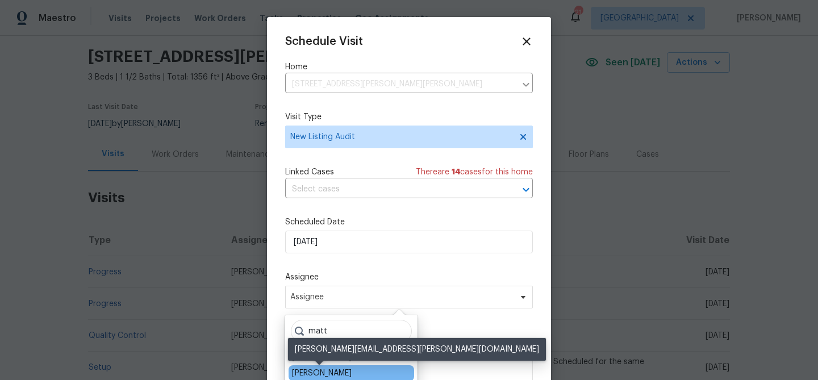
type input "matt"
click at [320, 374] on div "[PERSON_NAME]" at bounding box center [322, 372] width 60 height 11
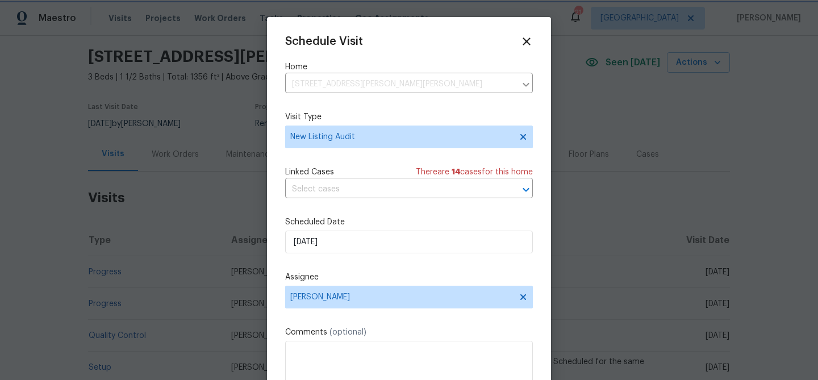
scroll to position [20, 0]
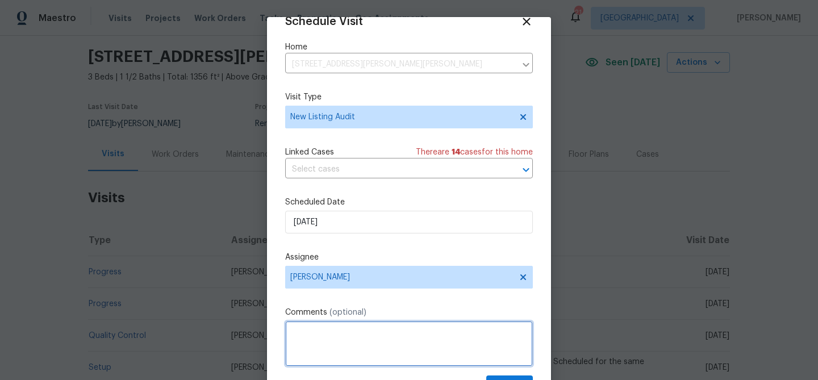
click at [325, 353] on textarea at bounding box center [409, 343] width 248 height 45
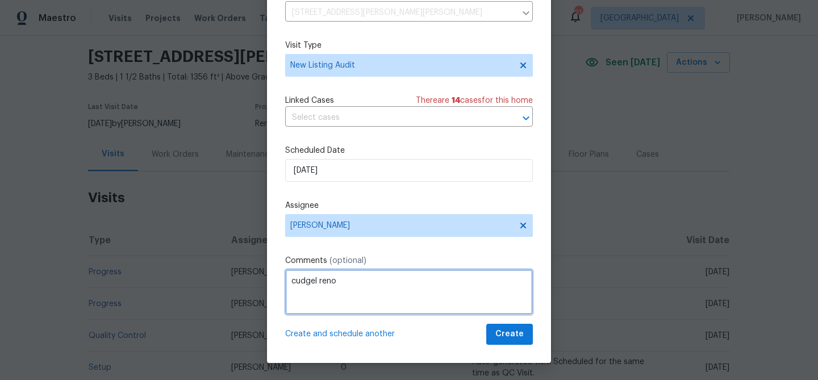
type textarea "cudgel reno"
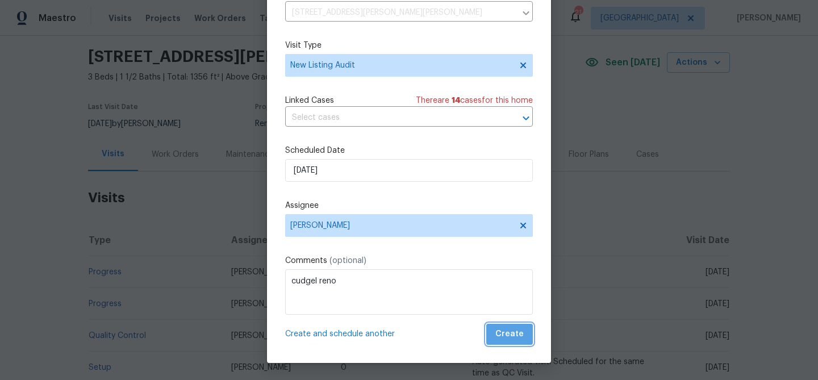
click at [524, 332] on button "Create" at bounding box center [509, 334] width 47 height 21
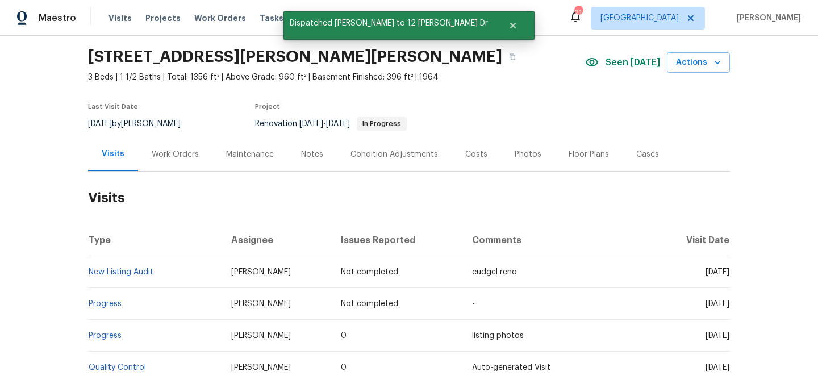
scroll to position [0, 0]
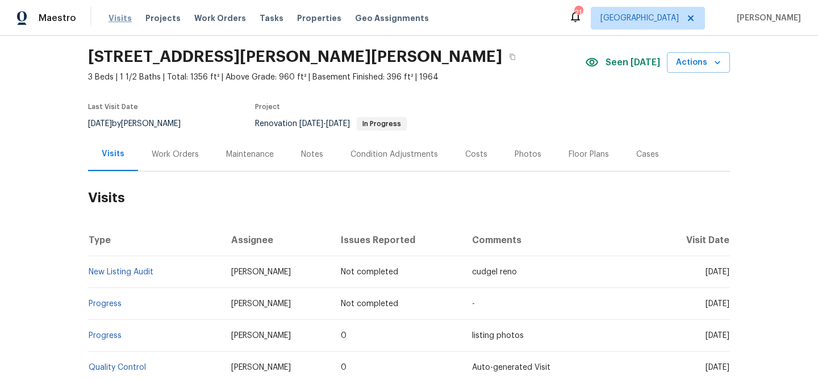
click at [120, 18] on span "Visits" at bounding box center [119, 17] width 23 height 11
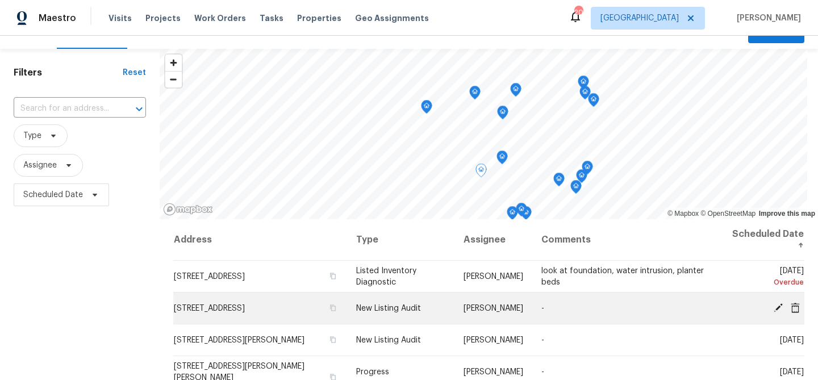
scroll to position [19, 0]
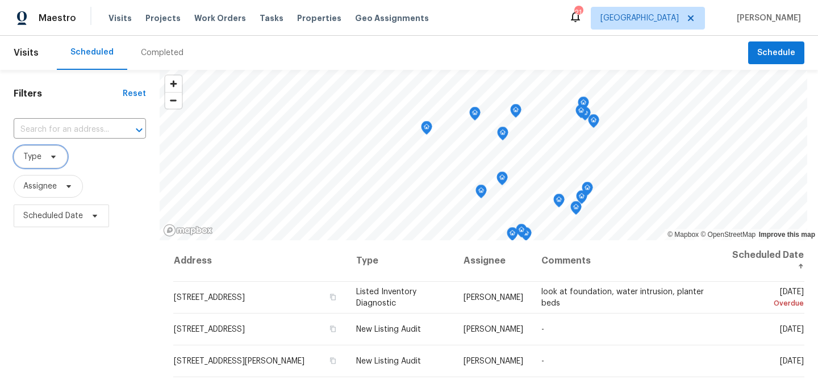
click at [52, 161] on icon at bounding box center [53, 156] width 9 height 9
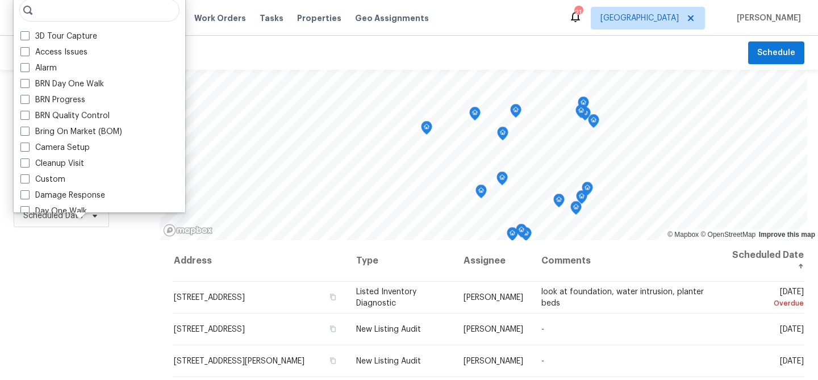
click at [44, 264] on div "Filters Reset ​ Type Assignee Scheduled Date" at bounding box center [80, 307] width 160 height 474
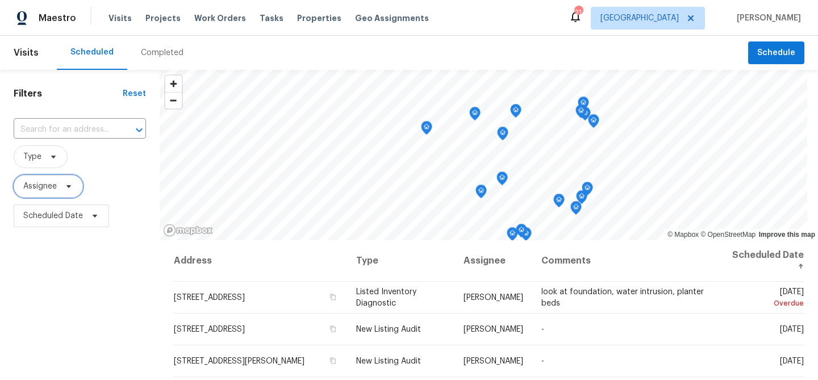
click at [55, 182] on span "Assignee" at bounding box center [40, 186] width 34 height 11
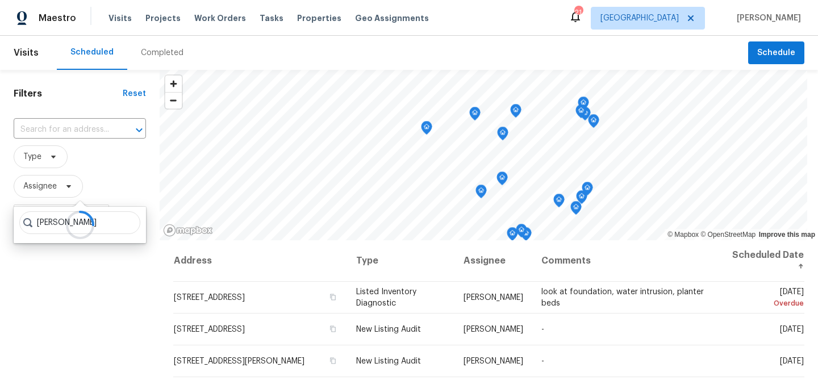
type input "[PERSON_NAME]"
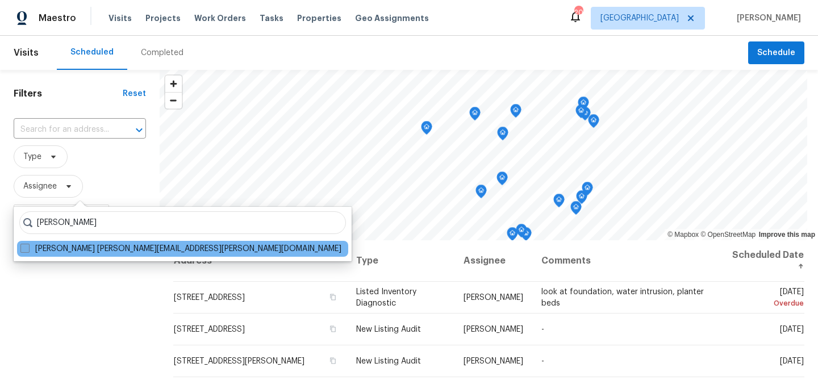
click at [22, 250] on span at bounding box center [24, 248] width 9 height 9
click at [22, 250] on input "[PERSON_NAME] [PERSON_NAME][EMAIL_ADDRESS][PERSON_NAME][DOMAIN_NAME]" at bounding box center [23, 246] width 7 height 7
checkbox input "true"
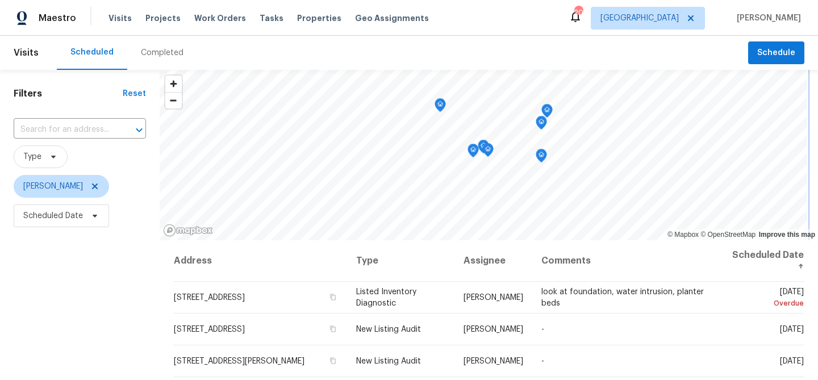
click at [486, 144] on icon "Map marker" at bounding box center [487, 150] width 11 height 14
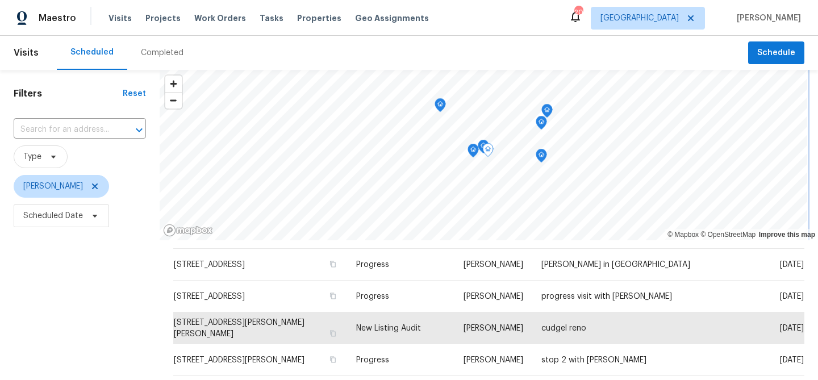
click at [478, 152] on icon "Map marker" at bounding box center [473, 150] width 10 height 13
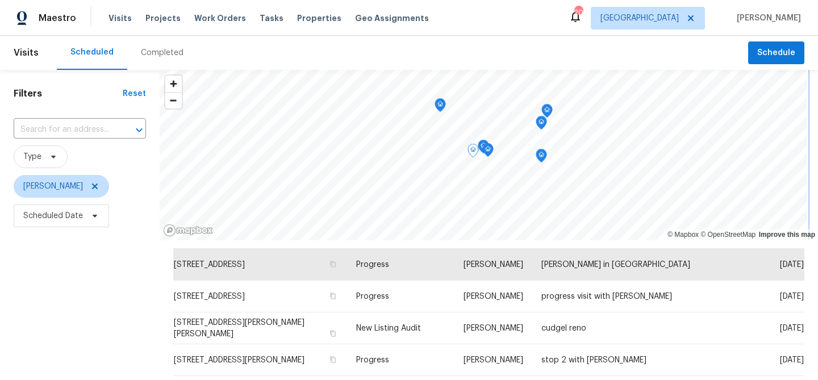
click at [486, 143] on icon "Map marker" at bounding box center [487, 150] width 11 height 14
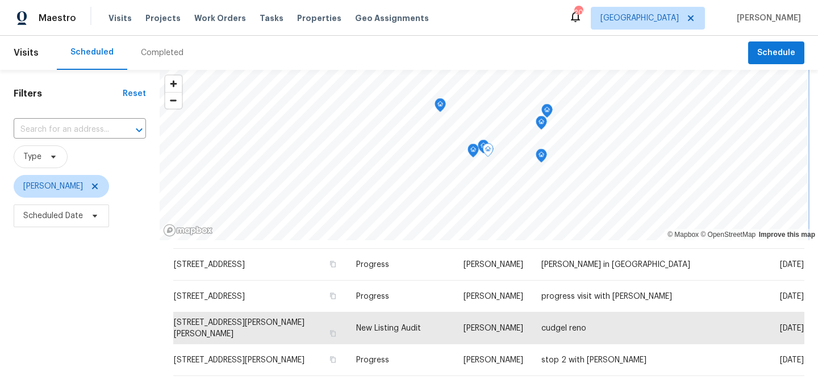
click at [482, 144] on icon "Map marker" at bounding box center [483, 146] width 10 height 13
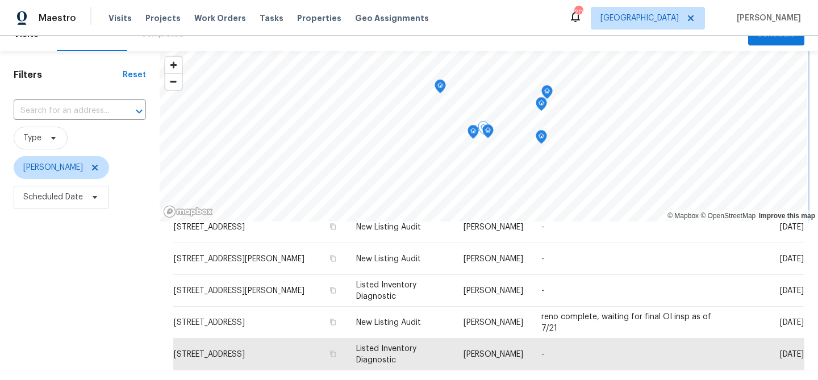
scroll to position [18, 0]
click at [477, 135] on icon "Map marker" at bounding box center [473, 133] width 10 height 13
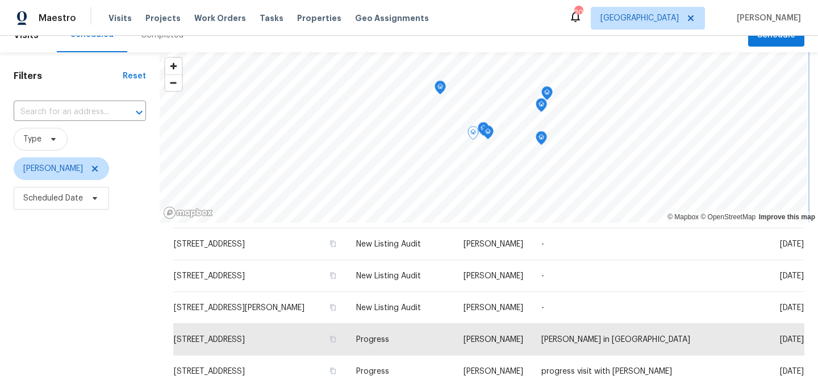
scroll to position [240, 0]
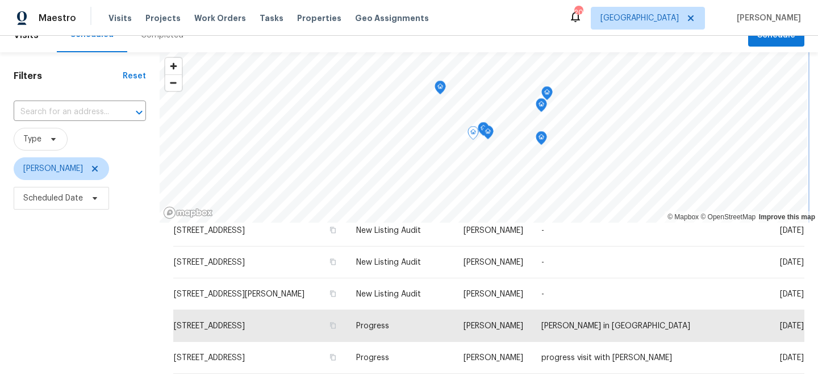
click at [492, 133] on icon "Map marker" at bounding box center [488, 132] width 10 height 13
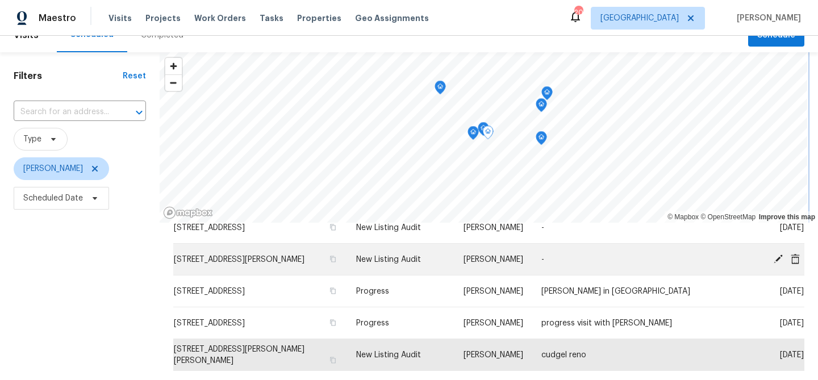
scroll to position [273, 0]
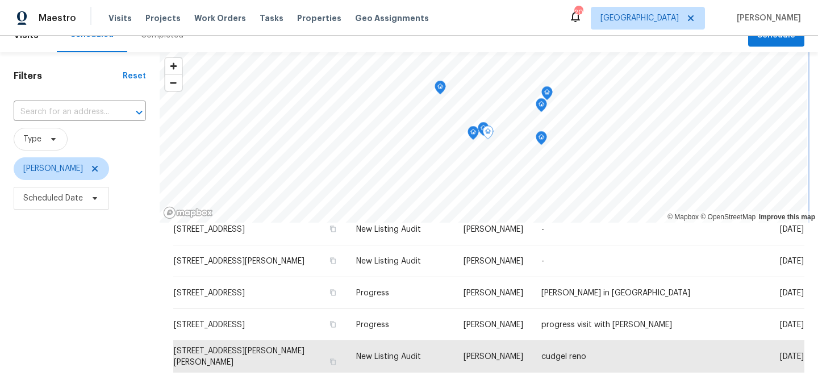
click at [474, 135] on icon "Map marker" at bounding box center [473, 133] width 10 height 13
